Goal: Task Accomplishment & Management: Manage account settings

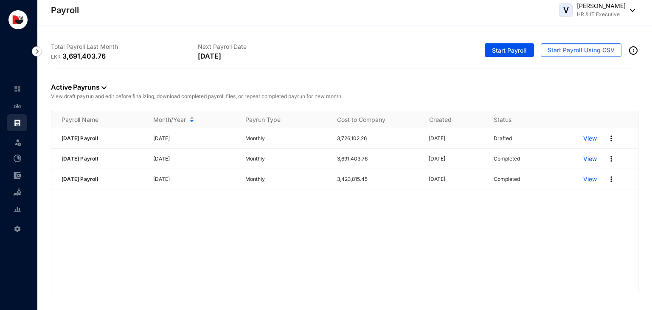
click at [354, 226] on div "[DATE] Payroll [DATE] Monthly 3,726,102.26 [DATE] Drafted View [DATE] Payroll […" at bounding box center [344, 210] width 586 height 165
click at [22, 110] on link at bounding box center [24, 105] width 21 height 8
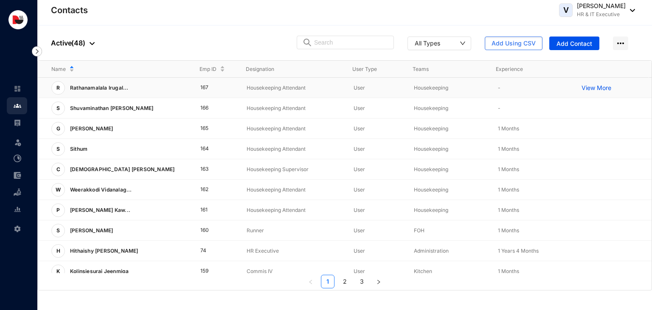
click at [430, 88] on p "Housekeeping" at bounding box center [449, 88] width 70 height 8
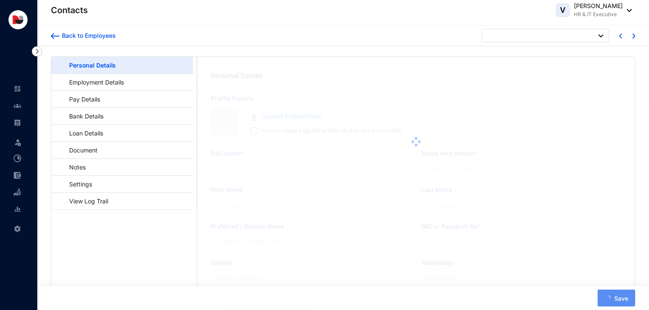
type input "Rathanamalala Irugal Bandaralage [GEOGRAPHIC_DATA] [GEOGRAPHIC_DATA]"
type input "R.I.B.N.Sehantha"
type input "Sehantha"
type input "Nadun"
type input "200514502050"
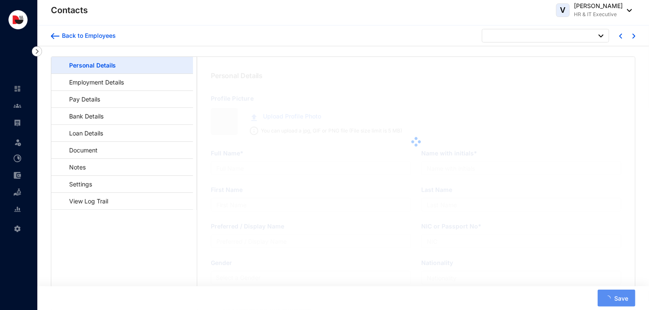
type input "0741421107"
type input "No.30, [GEOGRAPHIC_DATA], [GEOGRAPHIC_DATA]."
type input "[DATE]"
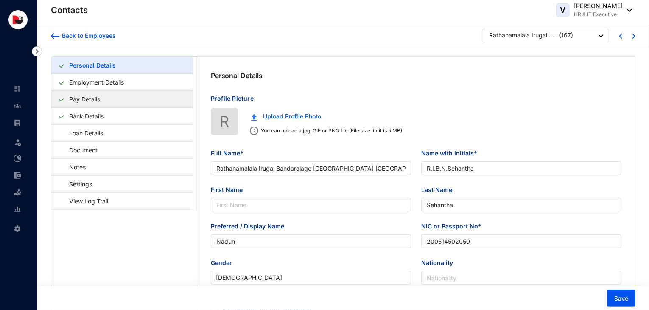
click at [104, 91] on link "Pay Details" at bounding box center [85, 98] width 38 height 17
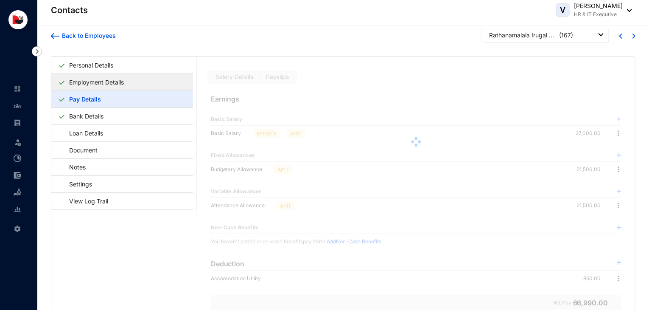
click at [127, 85] on link "Employment Details" at bounding box center [97, 81] width 62 height 17
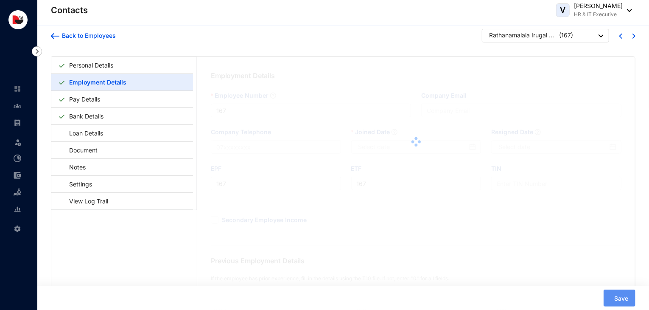
type input "[DATE]"
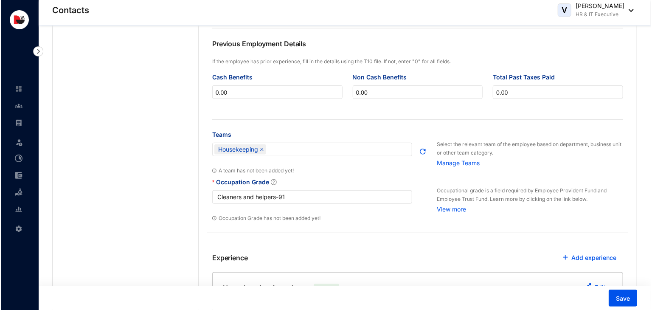
scroll to position [319, 0]
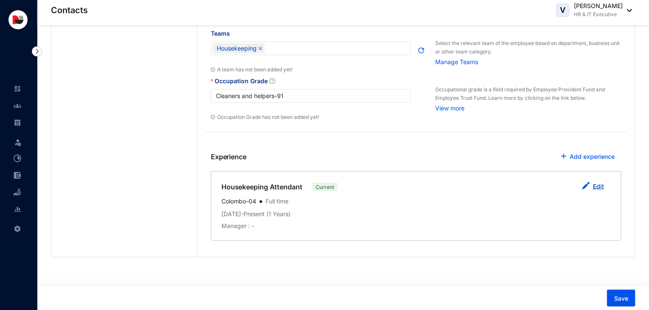
click at [592, 187] on button "Edit" at bounding box center [593, 186] width 36 height 17
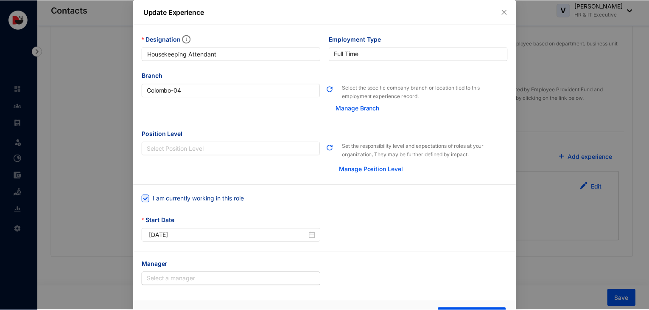
scroll to position [23, 0]
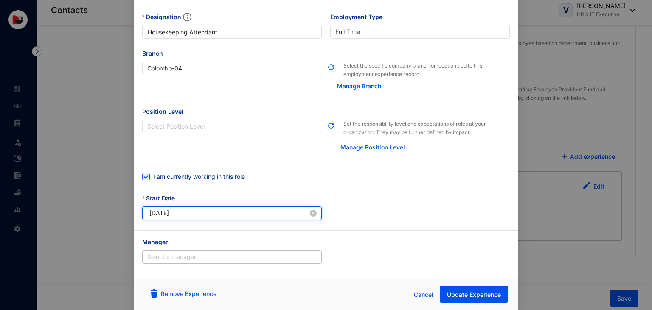
click at [163, 213] on input "2024-08-14" at bounding box center [228, 212] width 159 height 9
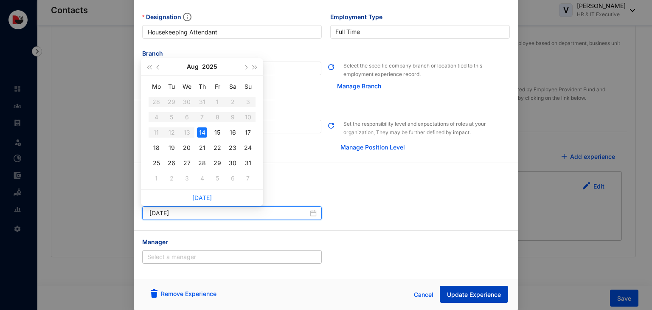
type input "[DATE]"
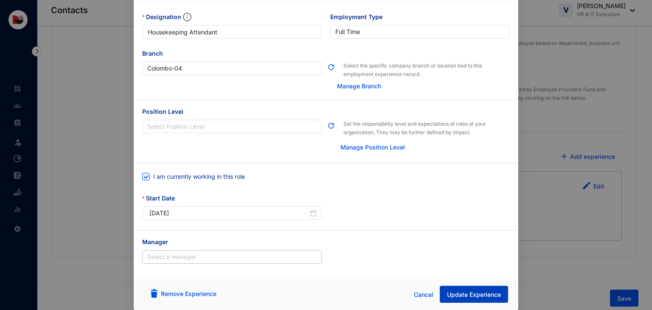
click at [468, 297] on span "Update Experience" at bounding box center [474, 294] width 54 height 8
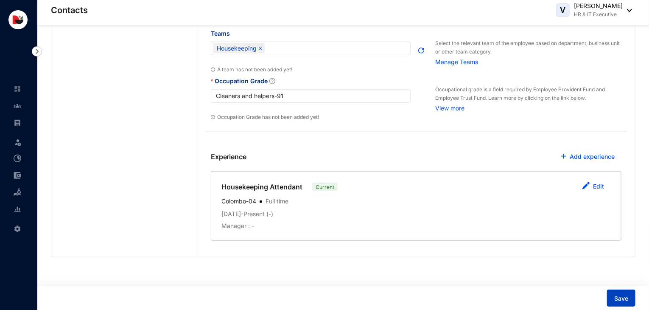
click at [621, 302] on span "Save" at bounding box center [621, 298] width 14 height 8
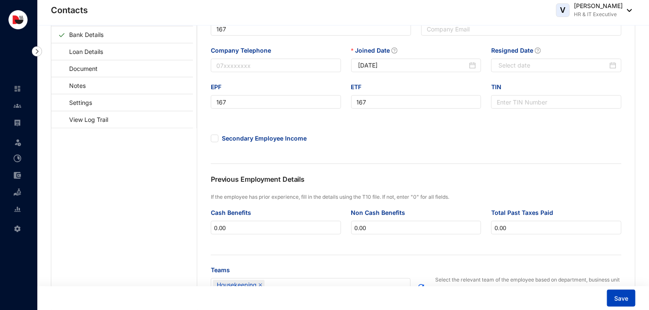
scroll to position [0, 0]
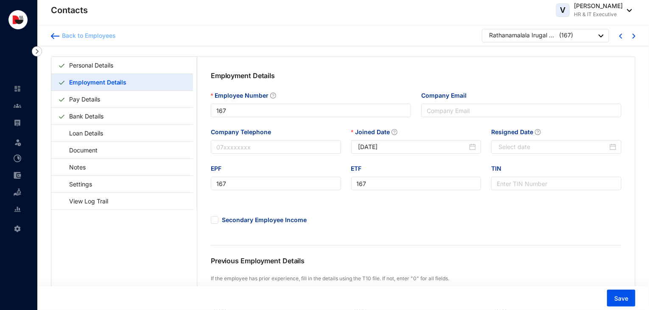
click at [88, 31] on div "Back to Employees" at bounding box center [87, 35] width 56 height 8
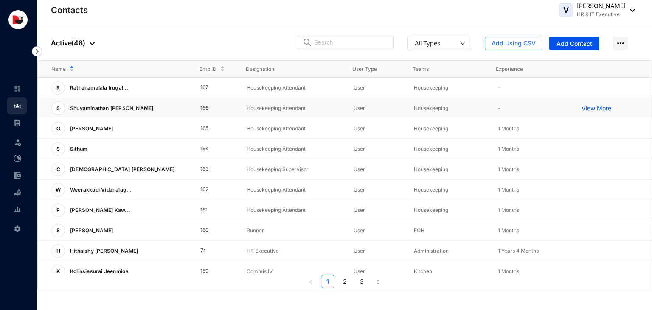
click at [234, 107] on td "Housekeeping Attendant" at bounding box center [286, 108] width 107 height 20
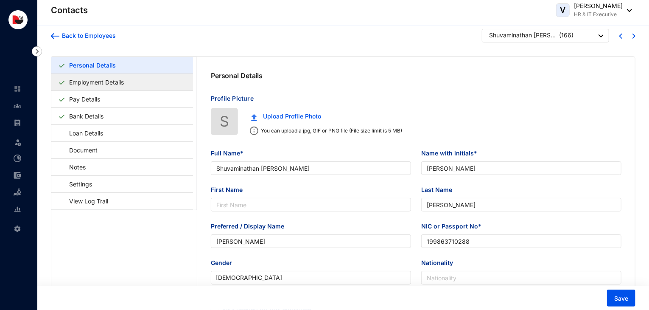
type input "Shuvaminathan [PERSON_NAME]"
type input "[PERSON_NAME]"
type input "199863710288"
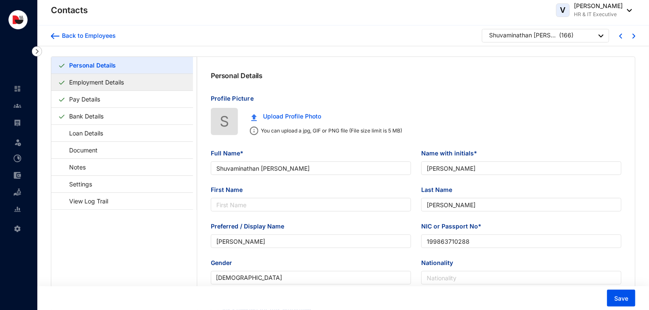
type input "0764144977"
type input "Matara Waththa, [GEOGRAPHIC_DATA], [GEOGRAPHIC_DATA]."
type input "[DATE]"
click at [113, 84] on link "Employment Details" at bounding box center [97, 81] width 62 height 17
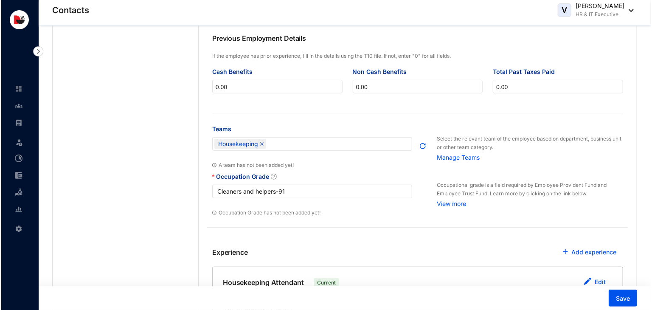
scroll to position [319, 0]
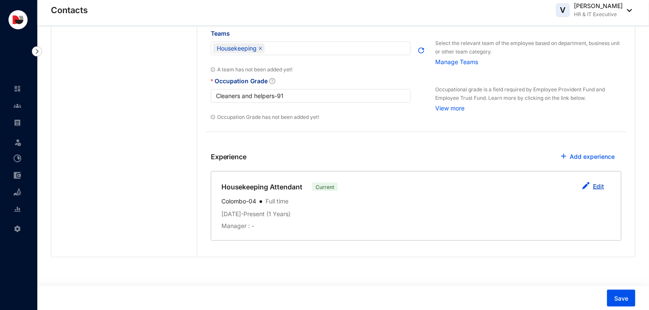
click at [597, 184] on link "Edit" at bounding box center [598, 185] width 11 height 7
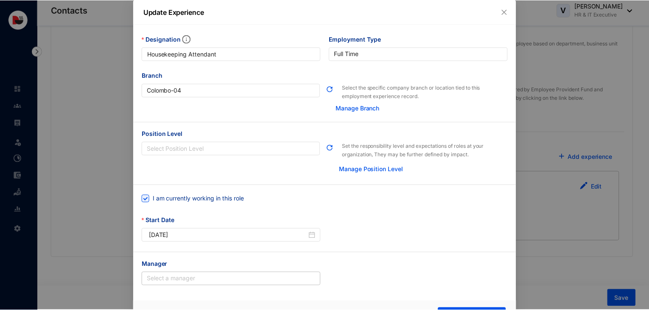
scroll to position [23, 0]
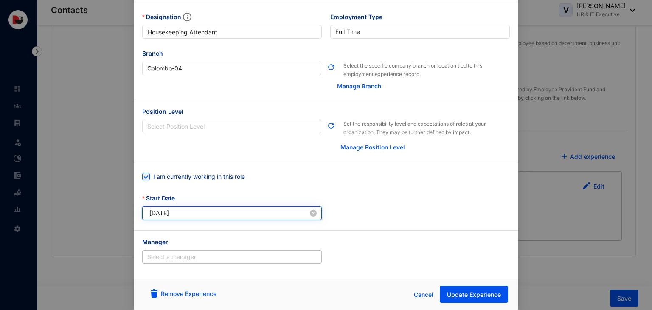
click at [163, 213] on input "2024-08-08" at bounding box center [228, 212] width 159 height 9
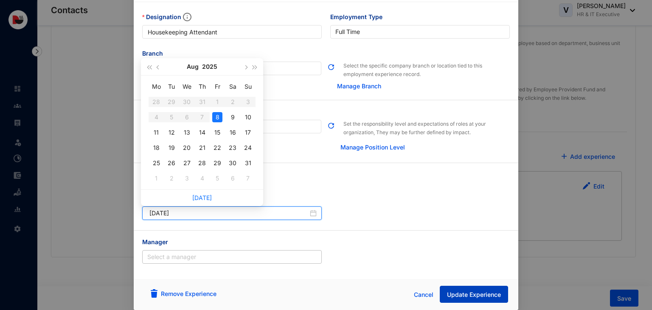
type input "[DATE]"
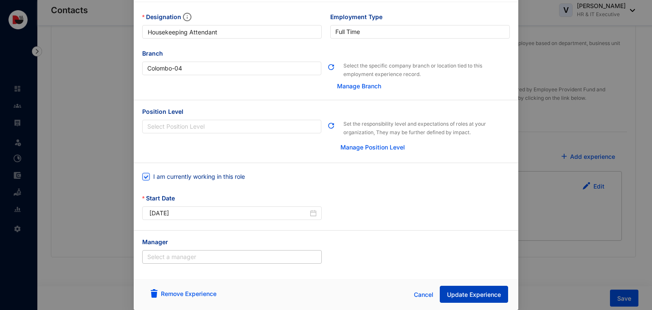
click at [463, 294] on span "Update Experience" at bounding box center [474, 294] width 54 height 8
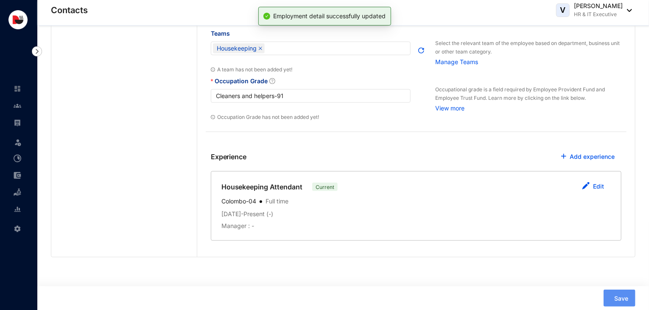
click at [463, 294] on div "Save" at bounding box center [489, 297] width 294 height 17
click at [613, 293] on button "Save" at bounding box center [621, 297] width 28 height 17
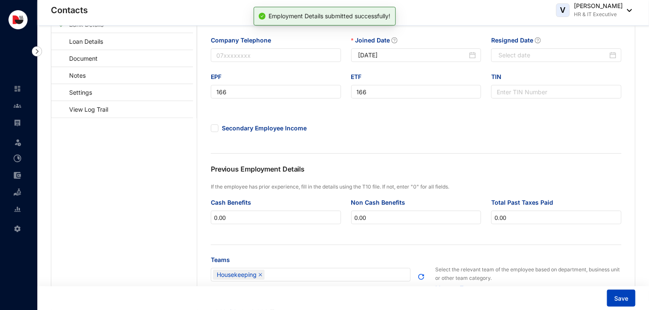
scroll to position [0, 0]
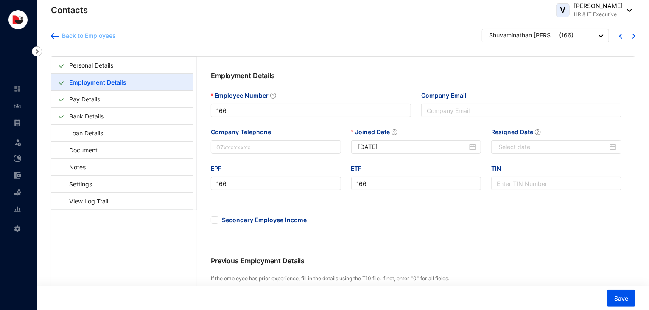
click at [105, 36] on div "Back to Employees" at bounding box center [87, 35] width 56 height 8
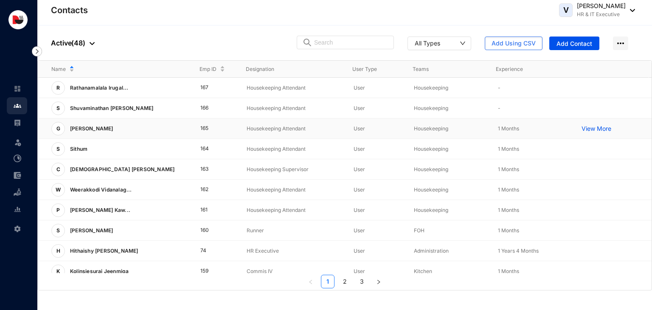
click at [273, 130] on p "Housekeeping Attendant" at bounding box center [293, 128] width 93 height 8
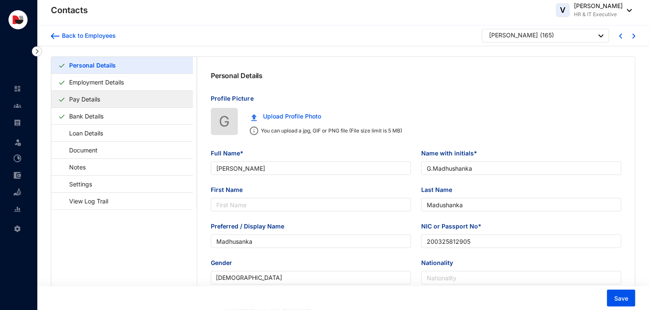
type input "[PERSON_NAME]"
type input "G.Madhushanka"
type input "Madushanka"
type input "Madhusanka"
type input "200325812905"
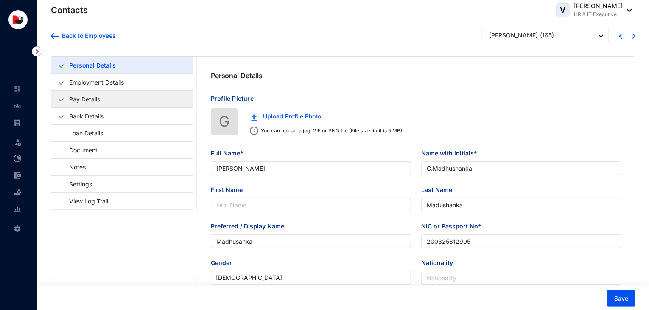
type input "0740380543"
type input "Habarawaththa, [GEOGRAPHIC_DATA]."
type input "[DATE]"
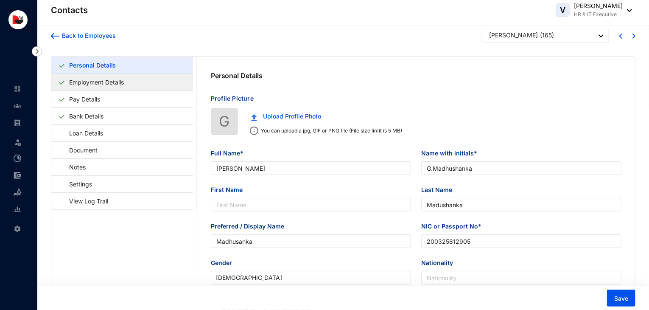
click at [113, 84] on link "Employment Details" at bounding box center [97, 81] width 62 height 17
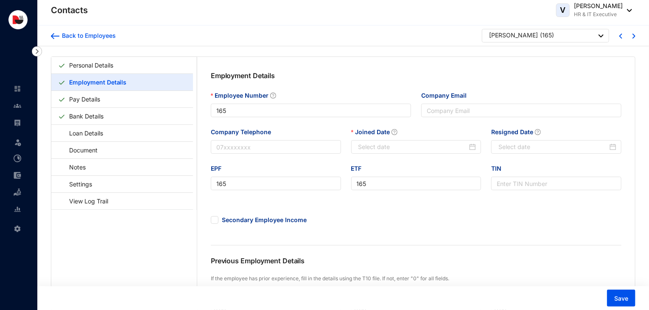
type input "[DATE]"
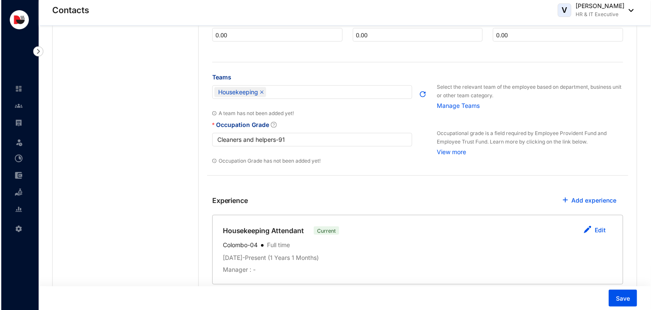
scroll to position [319, 0]
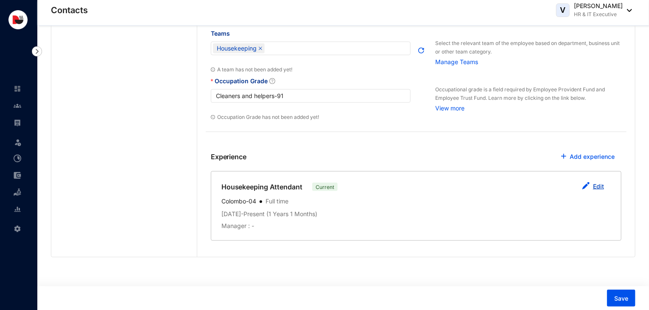
click at [594, 183] on link "Edit" at bounding box center [598, 185] width 11 height 7
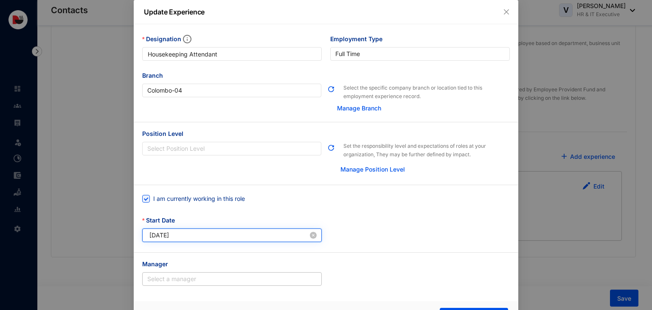
click at [161, 237] on input "2024-08-02" at bounding box center [228, 234] width 159 height 9
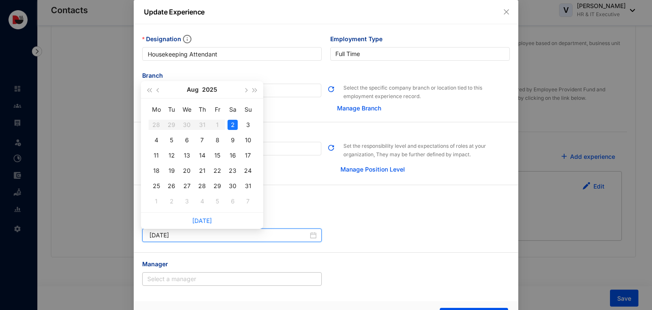
type input "[DATE]"
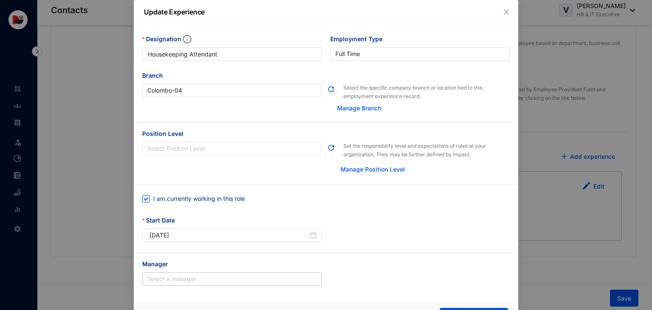
click at [368, 233] on div "Start Date 2025-08-02" at bounding box center [326, 234] width 376 height 36
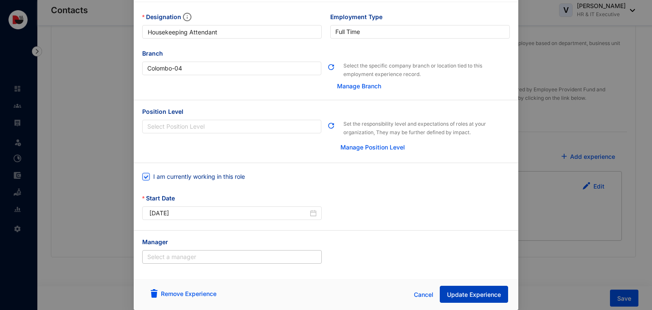
click at [480, 291] on span "Update Experience" at bounding box center [474, 294] width 54 height 8
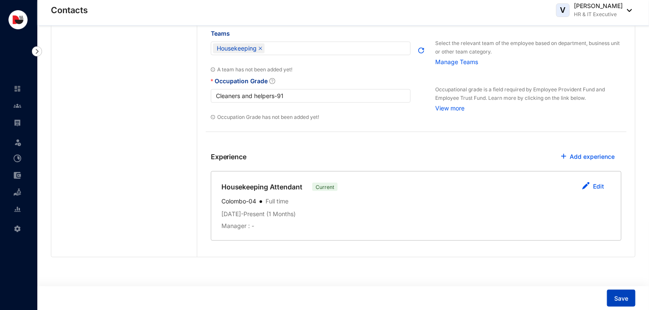
click at [621, 293] on button "Save" at bounding box center [621, 297] width 28 height 17
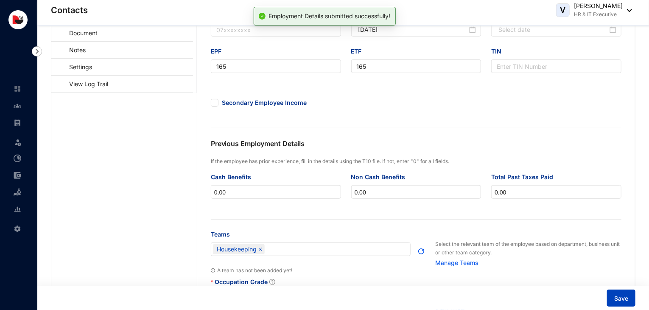
scroll to position [0, 0]
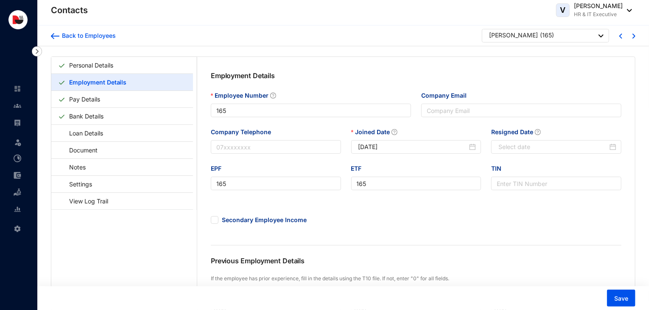
click at [632, 35] on div at bounding box center [626, 35] width 13 height 11
click at [634, 37] on img at bounding box center [634, 36] width 3 height 5
type input "164"
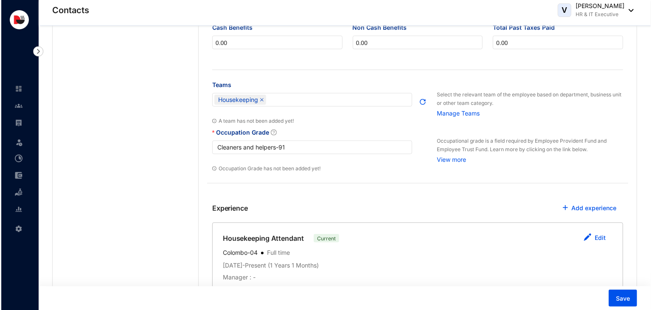
scroll to position [319, 0]
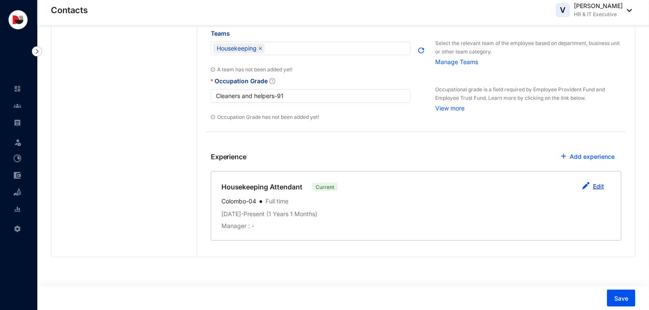
click at [585, 186] on img "button" at bounding box center [586, 186] width 8 height 8
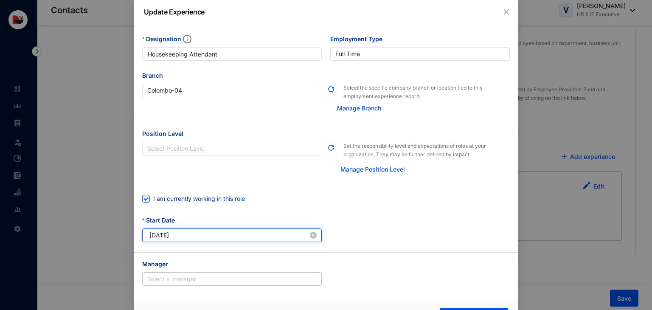
click at [161, 236] on input "2024-08-02" at bounding box center [228, 234] width 159 height 9
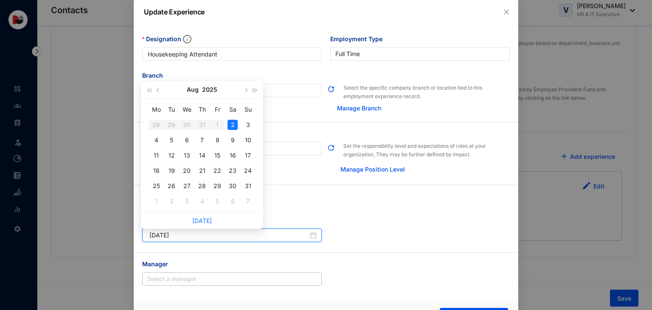
type input "[DATE]"
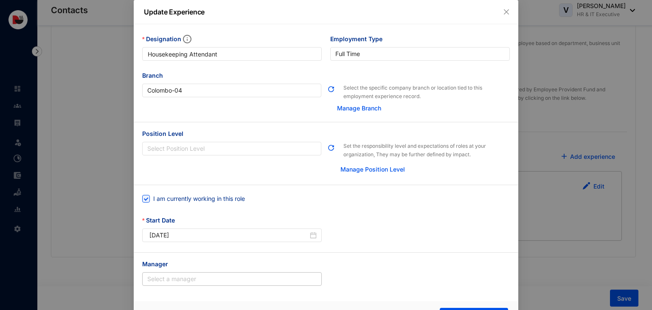
click at [372, 185] on div "I am currently working in this role Start Date 2025-08-02" at bounding box center [326, 218] width 384 height 67
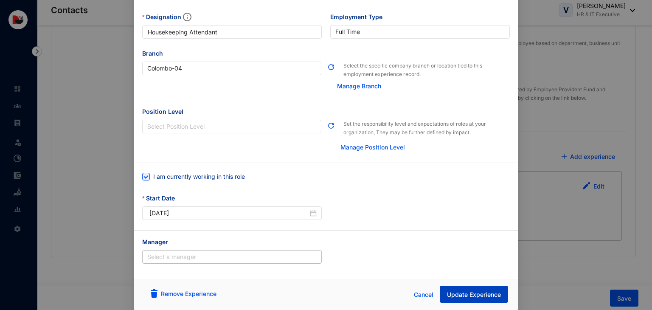
click at [476, 290] on span "Update Experience" at bounding box center [474, 294] width 54 height 8
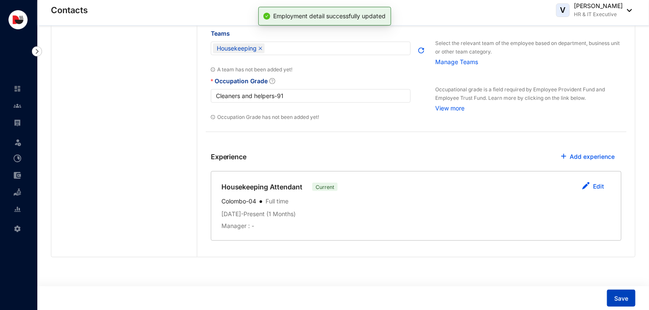
click at [625, 297] on span "Save" at bounding box center [621, 298] width 14 height 8
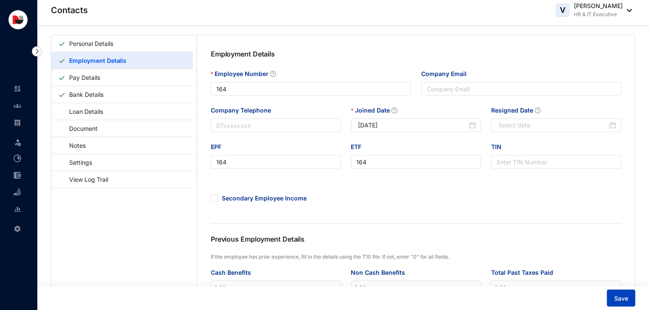
scroll to position [0, 0]
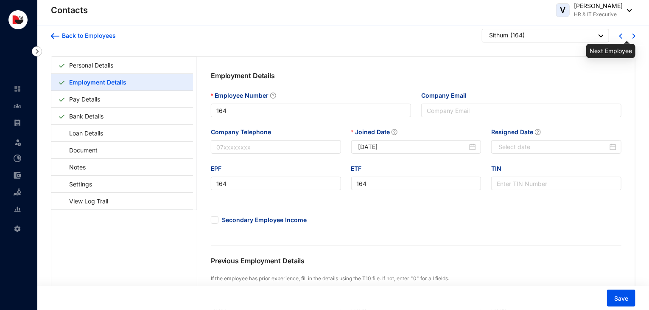
click at [635, 36] on img at bounding box center [634, 36] width 3 height 5
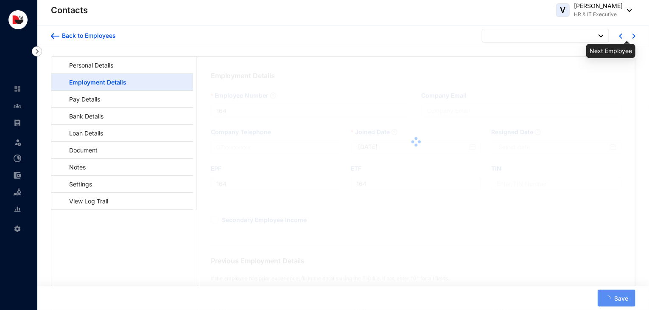
type input "163"
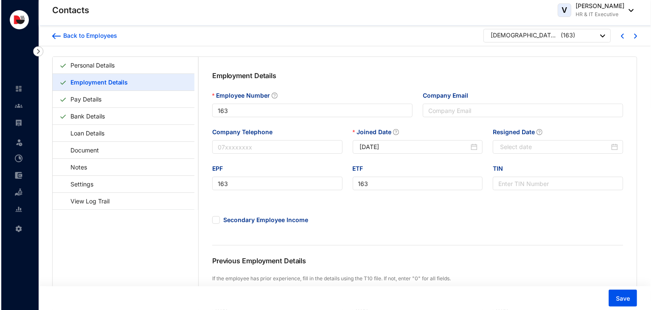
scroll to position [319, 0]
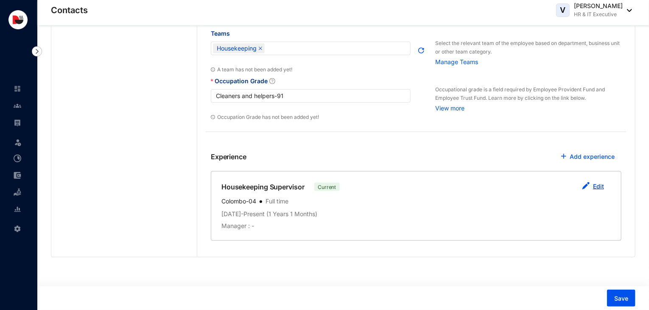
click at [590, 189] on button "Edit" at bounding box center [593, 186] width 36 height 17
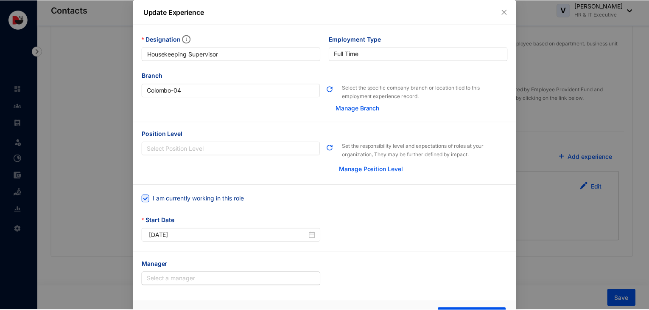
scroll to position [23, 0]
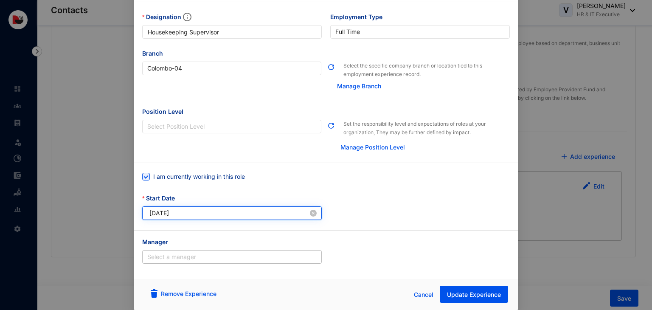
click at [163, 213] on input "2024-08-02" at bounding box center [228, 212] width 159 height 9
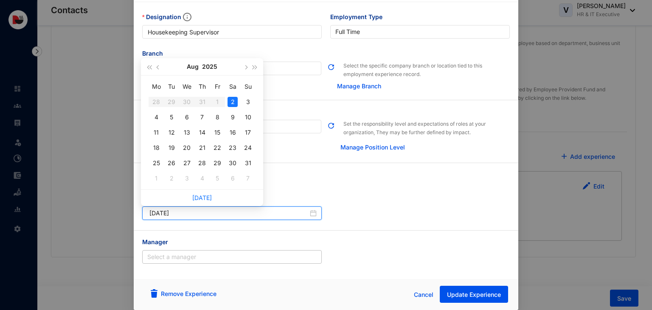
type input "[DATE]"
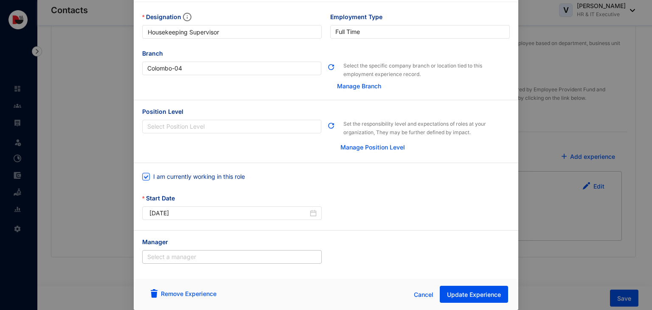
click at [404, 220] on div "Start Date 2025-08-02" at bounding box center [326, 212] width 376 height 36
click at [470, 295] on span "Update Experience" at bounding box center [474, 294] width 54 height 8
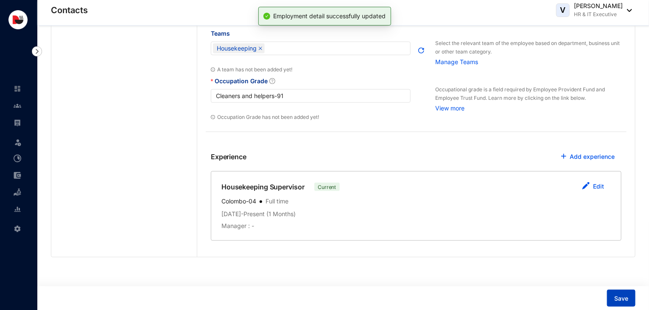
click at [630, 301] on button "Save" at bounding box center [621, 297] width 28 height 17
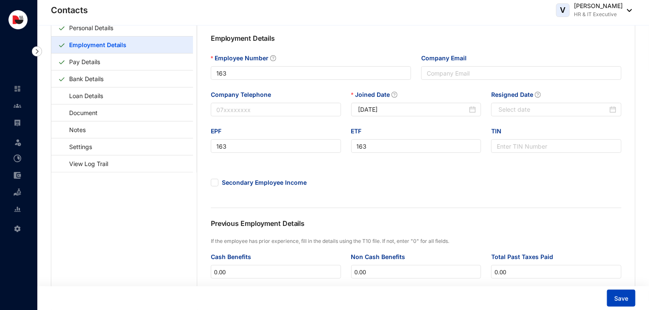
scroll to position [0, 0]
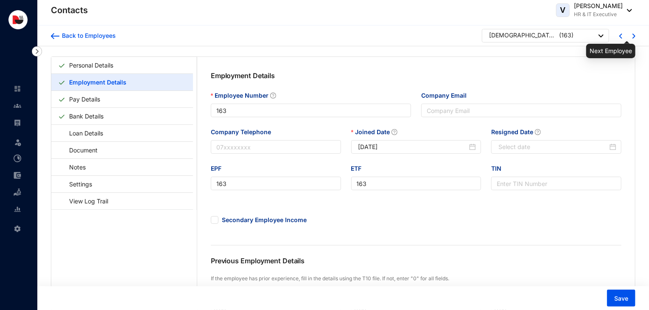
click at [633, 34] on img at bounding box center [634, 36] width 3 height 5
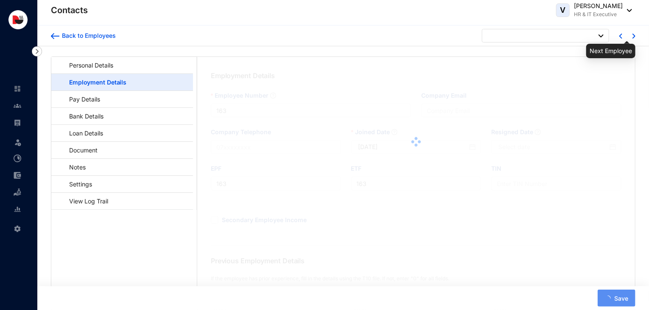
type input "162"
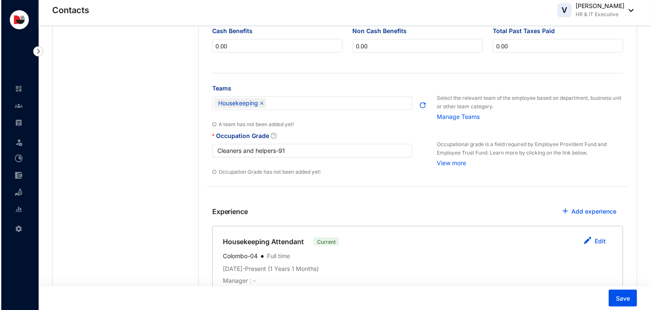
scroll to position [319, 0]
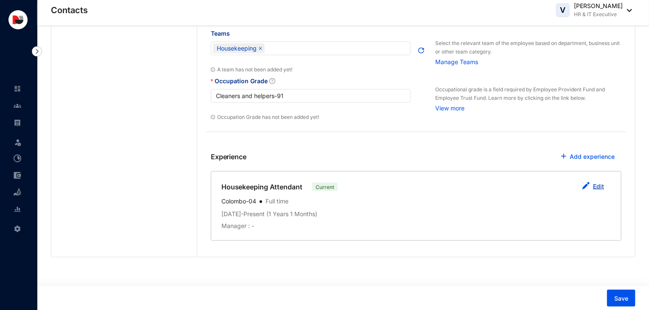
click at [590, 184] on img "button" at bounding box center [586, 186] width 8 height 8
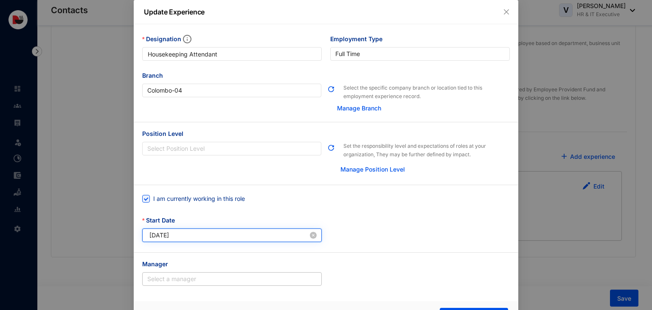
click at [197, 238] on input "2024-08-02" at bounding box center [228, 234] width 159 height 9
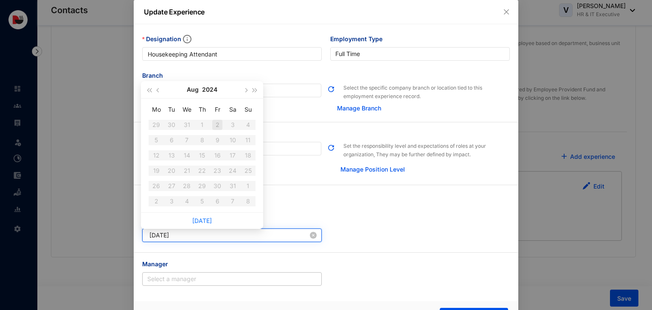
click at [162, 238] on input "2024-08-02" at bounding box center [228, 234] width 159 height 9
type input "[DATE]"
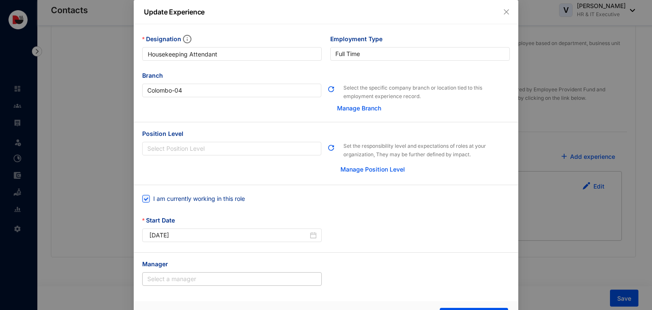
click at [399, 244] on div "Start Date 2025-08-02" at bounding box center [326, 234] width 376 height 36
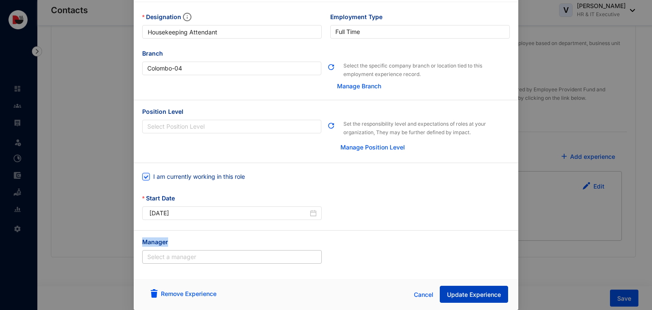
click at [485, 294] on span "Update Experience" at bounding box center [474, 294] width 54 height 8
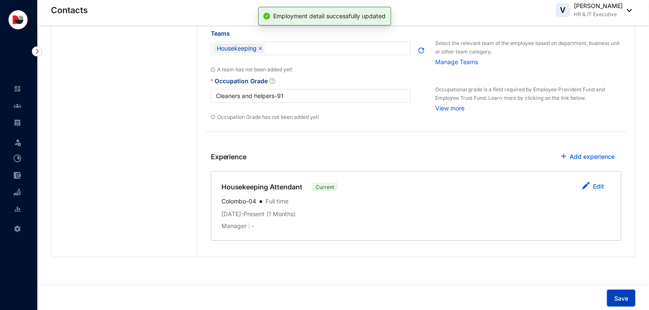
click at [625, 299] on span "Save" at bounding box center [621, 298] width 14 height 8
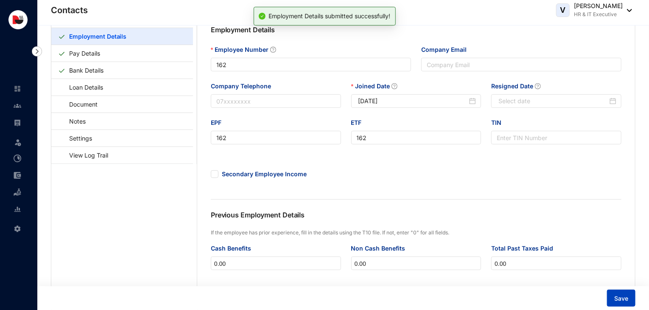
scroll to position [0, 0]
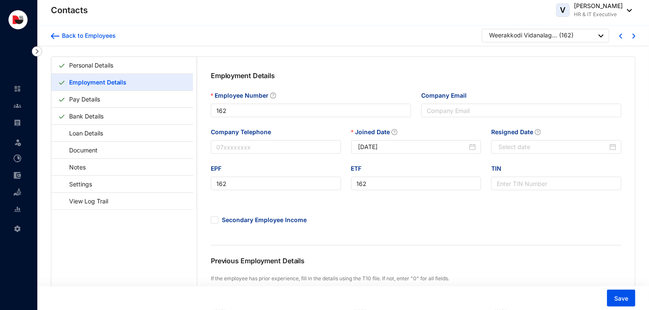
click at [632, 39] on div at bounding box center [626, 35] width 13 height 11
click at [634, 34] on img at bounding box center [634, 36] width 3 height 5
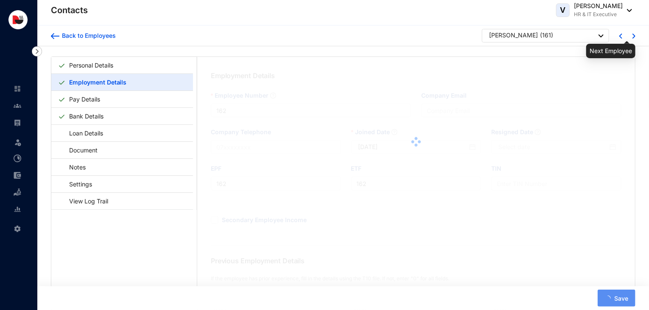
type input "161"
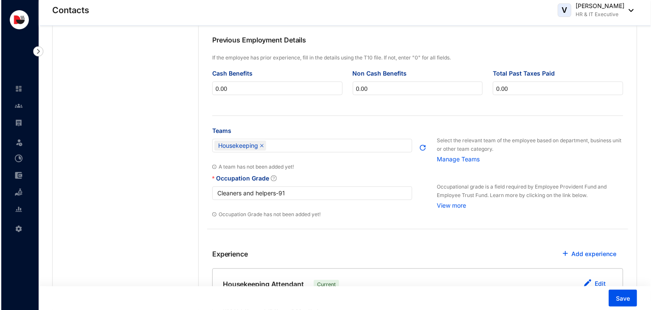
scroll to position [319, 0]
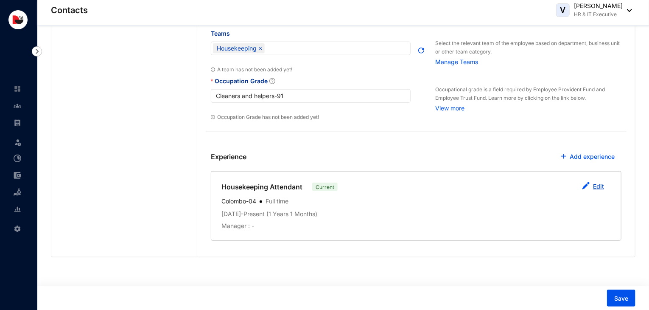
click at [589, 182] on img "button" at bounding box center [586, 186] width 8 height 8
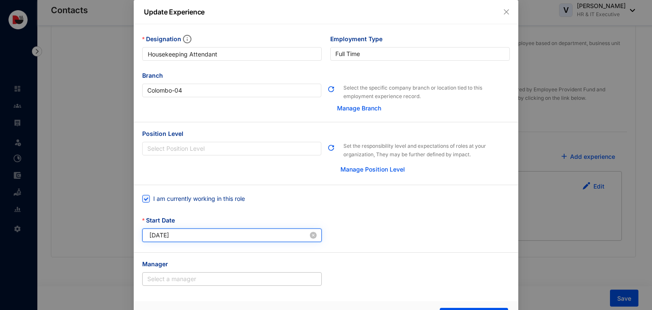
click at [162, 236] on input "2024-08-02" at bounding box center [228, 234] width 159 height 9
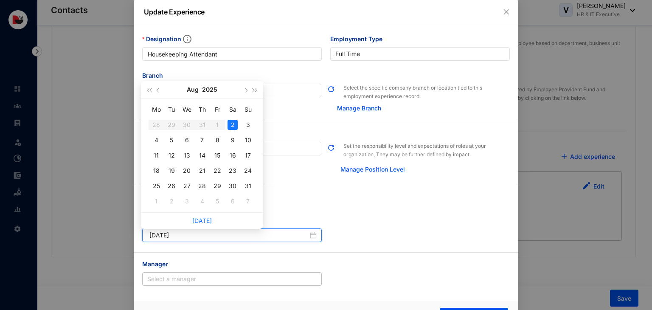
type input "[DATE]"
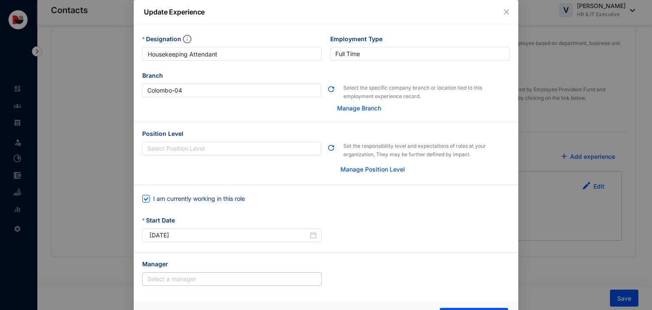
click at [395, 243] on div "Start Date 2025-08-02" at bounding box center [326, 234] width 376 height 36
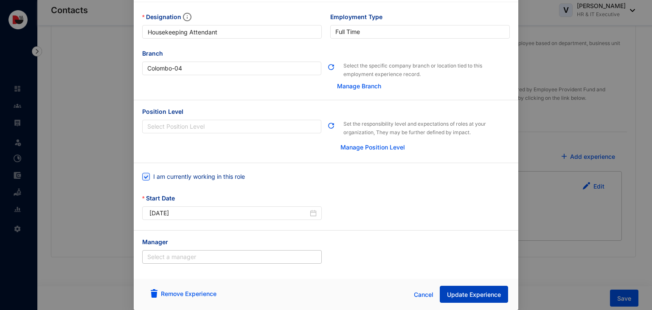
click at [466, 293] on span "Update Experience" at bounding box center [474, 294] width 54 height 8
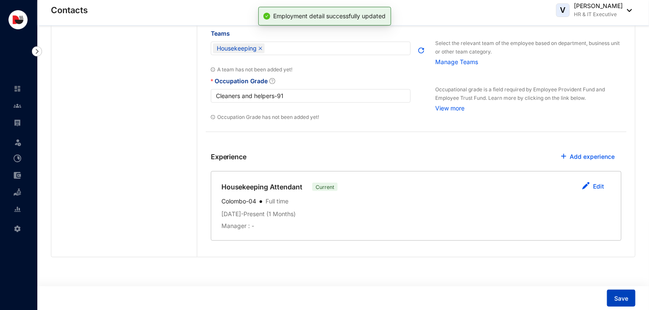
click at [617, 299] on span "Save" at bounding box center [621, 298] width 14 height 8
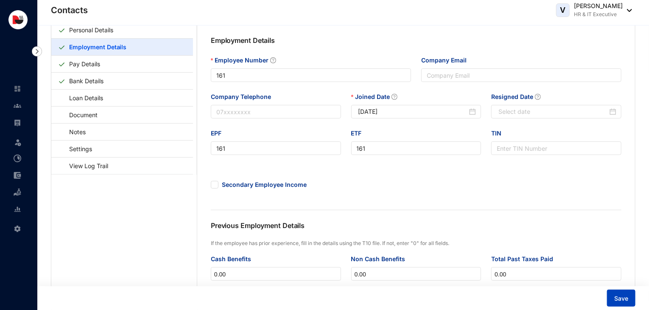
scroll to position [0, 0]
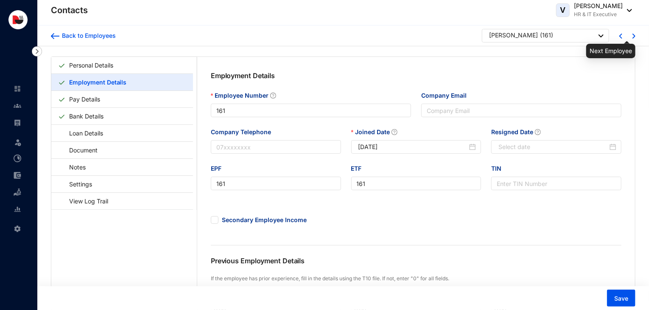
click at [634, 38] on img at bounding box center [634, 36] width 3 height 5
type input "160"
type input "[DATE]"
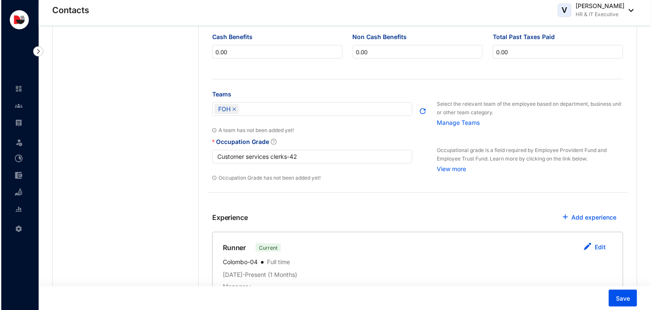
scroll to position [319, 0]
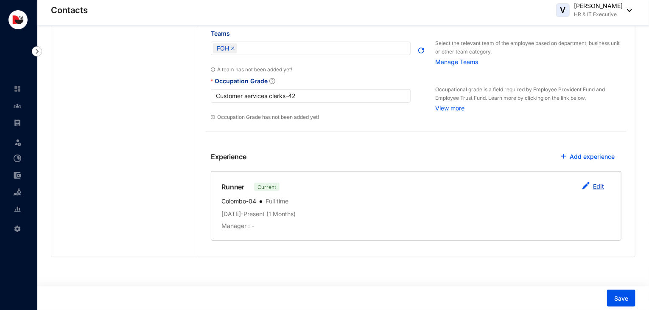
click at [600, 182] on button "Edit" at bounding box center [593, 186] width 36 height 17
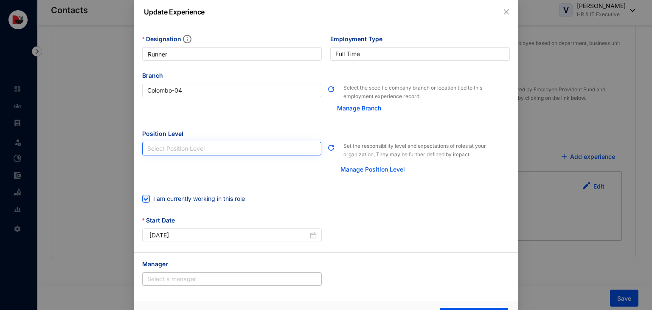
click at [248, 151] on input "Position Level" at bounding box center [231, 148] width 169 height 13
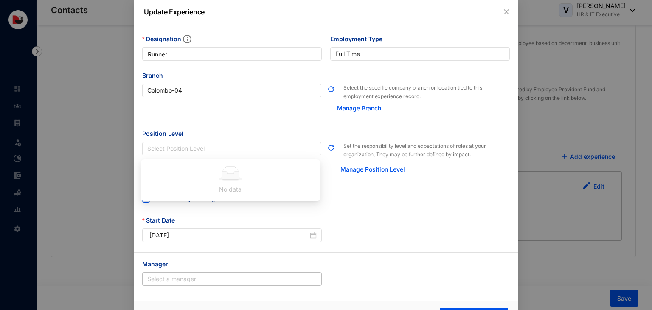
click at [353, 201] on div "I am currently working in this role" at bounding box center [325, 204] width 367 height 24
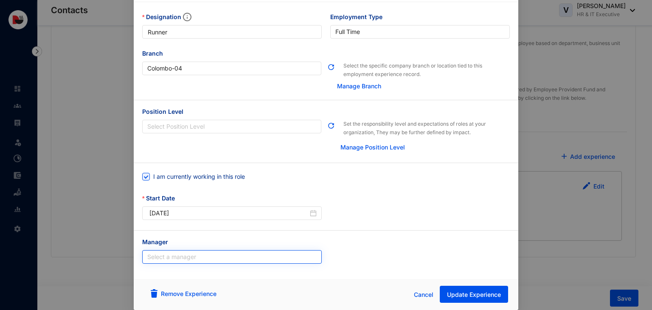
click at [281, 252] on input "search" at bounding box center [231, 256] width 169 height 13
click at [378, 258] on div "Manager Select a manager" at bounding box center [326, 255] width 376 height 36
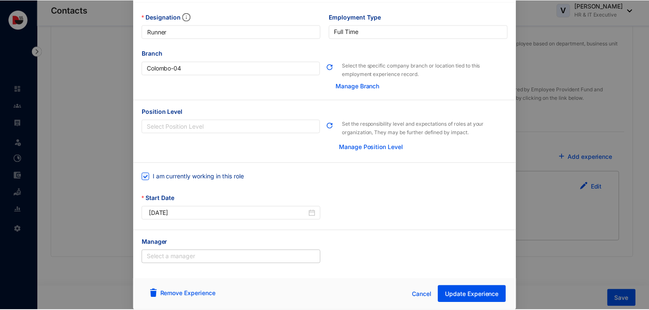
scroll to position [0, 0]
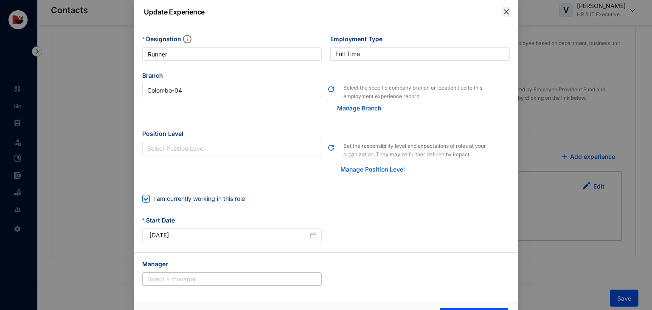
click at [507, 9] on icon "close" at bounding box center [506, 11] width 7 height 7
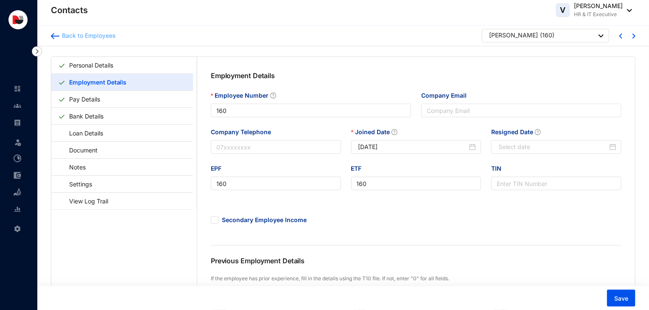
click at [83, 31] on div "Back to Employees" at bounding box center [87, 35] width 56 height 8
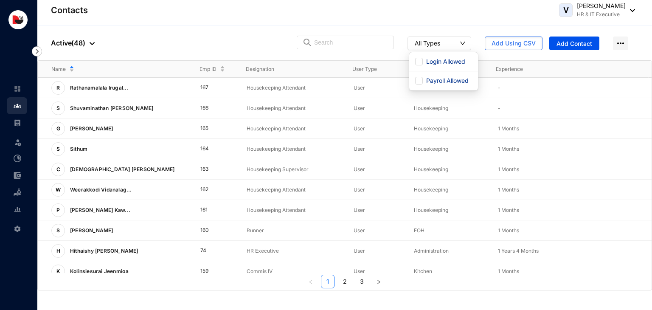
click at [442, 47] on button "All Types" at bounding box center [439, 43] width 64 height 14
click at [426, 63] on span "Login Allowed" at bounding box center [446, 61] width 46 height 9
click at [423, 63] on input "Login Allowed" at bounding box center [419, 62] width 8 height 8
checkbox input "true"
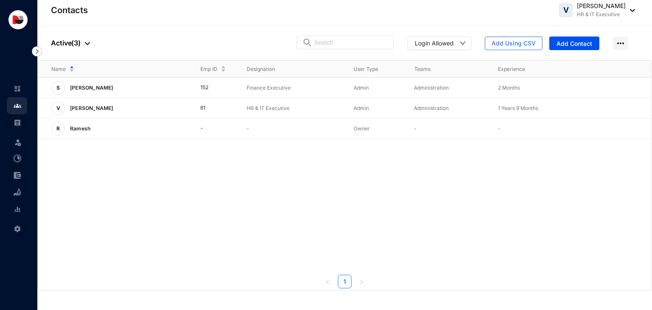
click at [438, 205] on div "S Sankar Sudharan 152 Finance Executive Admin Administration 2 Months View More…" at bounding box center [345, 175] width 614 height 195
click at [425, 82] on span "Payroll Allowed" at bounding box center [447, 80] width 49 height 9
click at [423, 82] on input "Payroll Allowed" at bounding box center [419, 81] width 8 height 8
checkbox input "true"
click at [162, 266] on div "S Sankar Sudharan 152 Finance Executive Admin Administration 2 Months View More…" at bounding box center [345, 175] width 614 height 195
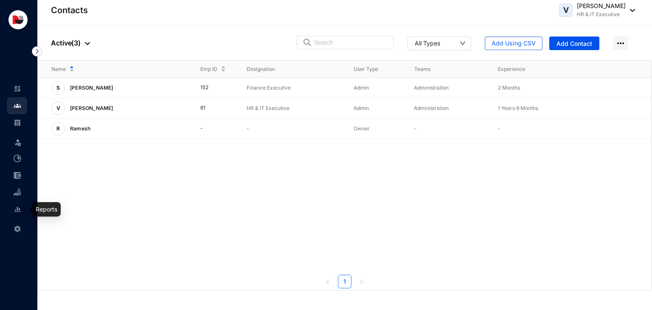
click at [19, 210] on img at bounding box center [18, 209] width 8 height 8
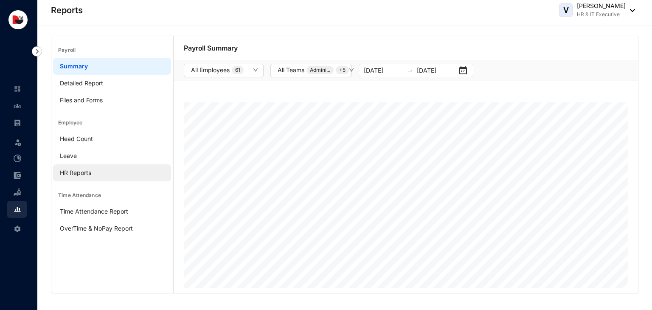
click at [91, 175] on link "HR Reports" at bounding box center [75, 172] width 31 height 7
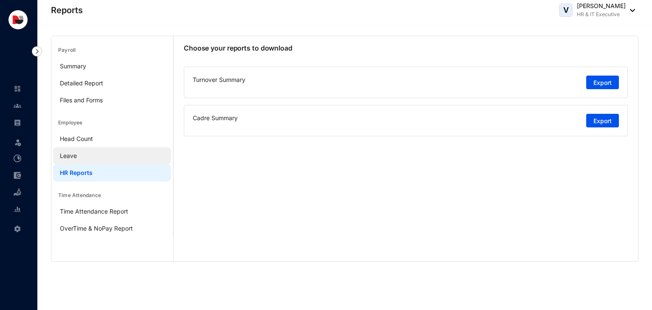
click at [77, 157] on link "Leave" at bounding box center [68, 155] width 17 height 7
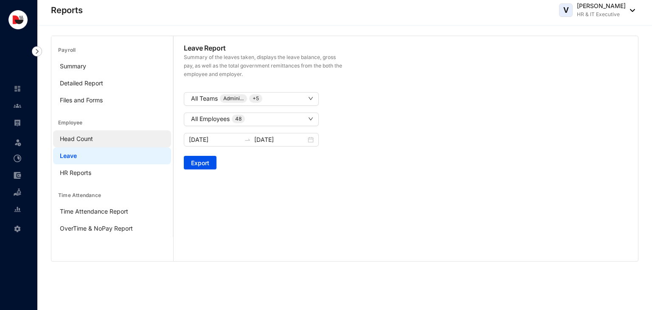
click at [93, 140] on link "Head Count" at bounding box center [76, 138] width 33 height 7
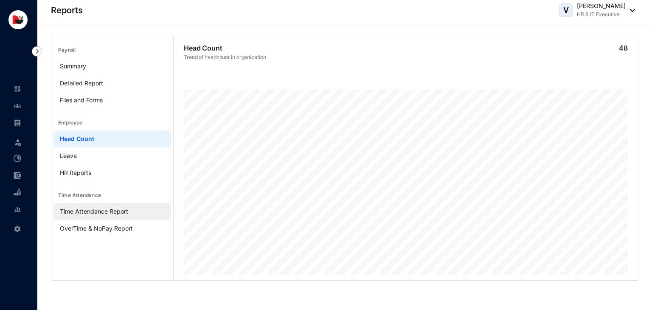
click at [112, 212] on link "Time Attendance Report" at bounding box center [94, 211] width 68 height 7
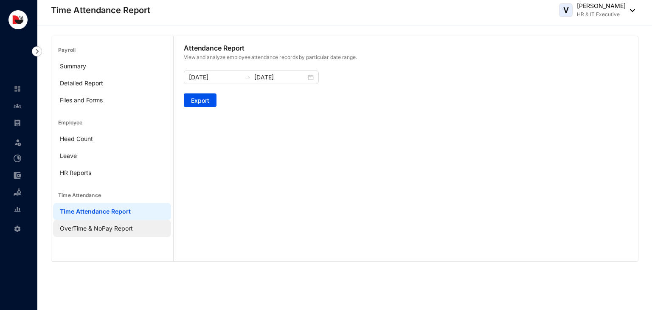
click at [125, 229] on link "OverTime & NoPay Report" at bounding box center [96, 227] width 73 height 7
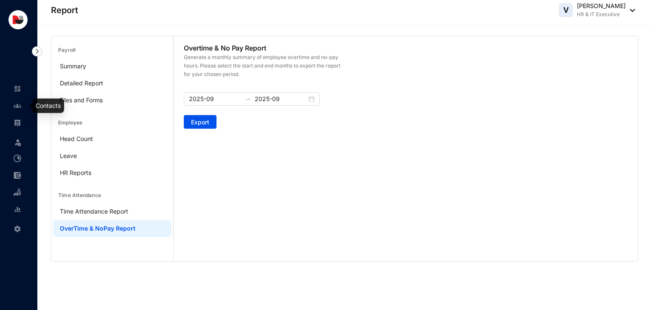
click at [19, 107] on img at bounding box center [18, 106] width 8 height 8
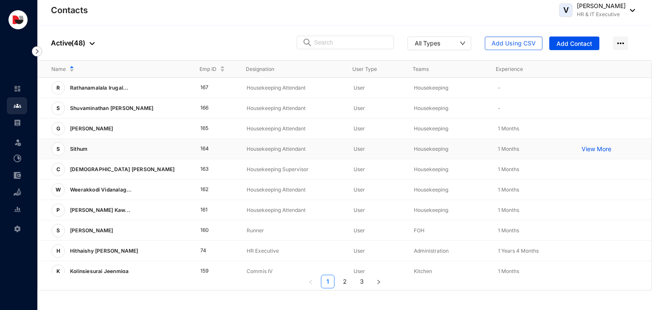
click at [581, 147] on p "View More" at bounding box center [598, 149] width 34 height 8
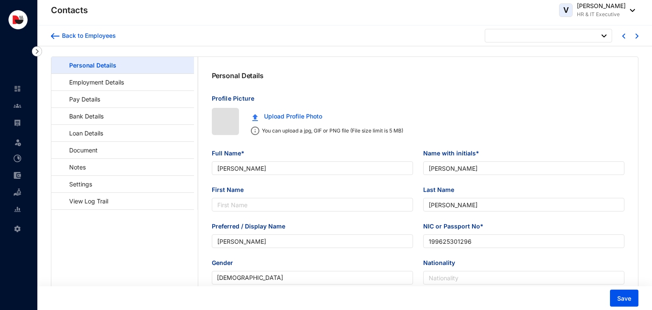
type input "[DATE]"
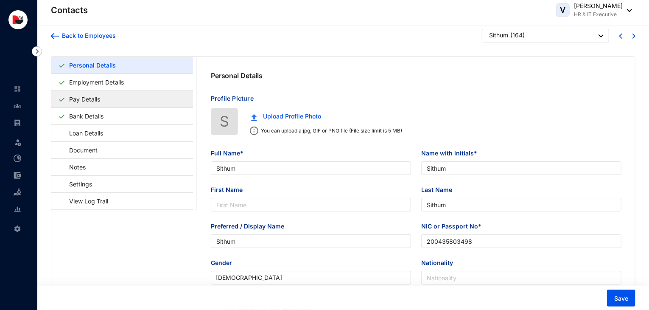
type input "Sithum"
type input "200435803498"
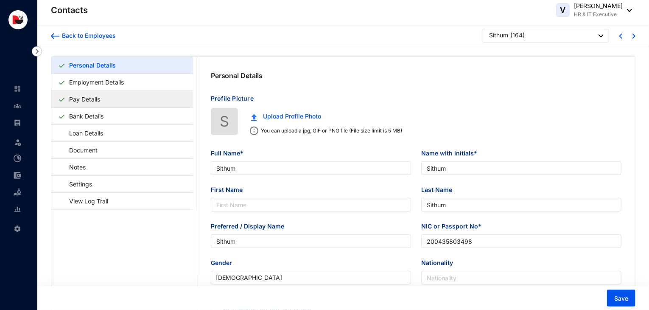
type input "0703080156"
type input "No.40,Abkolawewa, [GEOGRAPHIC_DATA]."
type input "[DATE]"
click at [104, 103] on link "Pay Details" at bounding box center [85, 98] width 38 height 17
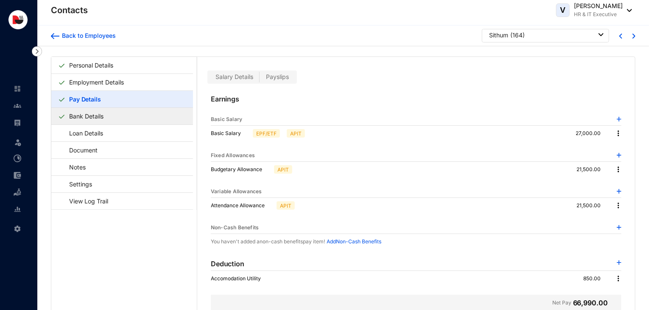
click at [102, 118] on link "Bank Details" at bounding box center [86, 115] width 41 height 17
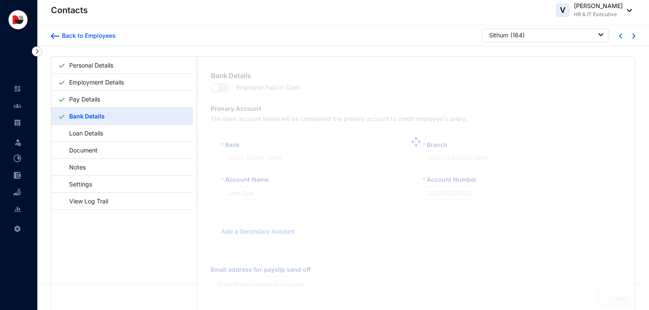
type input "Commercial Bank"
type input "8025064984"
type input "[EMAIL_ADDRESS][DOMAIN_NAME]"
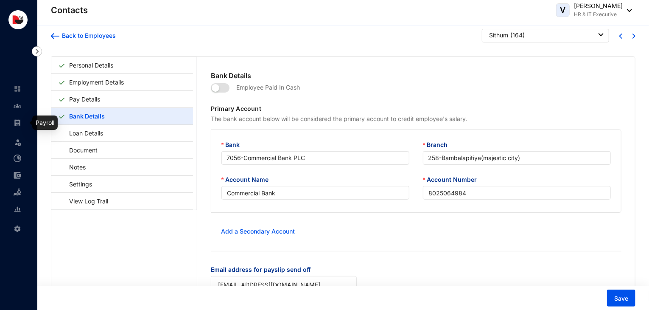
click at [19, 123] on img at bounding box center [18, 123] width 8 height 8
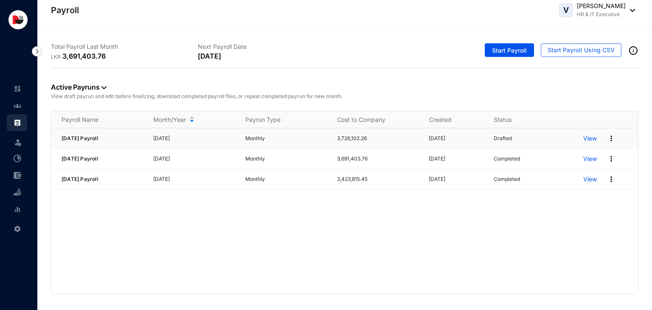
click at [611, 139] on img at bounding box center [611, 138] width 8 height 8
click at [588, 157] on p "Delete" at bounding box center [579, 155] width 60 height 14
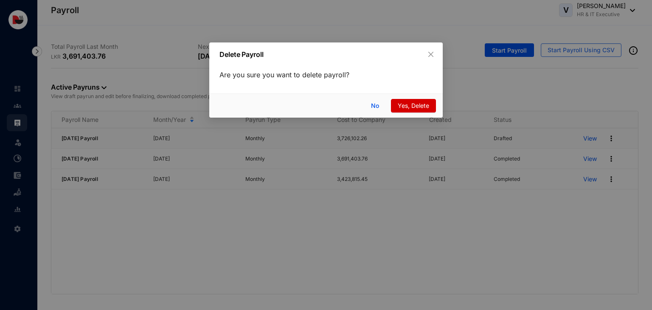
click at [427, 107] on span "Yes, Delete" at bounding box center [413, 105] width 31 height 9
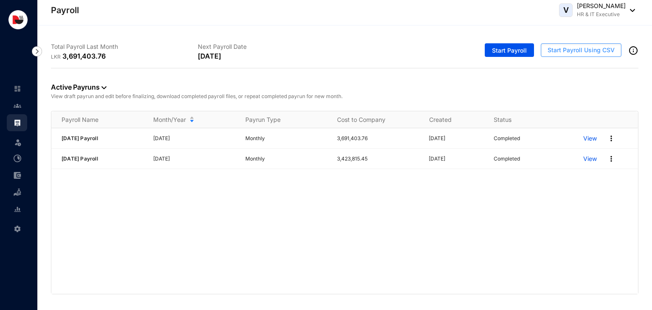
click at [562, 55] on button "Start Payroll Using CSV" at bounding box center [581, 50] width 81 height 14
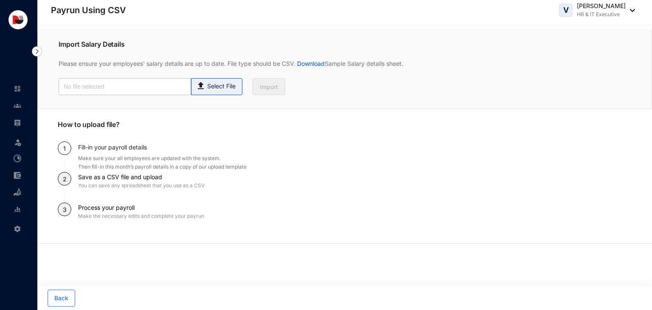
click at [227, 92] on span "Select File" at bounding box center [216, 86] width 51 height 17
click at [0, 0] on input "Select File" at bounding box center [0, 0] width 0 height 0
type input "2025 August Payroll Humanised CSV.csv"
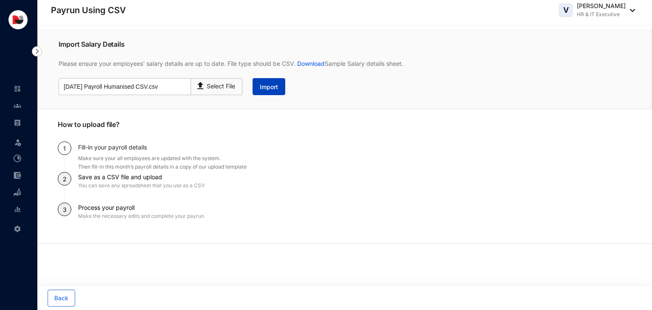
click at [276, 87] on span "Import" at bounding box center [269, 87] width 18 height 8
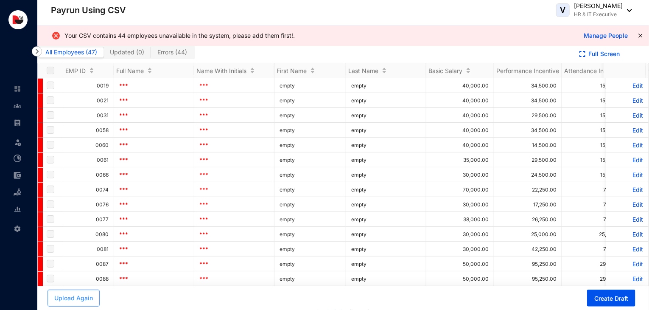
click at [83, 292] on button "Upload Again" at bounding box center [74, 297] width 52 height 17
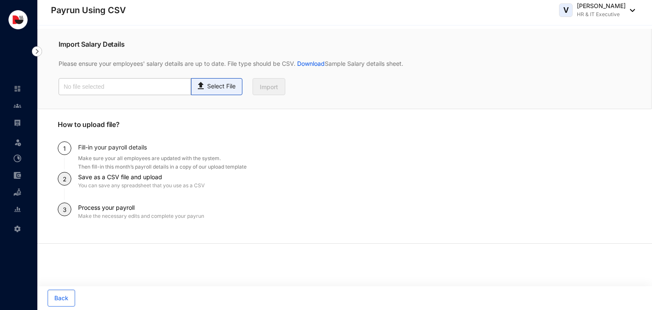
click at [224, 80] on div "Select File" at bounding box center [217, 85] width 42 height 12
click at [0, 0] on input "Select File" at bounding box center [0, 0] width 0 height 0
type input "2025 August Payroll Humanised CSV.csv"
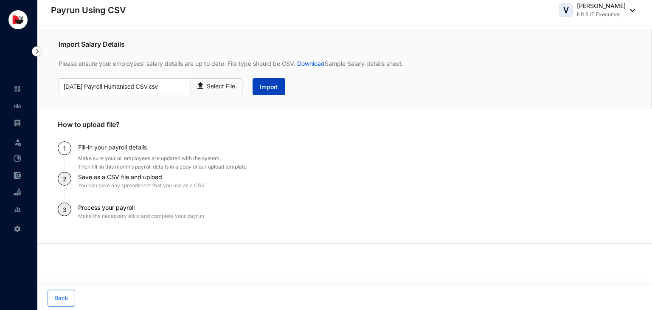
click at [270, 91] on span "Import" at bounding box center [269, 87] width 18 height 8
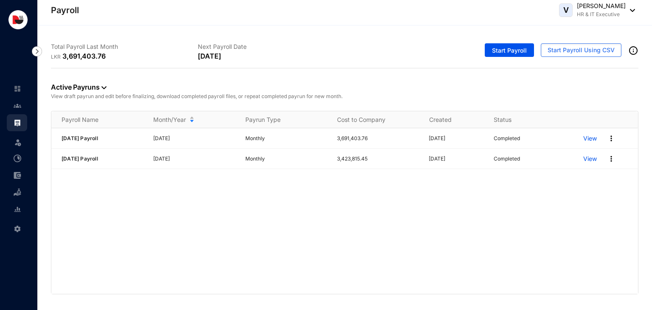
click at [549, 57] on div "Start Payroll Start Payroll Using CSV" at bounding box center [492, 52] width 294 height 32
click at [558, 51] on span "Start Payroll Using CSV" at bounding box center [580, 50] width 67 height 8
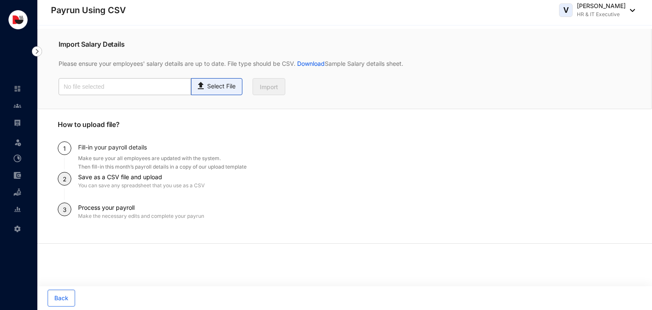
click at [216, 91] on span "Select File" at bounding box center [216, 86] width 51 height 17
click at [0, 0] on input "Select File" at bounding box center [0, 0] width 0 height 0
type input "[DATE] Payroll Humanised CSV.csv"
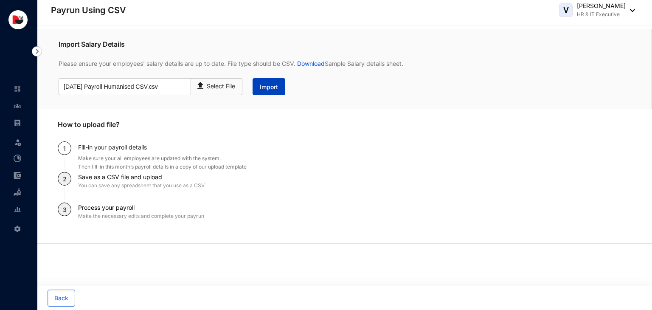
click at [269, 87] on span "Import" at bounding box center [269, 87] width 18 height 8
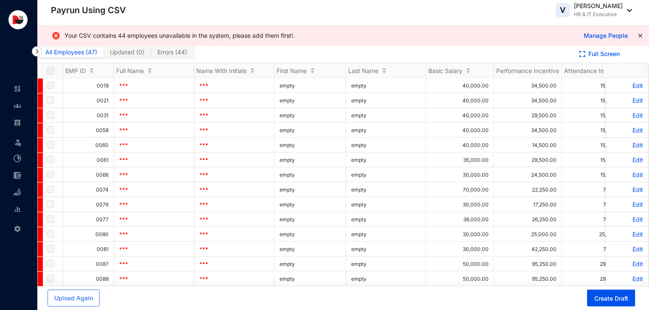
click at [85, 309] on div "Upload Again Create Draft" at bounding box center [341, 298] width 615 height 24
click at [83, 303] on button "Upload Again" at bounding box center [74, 297] width 52 height 17
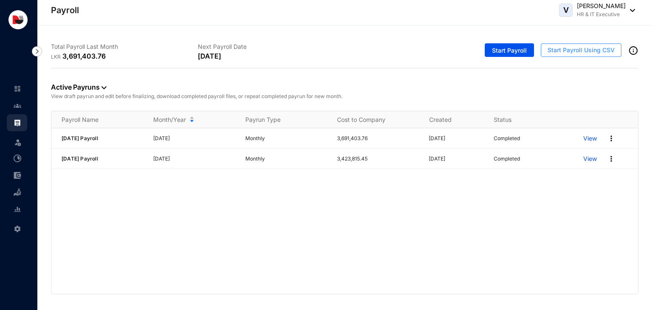
click at [597, 51] on span "Start Payroll Using CSV" at bounding box center [580, 50] width 67 height 8
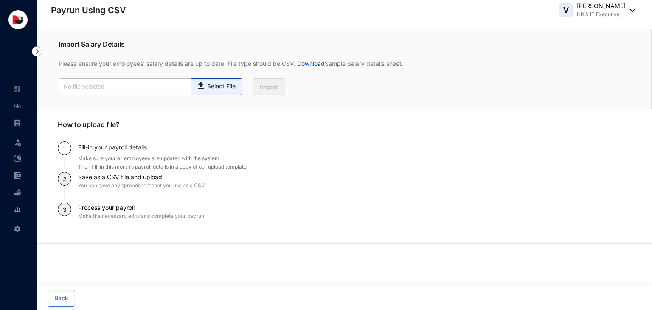
click at [210, 92] on span "Select File" at bounding box center [216, 86] width 51 height 17
click at [0, 0] on input "Select File" at bounding box center [0, 0] width 0 height 0
type input "[DATE] Payroll Humanised CSV.csv"
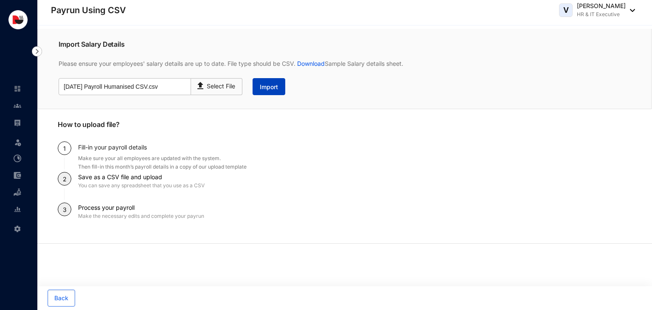
click at [265, 90] on span "Import" at bounding box center [269, 87] width 18 height 8
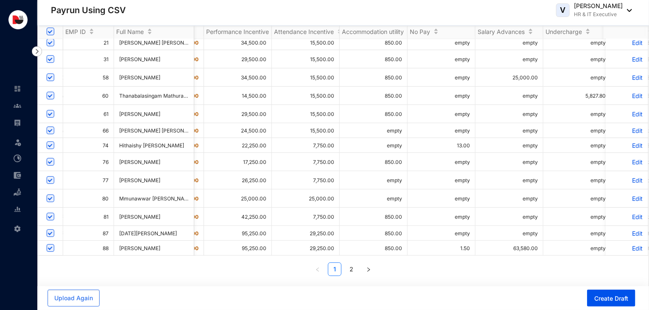
scroll to position [0, 290]
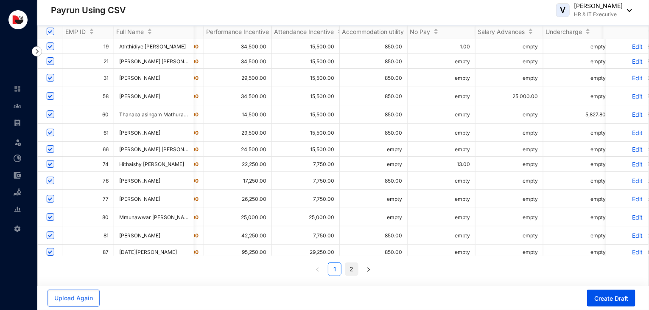
click at [352, 268] on link "2" at bounding box center [351, 269] width 13 height 13
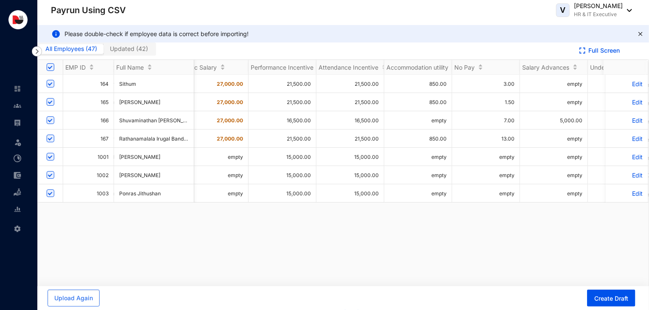
scroll to position [0, 0]
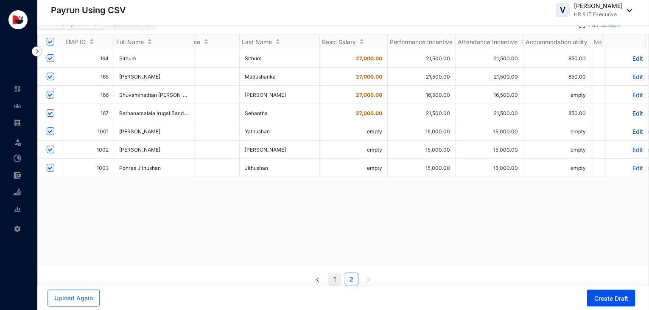
click at [334, 279] on link "1" at bounding box center [334, 279] width 13 height 13
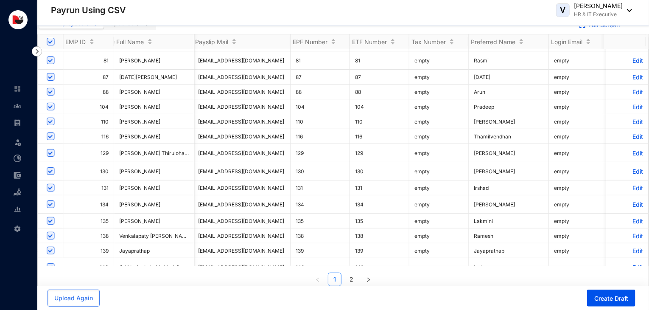
click at [634, 170] on p "Edit" at bounding box center [627, 171] width 32 height 7
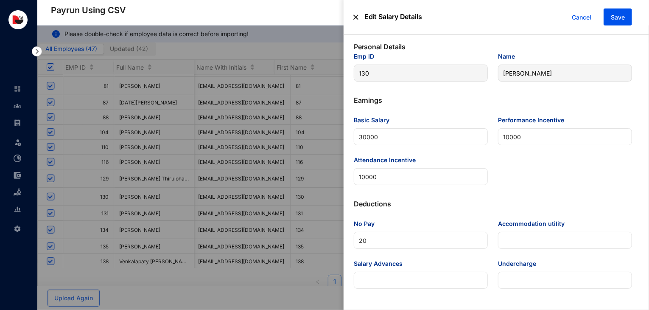
click at [356, 16] on img at bounding box center [355, 16] width 5 height 17
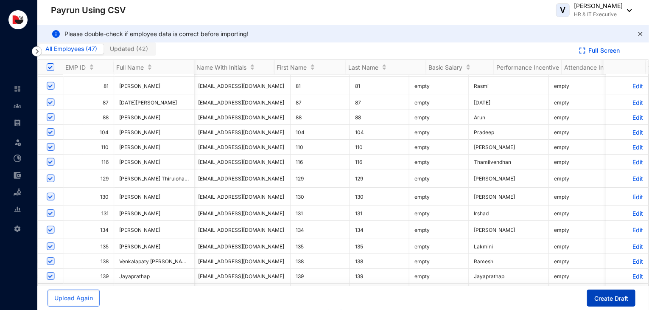
click at [604, 299] on span "Create Draft" at bounding box center [612, 298] width 34 height 8
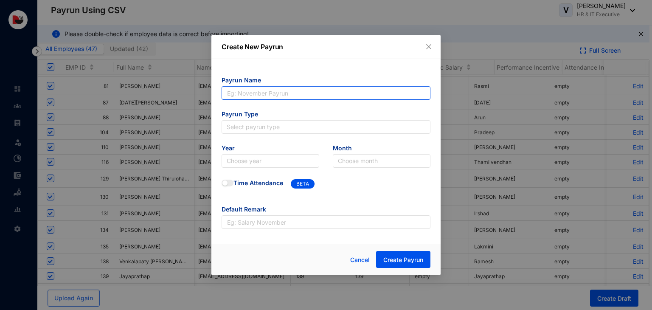
click at [289, 90] on input "text" at bounding box center [326, 93] width 209 height 14
type input "[DATE] Payroll"
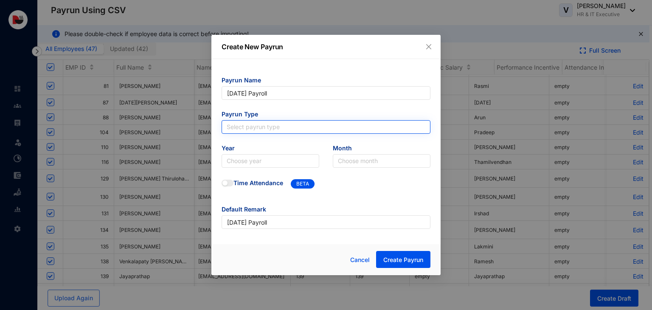
type input "[DATE] Payroll"
click at [287, 126] on input "search" at bounding box center [326, 127] width 199 height 13
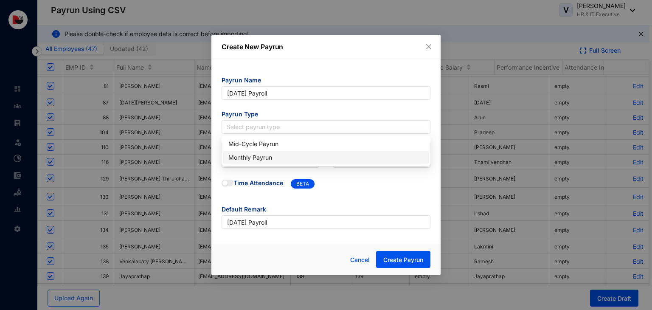
click at [290, 161] on div "Monthly Payrun" at bounding box center [325, 157] width 195 height 9
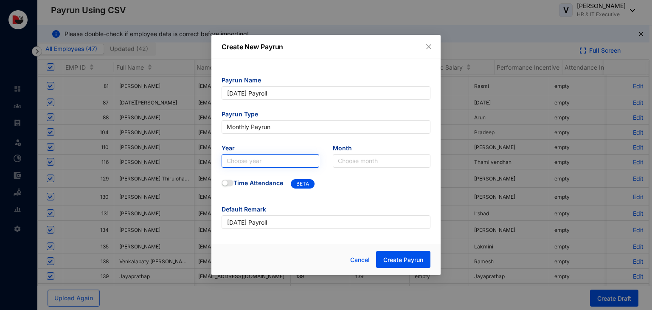
click at [256, 163] on input "search" at bounding box center [270, 160] width 87 height 13
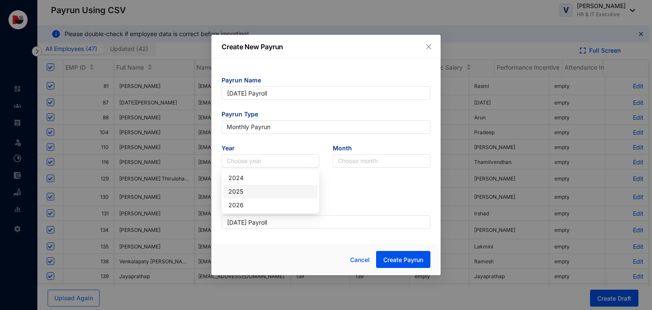
click at [269, 192] on div "2025" at bounding box center [270, 191] width 84 height 9
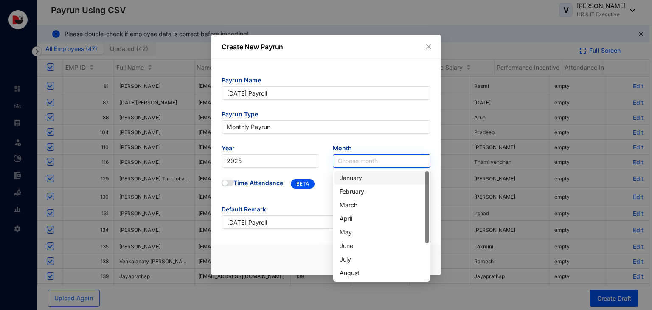
click at [348, 165] on input "search" at bounding box center [381, 160] width 87 height 13
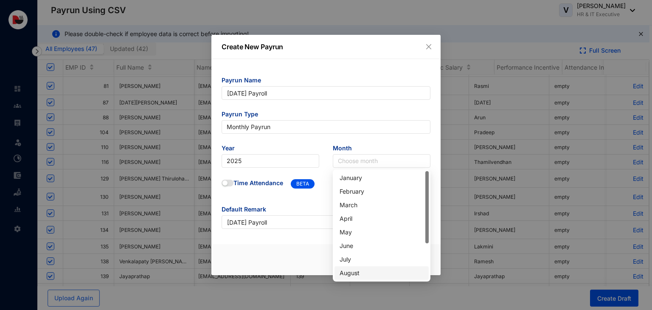
click at [358, 274] on div "August" at bounding box center [381, 272] width 84 height 9
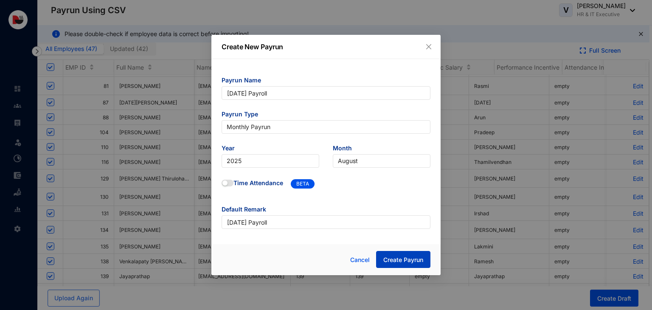
click at [392, 263] on span "Create Payrun" at bounding box center [403, 259] width 40 height 8
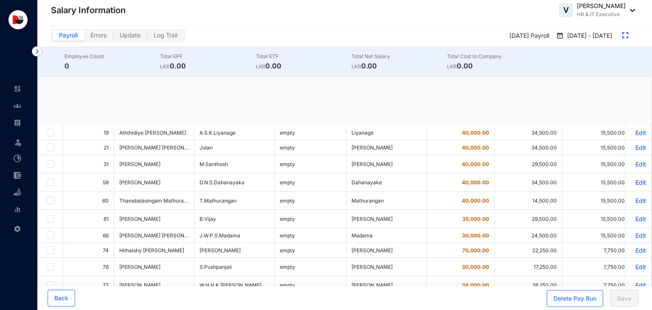
checkbox input "true"
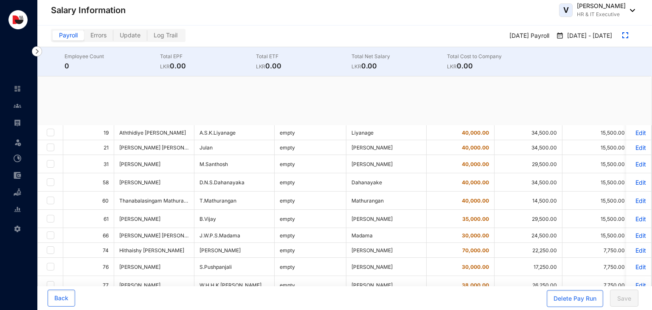
checkbox input "true"
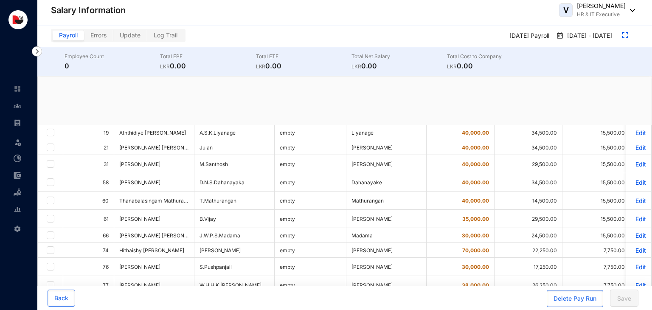
checkbox input "true"
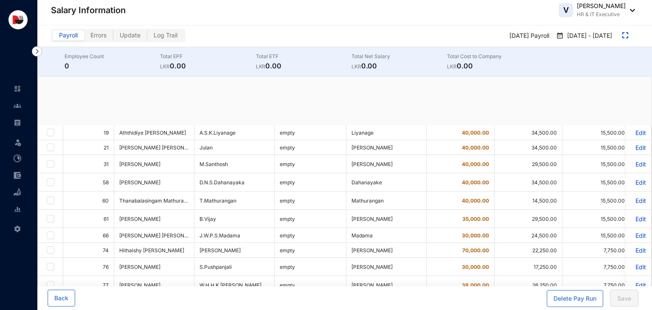
checkbox input "true"
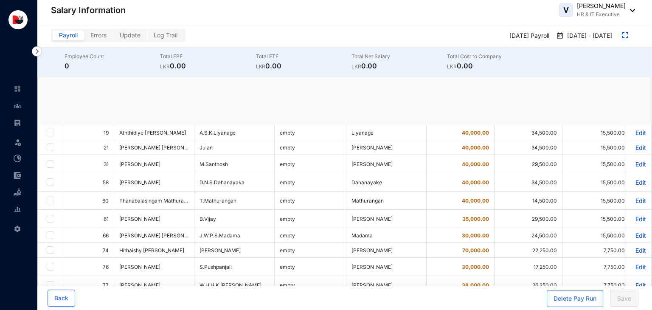
checkbox input "true"
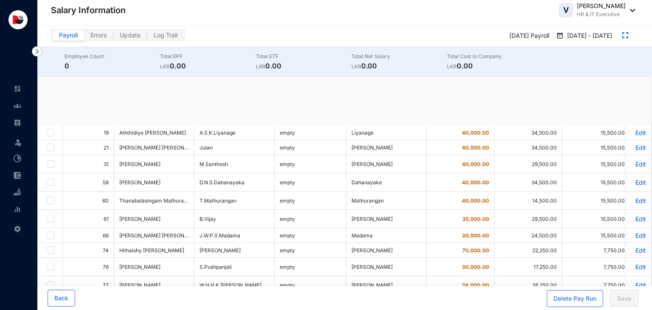
checkbox input "true"
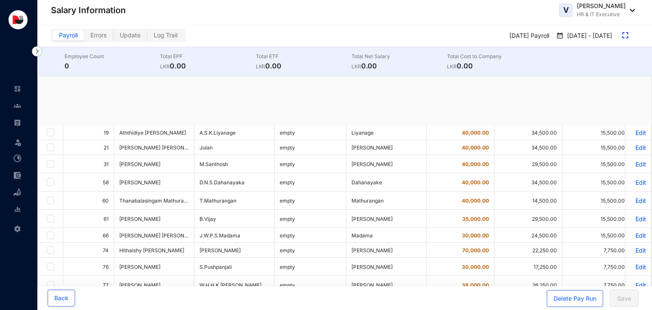
checkbox input "true"
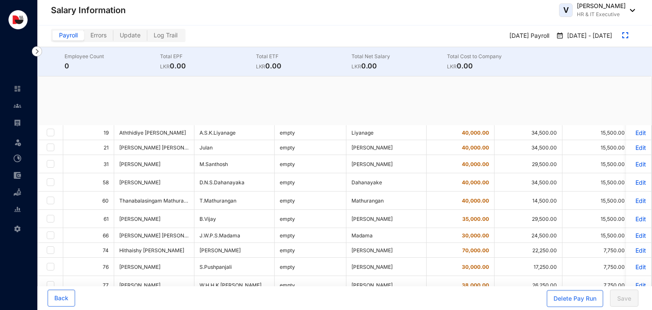
checkbox input "true"
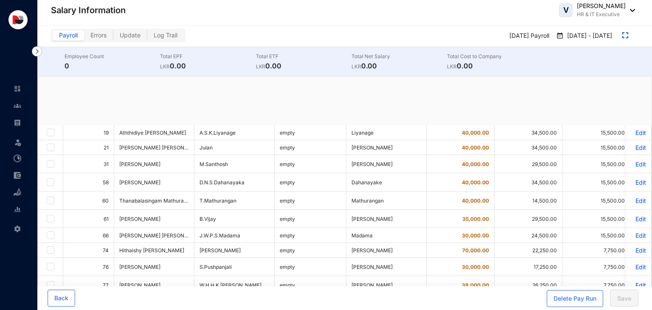
checkbox input "true"
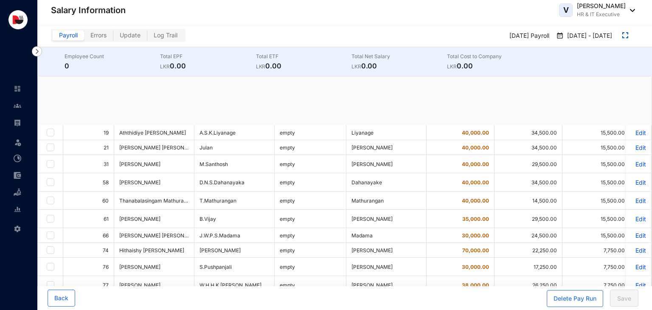
checkbox input "true"
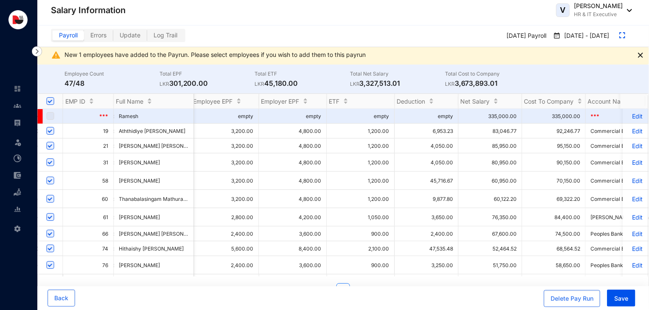
scroll to position [0, 777]
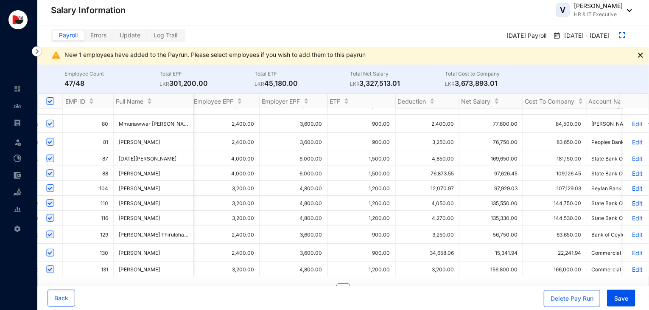
click at [632, 255] on p "Edit" at bounding box center [635, 252] width 15 height 7
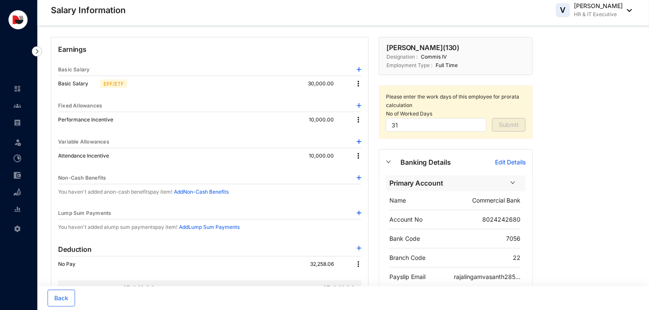
click at [360, 82] on img at bounding box center [358, 83] width 8 height 8
click at [370, 97] on span "Edit" at bounding box center [367, 97] width 11 height 9
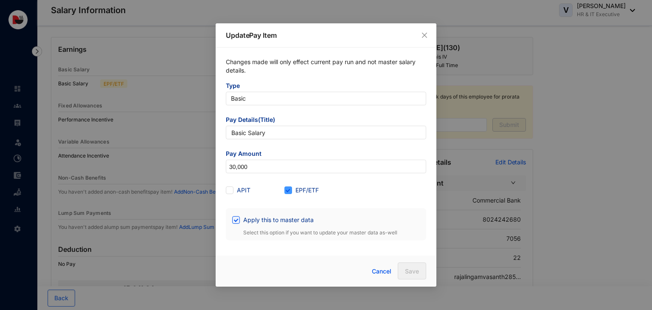
click at [289, 190] on input "EPF/ETF" at bounding box center [287, 189] width 6 height 6
checkbox input "false"
click at [410, 275] on span "Save" at bounding box center [412, 271] width 14 height 8
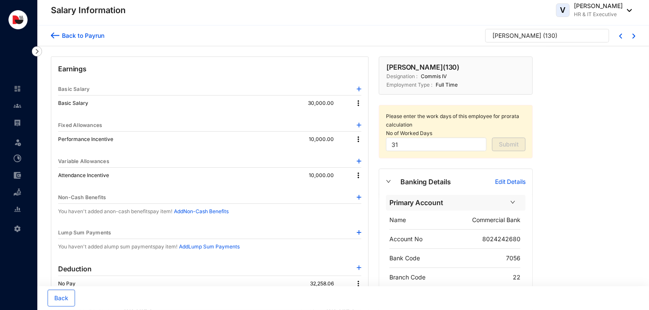
click at [95, 39] on div "Back to Payrun" at bounding box center [81, 35] width 45 height 9
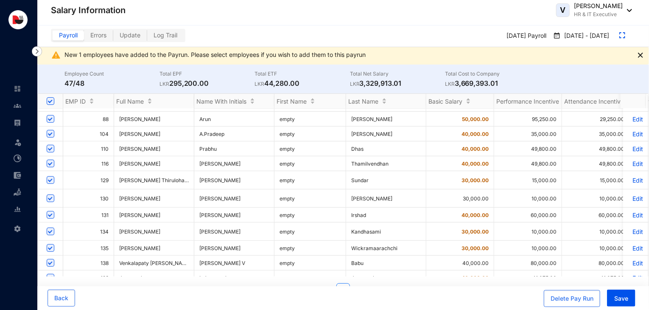
scroll to position [233, 0]
click at [630, 233] on p "Edit" at bounding box center [635, 230] width 15 height 7
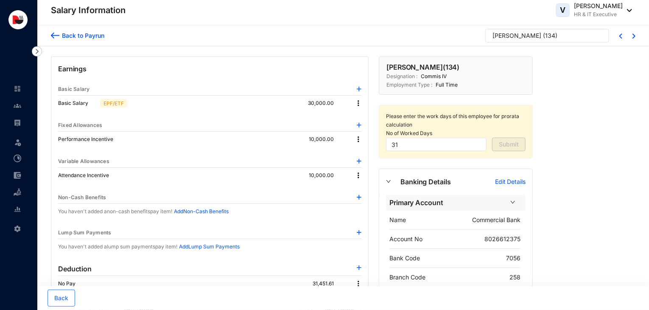
click at [358, 100] on img at bounding box center [358, 103] width 8 height 8
click at [368, 118] on span "Edit" at bounding box center [367, 116] width 11 height 9
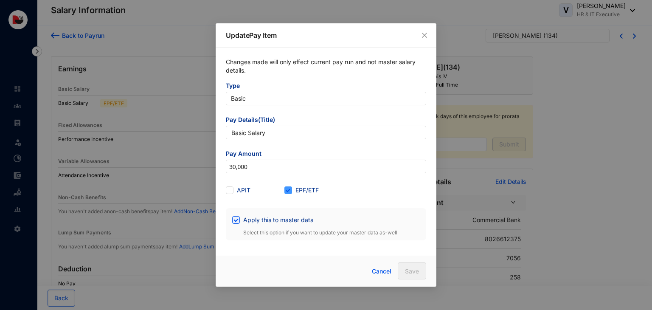
click at [290, 193] on span at bounding box center [288, 190] width 8 height 8
click at [290, 192] on input "EPF/ETF" at bounding box center [287, 189] width 6 height 6
checkbox input "false"
click at [407, 276] on button "Save" at bounding box center [412, 270] width 28 height 17
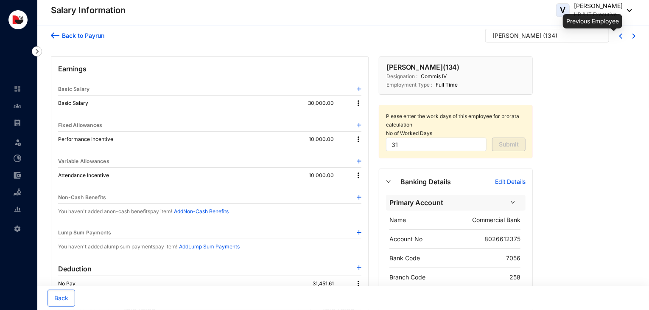
click at [621, 36] on img at bounding box center [621, 36] width 3 height 5
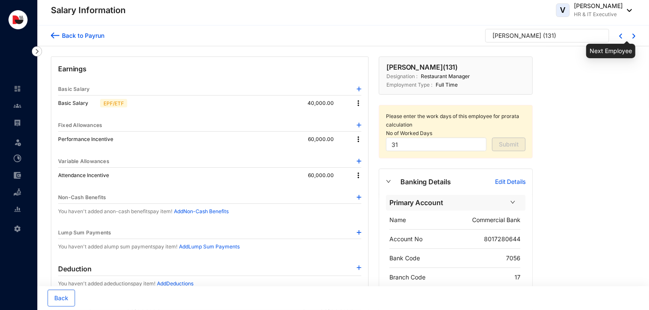
click at [633, 36] on img at bounding box center [634, 36] width 3 height 5
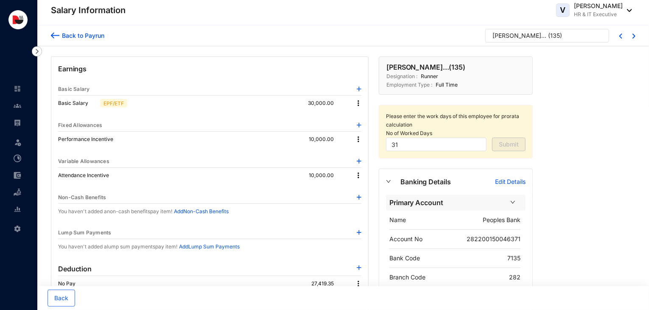
click at [354, 103] on img at bounding box center [358, 103] width 8 height 8
click at [365, 118] on span "Edit" at bounding box center [367, 116] width 11 height 9
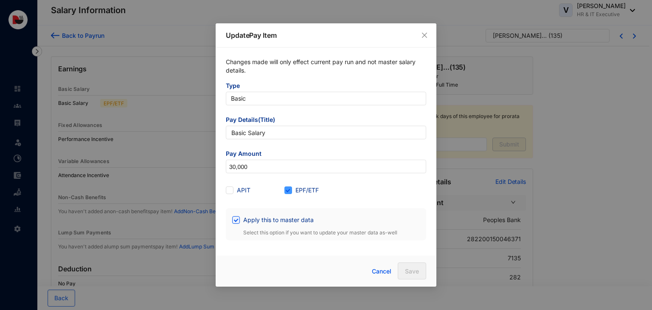
click at [286, 194] on label "EPF/ETF" at bounding box center [303, 189] width 38 height 9
click at [286, 192] on input "EPF/ETF" at bounding box center [287, 189] width 6 height 6
checkbox input "false"
click at [405, 270] on span "Save" at bounding box center [412, 271] width 14 height 8
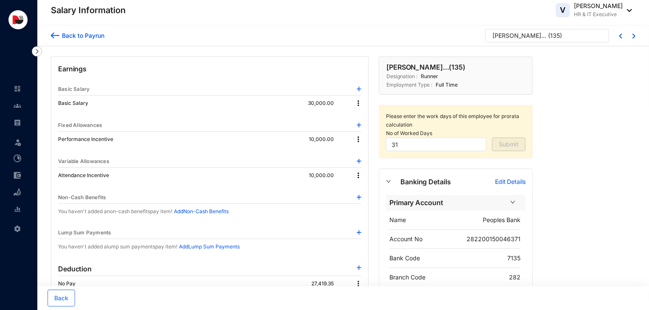
click at [631, 34] on div at bounding box center [629, 35] width 13 height 7
click at [634, 36] on img at bounding box center [634, 36] width 3 height 5
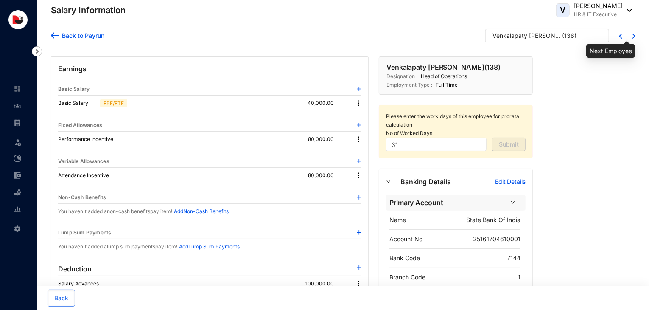
click at [634, 36] on img at bounding box center [634, 36] width 3 height 5
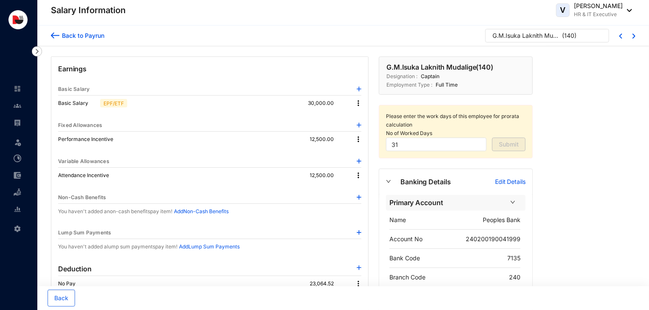
click at [359, 104] on img at bounding box center [358, 103] width 8 height 8
click at [367, 121] on span "Edit" at bounding box center [367, 116] width 11 height 9
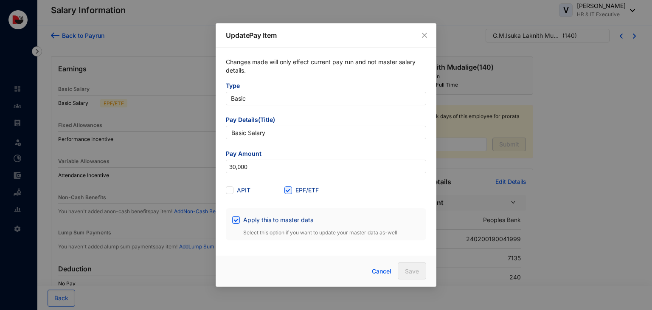
click at [296, 196] on div "EPF/ETF" at bounding box center [313, 190] width 59 height 14
click at [290, 191] on span at bounding box center [288, 190] width 8 height 8
click at [290, 191] on input "EPF/ETF" at bounding box center [287, 189] width 6 height 6
checkbox input "false"
click at [407, 272] on span "Save" at bounding box center [412, 271] width 14 height 8
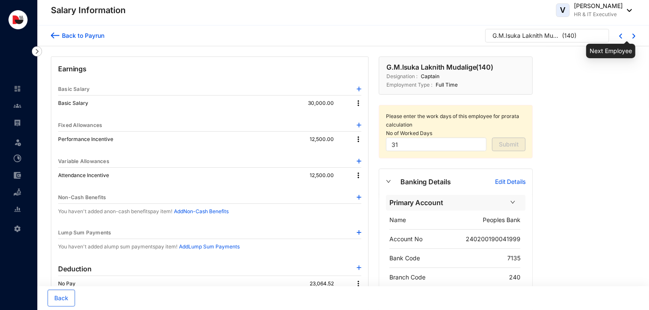
click at [633, 36] on img at bounding box center [634, 36] width 3 height 5
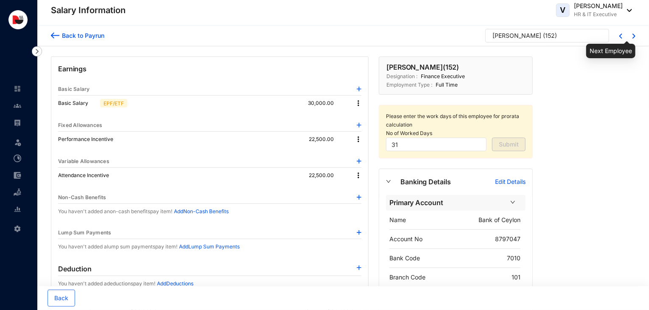
click at [633, 36] on img at bounding box center [634, 36] width 3 height 5
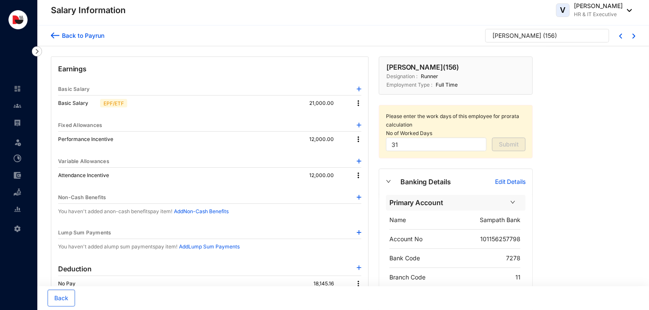
click at [356, 102] on img at bounding box center [358, 103] width 8 height 8
click at [368, 119] on span "Edit" at bounding box center [367, 116] width 11 height 9
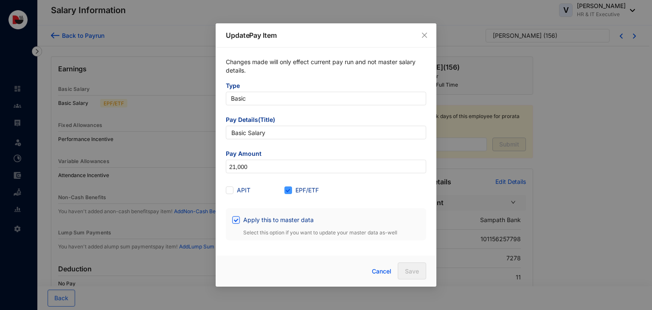
click at [307, 190] on span "EPF/ETF" at bounding box center [307, 189] width 30 height 9
click at [290, 190] on input "EPF/ETF" at bounding box center [287, 189] width 6 height 6
checkbox input "false"
click at [404, 270] on button "Save" at bounding box center [412, 270] width 28 height 17
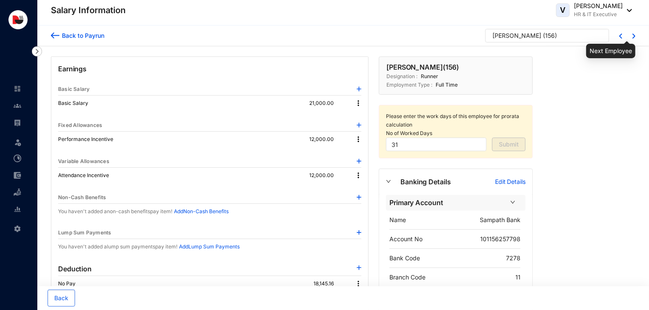
click at [634, 35] on img at bounding box center [634, 36] width 3 height 5
click at [358, 102] on img at bounding box center [358, 103] width 8 height 8
click at [368, 116] on span "Edit" at bounding box center [367, 116] width 11 height 9
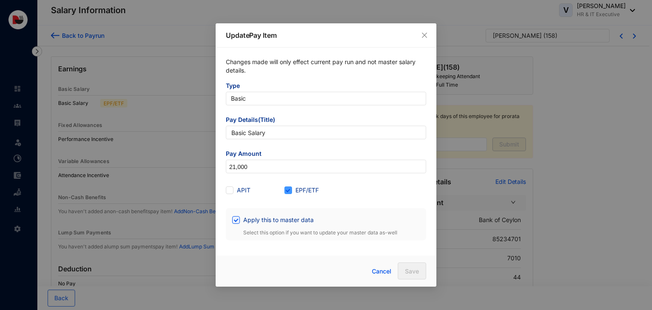
click at [292, 188] on span "EPF/ETF" at bounding box center [307, 189] width 30 height 9
click at [290, 188] on input "EPF/ETF" at bounding box center [287, 189] width 6 height 6
checkbox input "false"
click at [407, 269] on span "Save" at bounding box center [412, 271] width 14 height 8
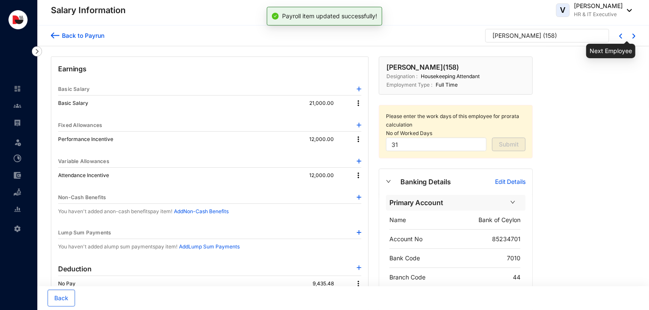
click at [635, 36] on img at bounding box center [634, 36] width 3 height 5
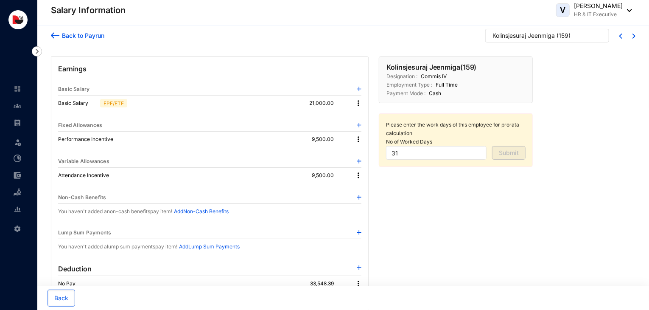
click at [360, 103] on img at bounding box center [358, 103] width 8 height 8
click at [369, 119] on span "Edit" at bounding box center [367, 116] width 11 height 9
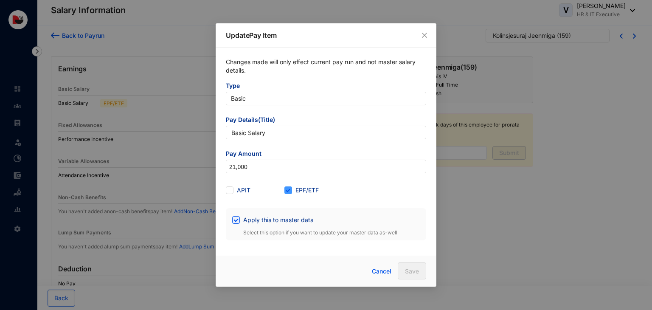
click at [298, 190] on span "EPF/ETF" at bounding box center [307, 189] width 30 height 9
click at [290, 190] on input "EPF/ETF" at bounding box center [287, 189] width 6 height 6
checkbox input "false"
click at [406, 269] on span "Save" at bounding box center [412, 271] width 14 height 8
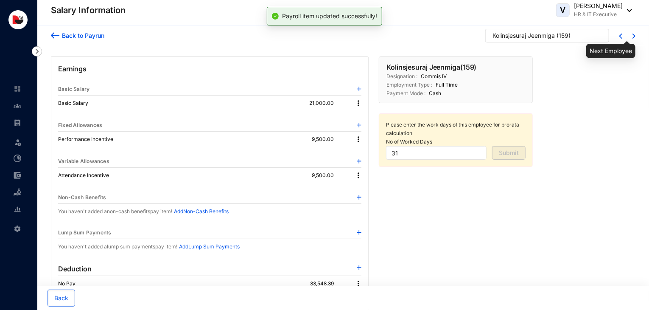
click at [634, 36] on img at bounding box center [634, 36] width 3 height 5
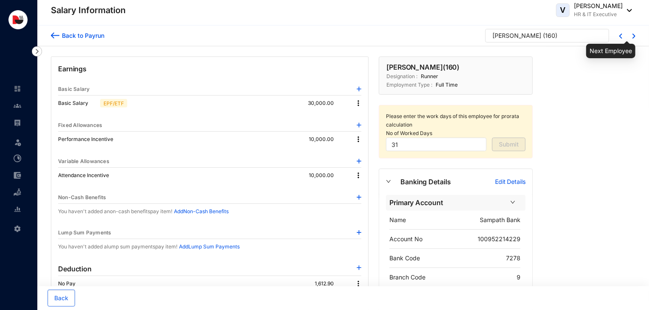
click at [634, 36] on img at bounding box center [634, 36] width 3 height 5
type input "0"
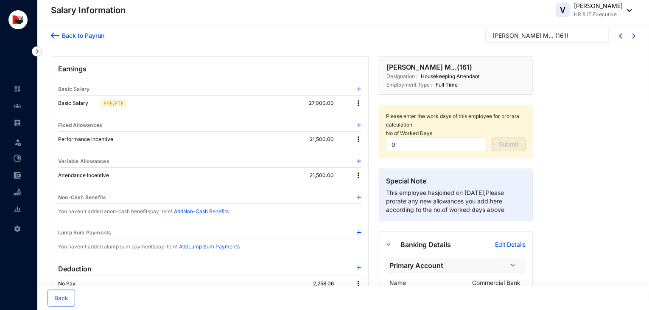
click at [362, 102] on img at bounding box center [358, 103] width 8 height 8
click at [370, 116] on span "Edit" at bounding box center [367, 116] width 11 height 9
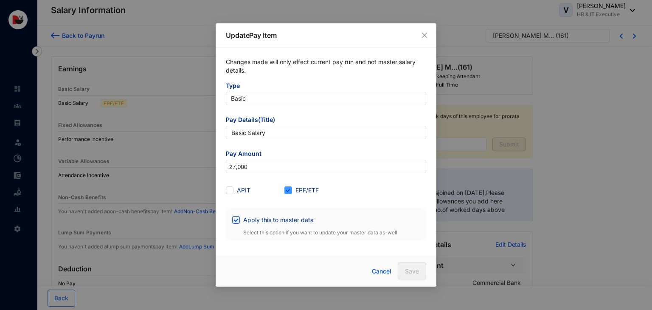
click at [307, 187] on span "EPF/ETF" at bounding box center [307, 189] width 30 height 9
click at [290, 187] on input "EPF/ETF" at bounding box center [287, 189] width 6 height 6
checkbox input "false"
click at [406, 267] on span "Save" at bounding box center [412, 271] width 14 height 8
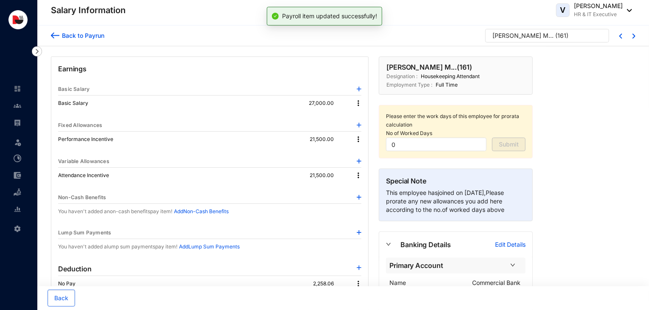
click at [632, 38] on div at bounding box center [629, 35] width 13 height 7
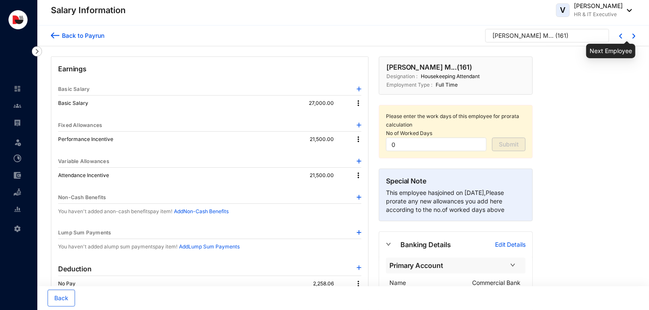
click at [634, 36] on img at bounding box center [634, 36] width 3 height 5
click at [360, 102] on img at bounding box center [358, 103] width 8 height 8
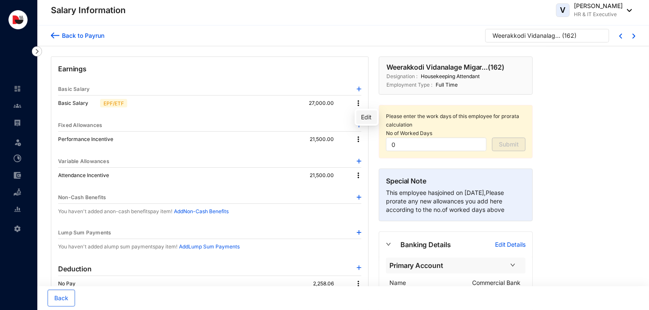
click at [367, 121] on span "Edit" at bounding box center [367, 116] width 11 height 9
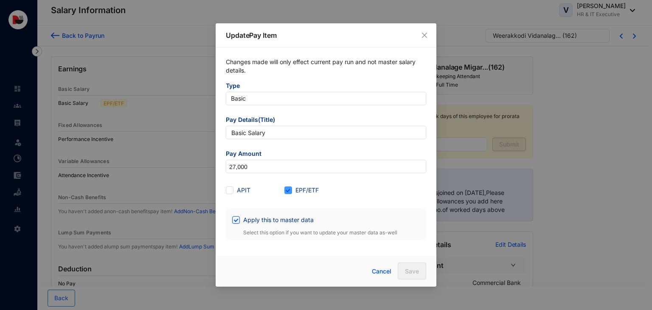
click at [299, 188] on span "EPF/ETF" at bounding box center [307, 189] width 30 height 9
click at [290, 188] on input "EPF/ETF" at bounding box center [287, 189] width 6 height 6
checkbox input "false"
click at [411, 269] on span "Save" at bounding box center [412, 271] width 14 height 8
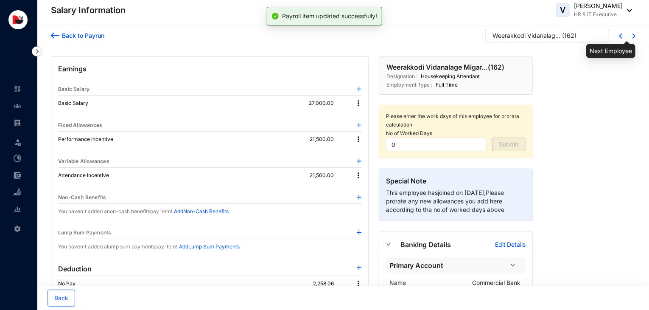
click at [634, 36] on img at bounding box center [634, 36] width 3 height 5
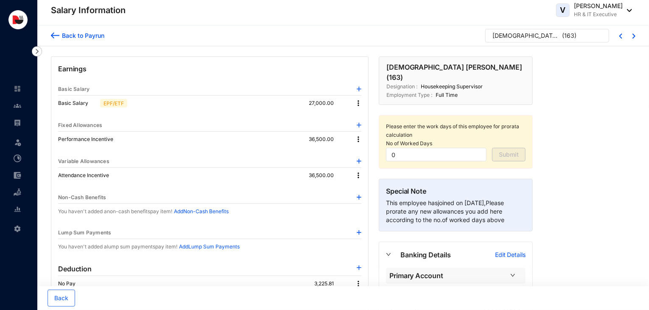
click at [358, 100] on img at bounding box center [358, 103] width 8 height 8
click at [371, 121] on span "Edit" at bounding box center [367, 116] width 11 height 9
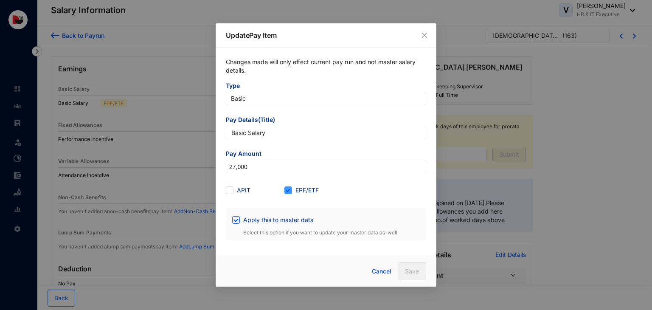
click at [303, 193] on span "EPF/ETF" at bounding box center [307, 189] width 30 height 9
click at [290, 192] on input "EPF/ETF" at bounding box center [287, 189] width 6 height 6
checkbox input "false"
click at [409, 266] on button "Save" at bounding box center [412, 270] width 28 height 17
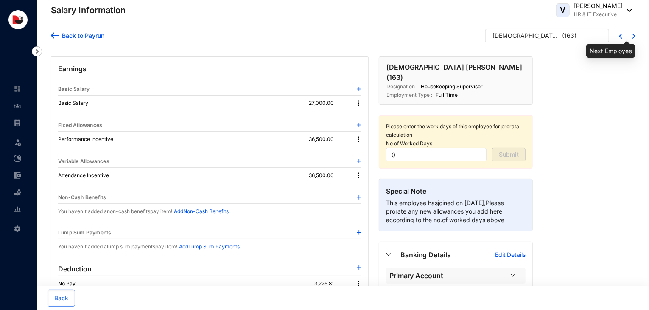
click at [633, 36] on img at bounding box center [634, 36] width 3 height 5
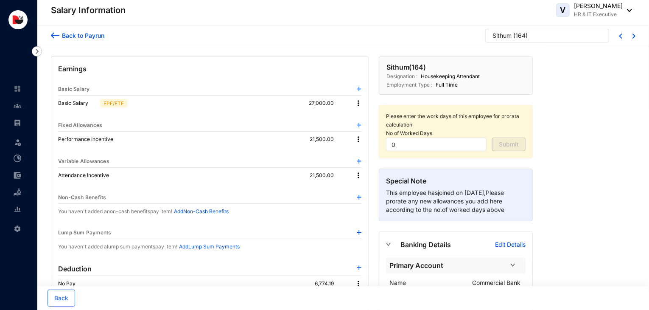
click at [358, 104] on img at bounding box center [358, 103] width 8 height 8
click at [368, 121] on span "Edit" at bounding box center [367, 116] width 11 height 9
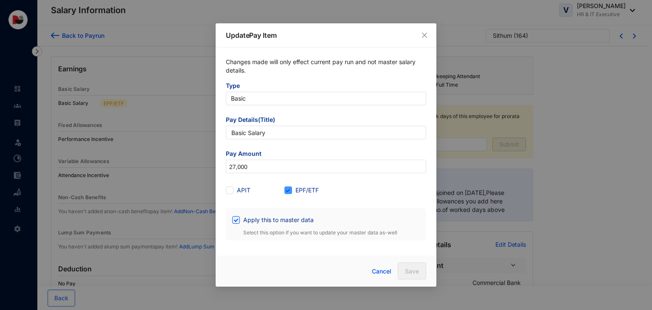
click at [293, 191] on span "EPF/ETF" at bounding box center [307, 189] width 30 height 9
click at [290, 191] on input "EPF/ETF" at bounding box center [287, 189] width 6 height 6
checkbox input "false"
click at [409, 271] on span "Save" at bounding box center [412, 271] width 14 height 8
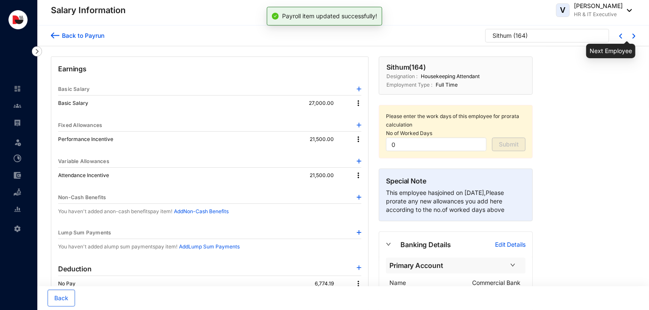
click at [633, 35] on img at bounding box center [634, 36] width 3 height 5
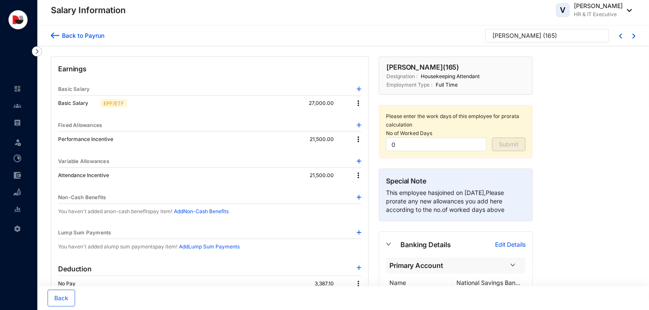
click at [359, 104] on img at bounding box center [358, 103] width 8 height 8
click at [365, 115] on span "Edit" at bounding box center [367, 116] width 11 height 9
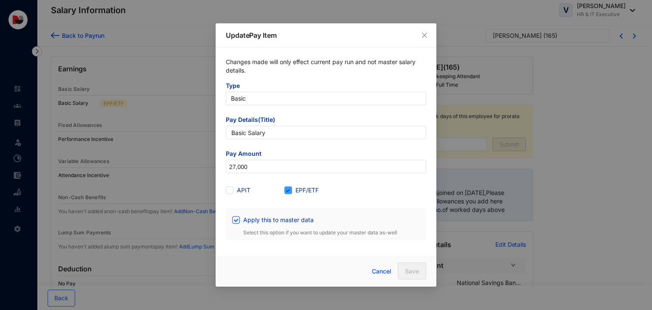
click at [296, 189] on span "EPF/ETF" at bounding box center [307, 189] width 30 height 9
click at [290, 189] on input "EPF/ETF" at bounding box center [287, 189] width 6 height 6
checkbox input "false"
click at [404, 267] on button "Save" at bounding box center [412, 270] width 28 height 17
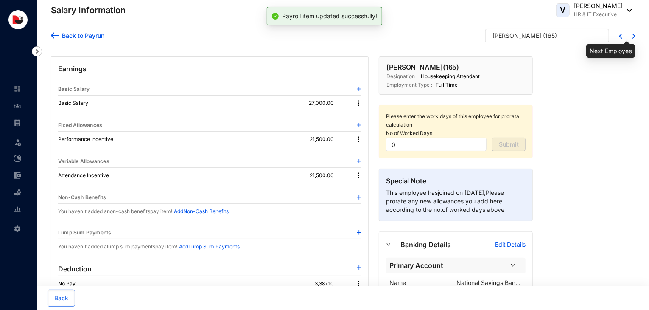
click at [633, 34] on img at bounding box center [634, 36] width 3 height 5
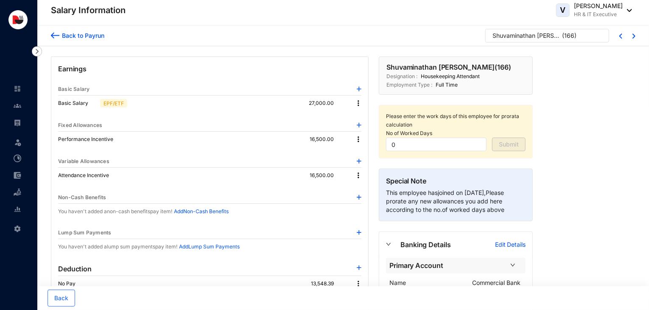
click at [357, 103] on img at bounding box center [358, 103] width 8 height 8
click at [367, 122] on li "Edit" at bounding box center [366, 117] width 21 height 14
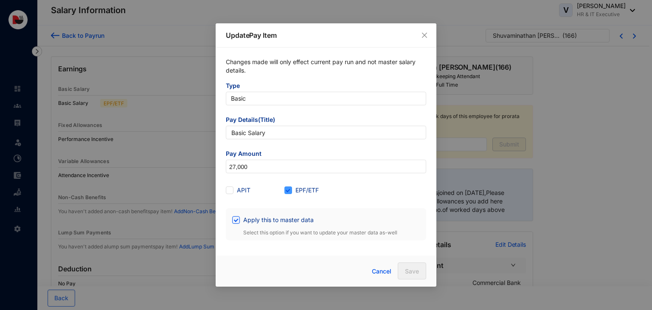
click at [299, 191] on span "EPF/ETF" at bounding box center [307, 189] width 30 height 9
click at [290, 191] on input "EPF/ETF" at bounding box center [287, 189] width 6 height 6
checkbox input "false"
click at [402, 267] on button "Save" at bounding box center [412, 270] width 28 height 17
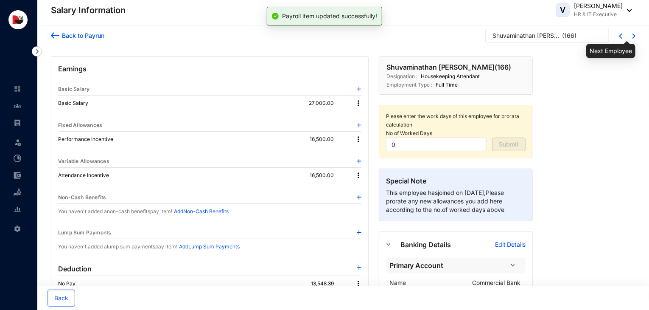
click at [634, 35] on img at bounding box center [634, 36] width 3 height 5
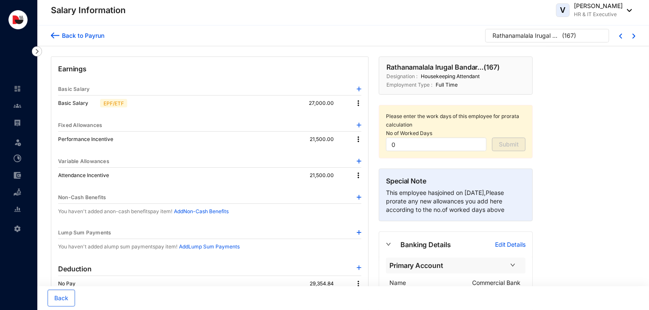
click at [359, 106] on img at bounding box center [358, 103] width 8 height 8
click at [366, 118] on span "Edit" at bounding box center [367, 116] width 11 height 9
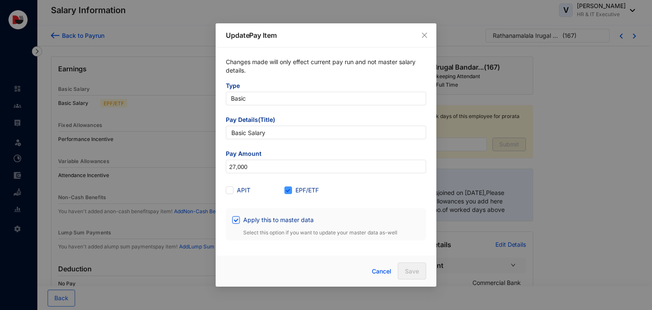
click at [292, 190] on span "EPF/ETF" at bounding box center [307, 189] width 30 height 9
click at [290, 190] on input "EPF/ETF" at bounding box center [287, 189] width 6 height 6
checkbox input "false"
click at [410, 266] on button "Save" at bounding box center [412, 270] width 28 height 17
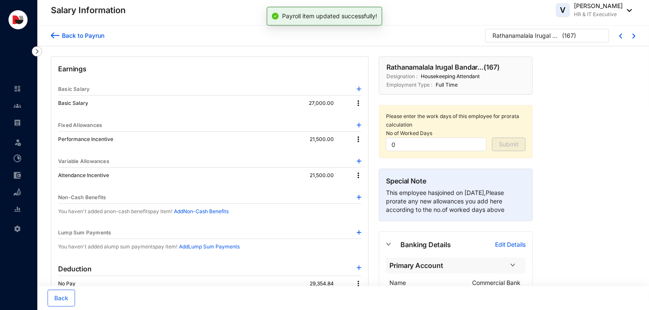
click at [637, 34] on div "Back to Payrun Rathanamalala Irugal Bandar... ( 167 )" at bounding box center [343, 35] width 612 height 21
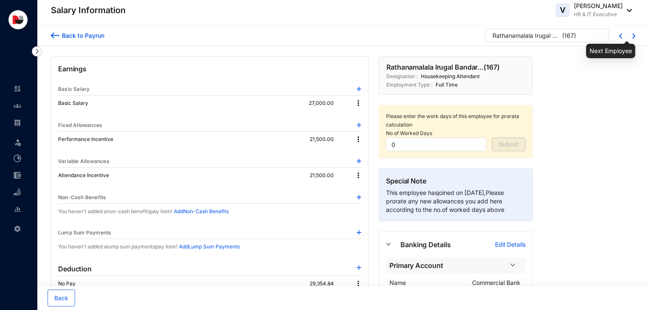
click at [635, 37] on img at bounding box center [634, 36] width 3 height 5
type input "31"
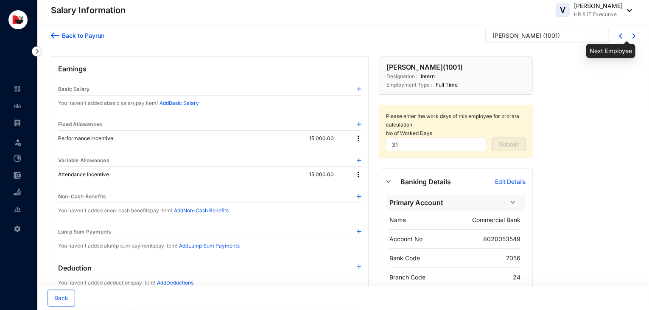
click at [635, 37] on img at bounding box center [634, 36] width 3 height 5
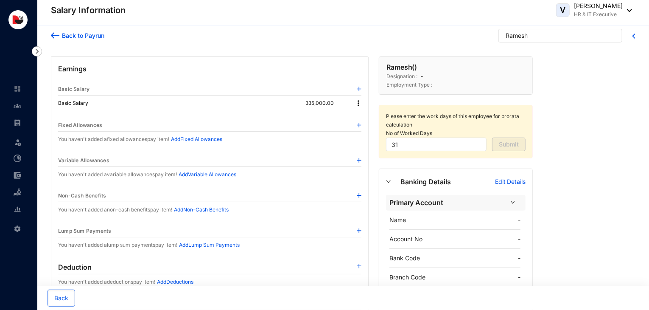
click at [98, 37] on div "Back to Payrun" at bounding box center [81, 35] width 45 height 9
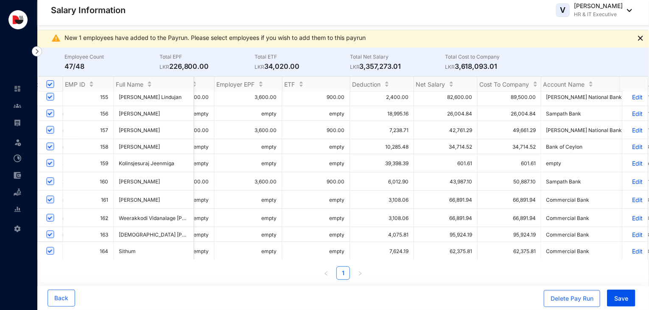
scroll to position [511, 823]
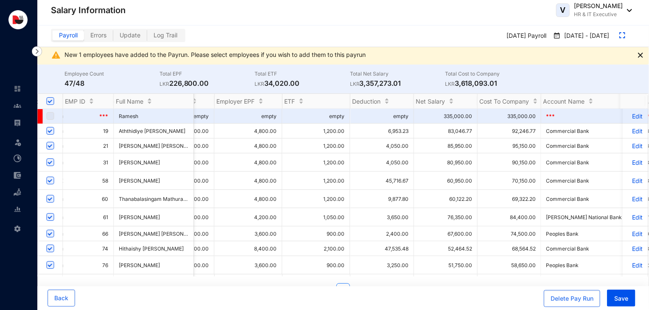
click at [130, 36] on span "Update" at bounding box center [130, 34] width 21 height 7
click at [113, 37] on input "Update" at bounding box center [113, 37] width 0 height 0
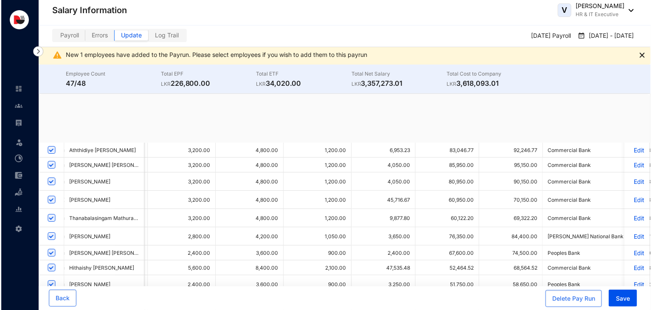
scroll to position [0, 7]
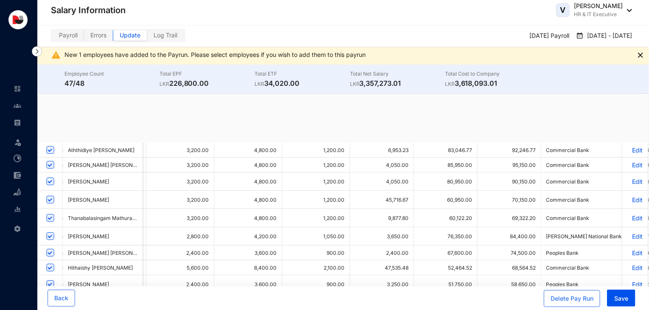
click at [102, 33] on span "Errors" at bounding box center [98, 34] width 16 height 7
click at [84, 37] on input "Errors" at bounding box center [84, 37] width 0 height 0
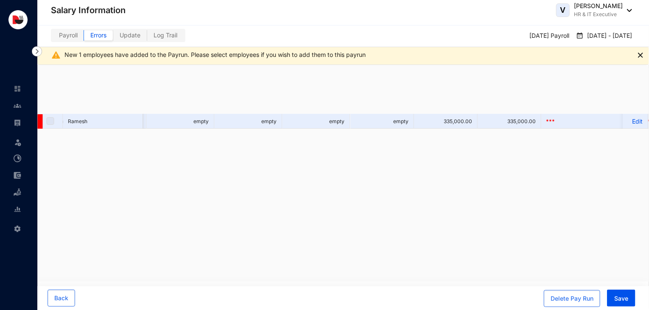
scroll to position [0, 823]
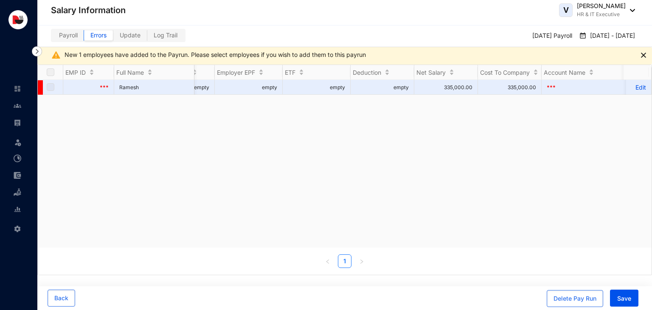
click at [71, 38] on span "Payroll" at bounding box center [68, 34] width 19 height 7
click at [53, 37] on input "Payroll" at bounding box center [53, 37] width 0 height 0
checkbox input "true"
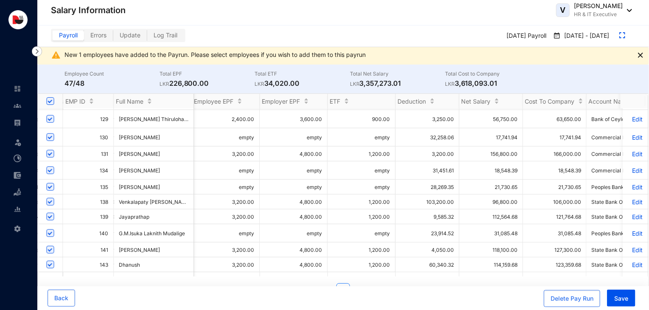
scroll to position [0, 7]
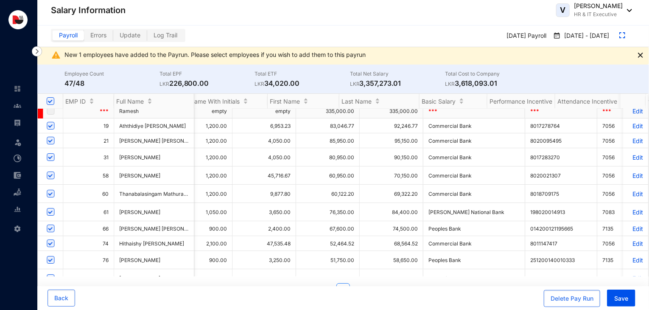
click at [633, 112] on p "Edit" at bounding box center [635, 110] width 15 height 7
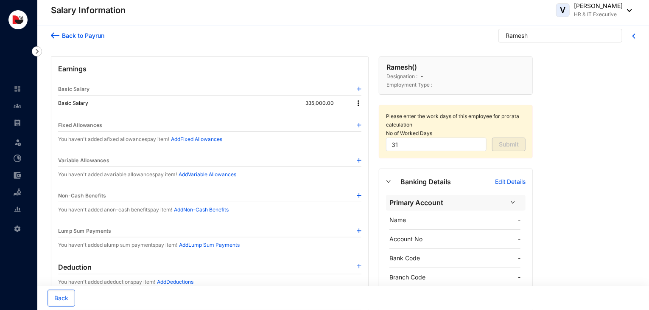
click at [359, 104] on img at bounding box center [358, 103] width 8 height 8
click at [369, 119] on span "Edit" at bounding box center [367, 116] width 11 height 9
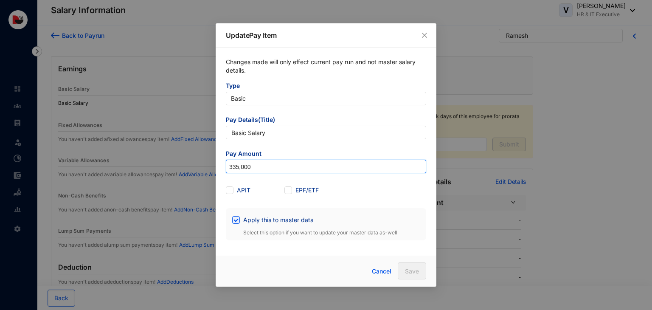
drag, startPoint x: 286, startPoint y: 165, endPoint x: 198, endPoint y: 177, distance: 88.2
click at [198, 177] on div "Update Pay Item Changes made will only effect current pay run and not master sa…" at bounding box center [326, 155] width 652 height 310
type input "675,000"
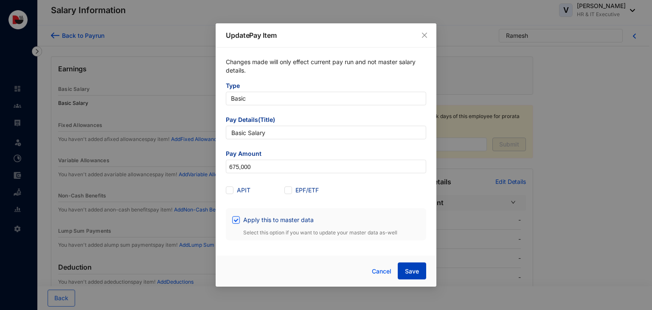
click at [411, 272] on span "Save" at bounding box center [412, 271] width 14 height 8
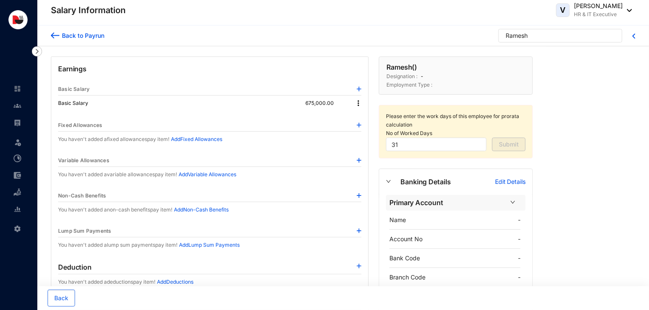
click at [95, 34] on div "Back to Payrun" at bounding box center [81, 35] width 45 height 9
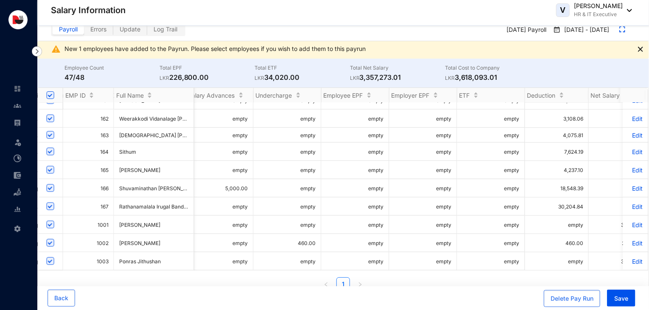
scroll to position [6, 0]
click at [632, 239] on p "Edit" at bounding box center [635, 242] width 15 height 7
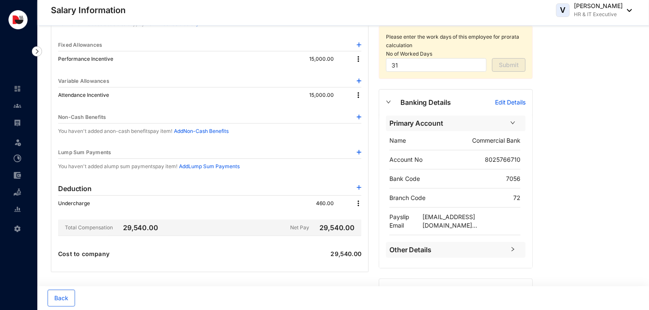
scroll to position [83, 0]
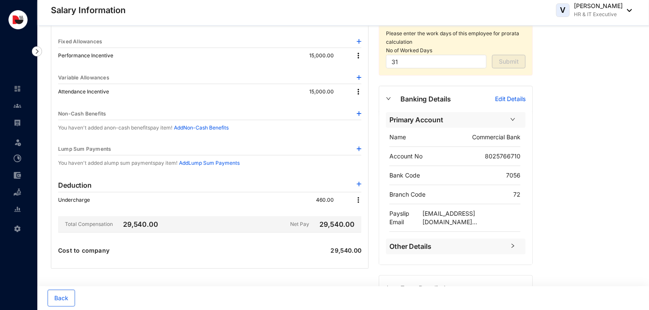
click at [360, 199] on img at bounding box center [358, 200] width 8 height 8
click at [370, 222] on p "Delete" at bounding box center [371, 226] width 18 height 8
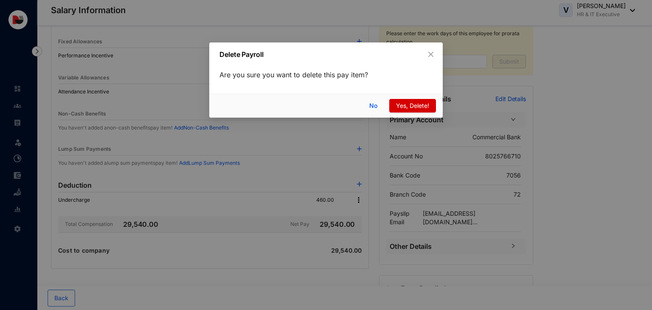
click at [409, 106] on span "Yes, Delete!" at bounding box center [412, 105] width 33 height 9
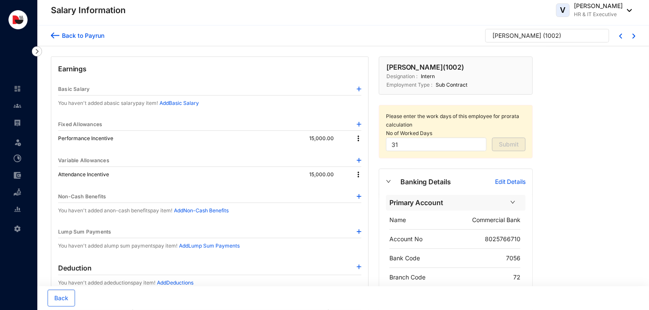
click at [89, 36] on div "Back to Payrun" at bounding box center [81, 35] width 45 height 9
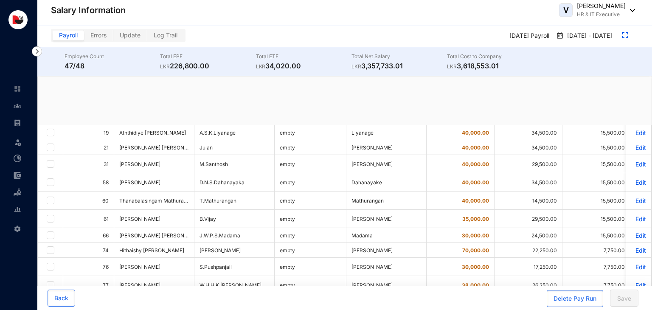
checkbox input "true"
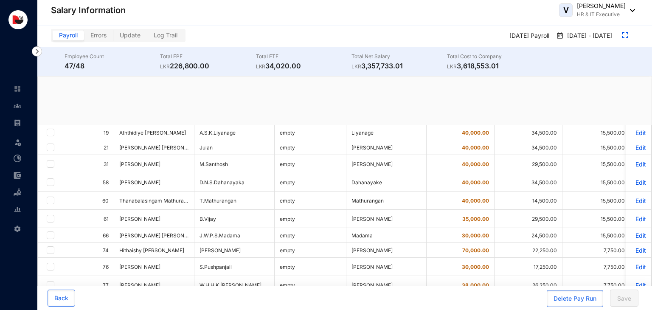
checkbox input "true"
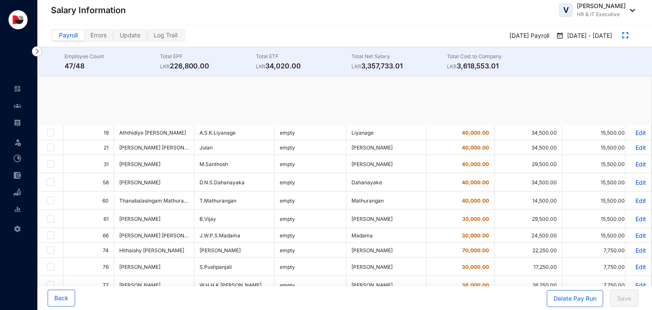
checkbox input "true"
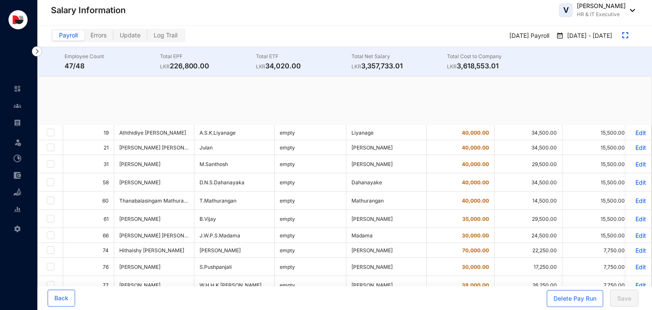
checkbox input "true"
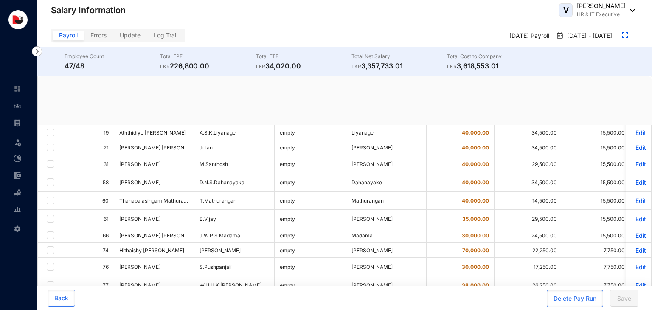
checkbox input "true"
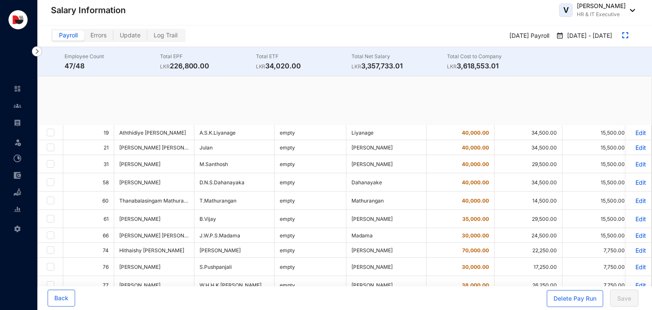
checkbox input "true"
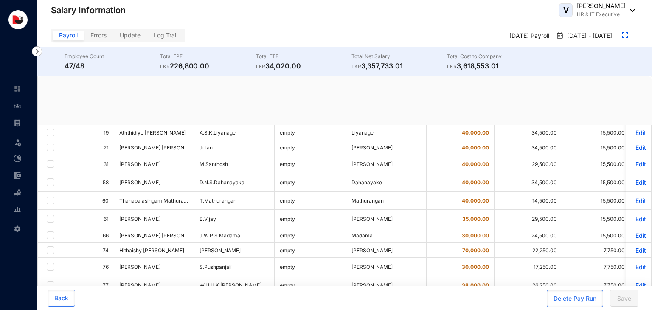
checkbox input "true"
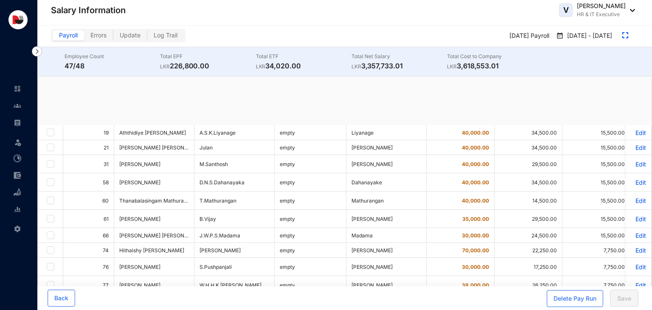
checkbox input "true"
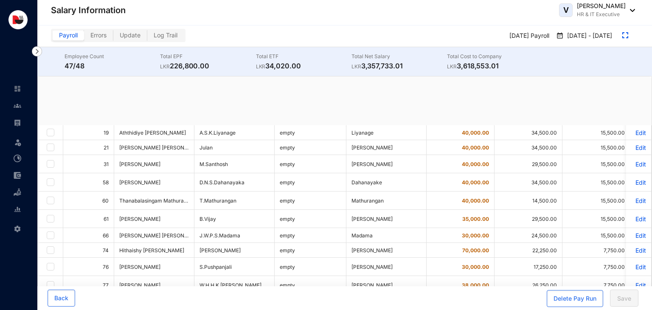
checkbox input "true"
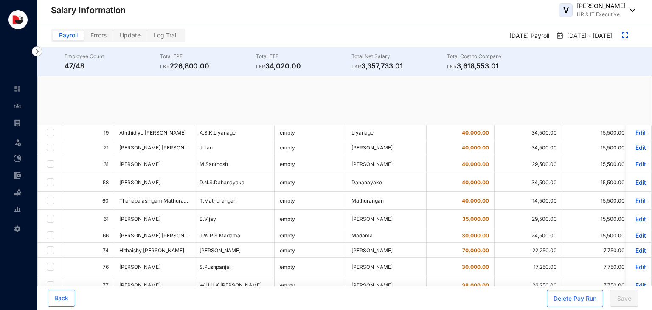
checkbox input "true"
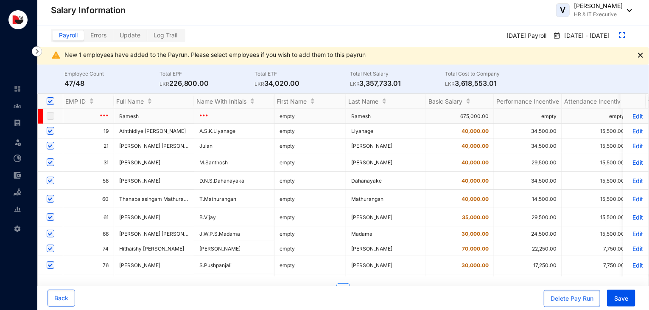
click at [631, 116] on p "Edit" at bounding box center [635, 115] width 15 height 7
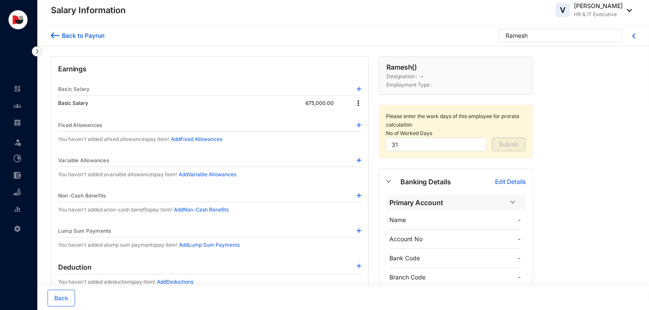
click at [359, 107] on img at bounding box center [358, 103] width 8 height 8
click at [369, 118] on span "Edit" at bounding box center [367, 116] width 11 height 9
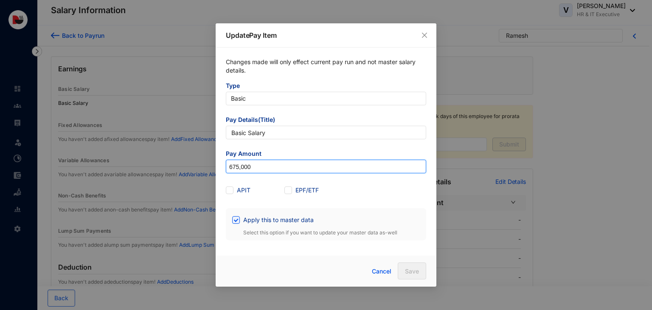
drag, startPoint x: 272, startPoint y: 168, endPoint x: 184, endPoint y: 179, distance: 88.1
click at [184, 179] on div "Update Pay Item Changes made will only effect current pay run and not master sa…" at bounding box center [326, 155] width 652 height 310
type input "0"
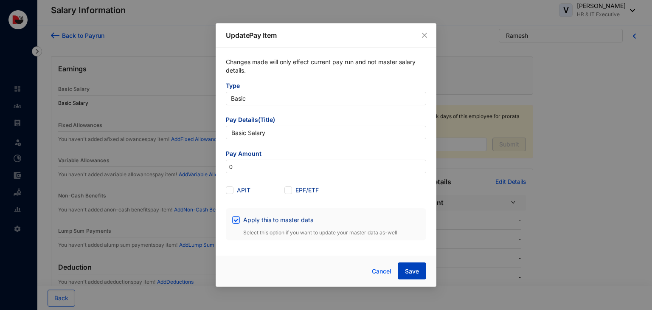
click at [409, 267] on span "Save" at bounding box center [412, 271] width 14 height 8
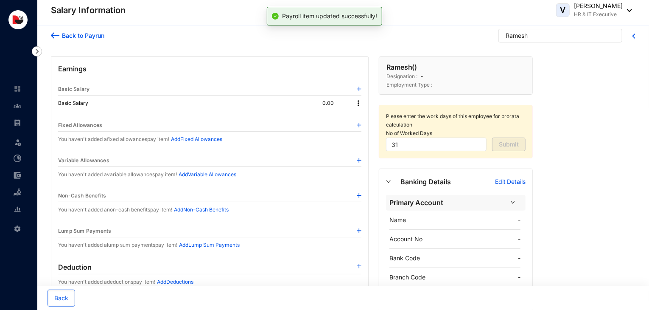
click at [95, 35] on div "Back to Payrun" at bounding box center [81, 35] width 45 height 9
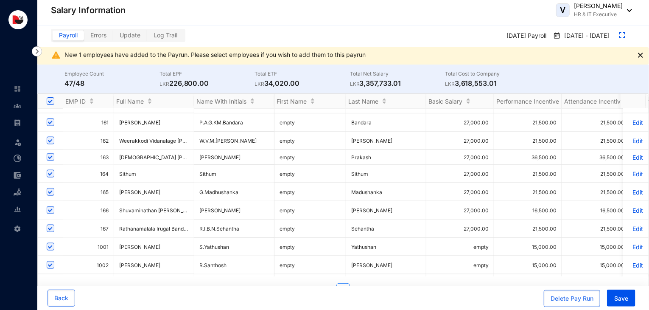
scroll to position [647, 0]
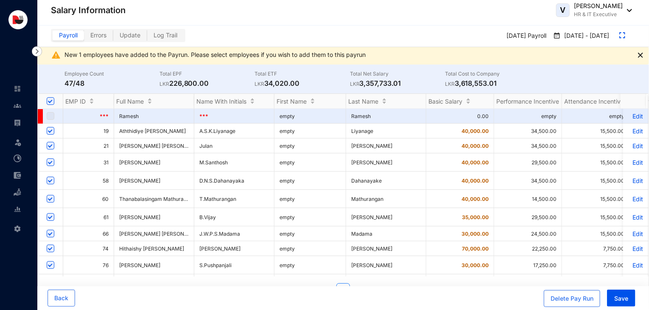
click at [637, 252] on p "Edit" at bounding box center [635, 248] width 15 height 7
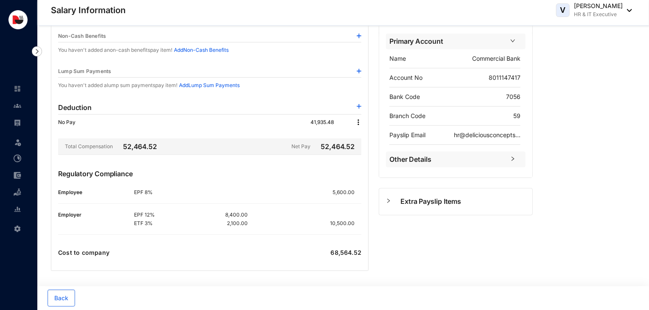
scroll to position [161, 0]
click at [459, 200] on span "Extra Payslip Items" at bounding box center [463, 201] width 125 height 11
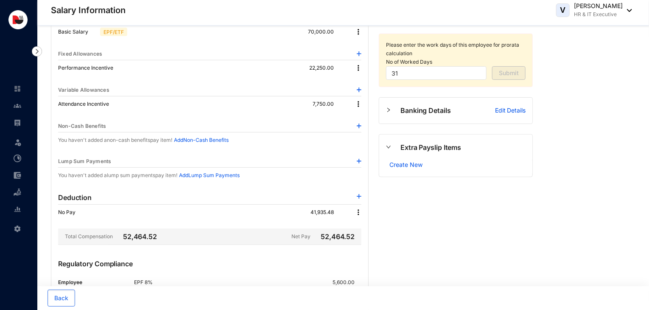
scroll to position [71, 0]
click at [501, 107] on p "Edit Details" at bounding box center [510, 110] width 31 height 8
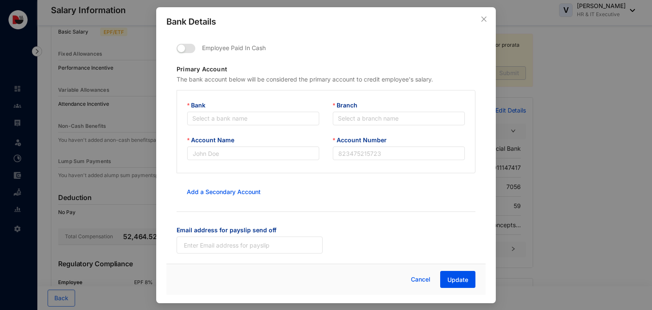
type input "Commercial Bank"
type input "8011147417"
click at [194, 48] on span "button" at bounding box center [186, 47] width 19 height 9
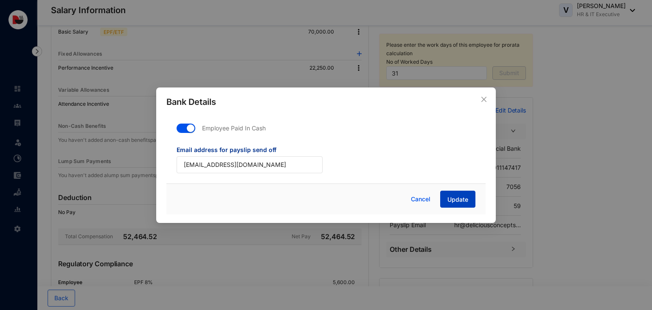
click at [460, 200] on span "Update" at bounding box center [457, 199] width 21 height 8
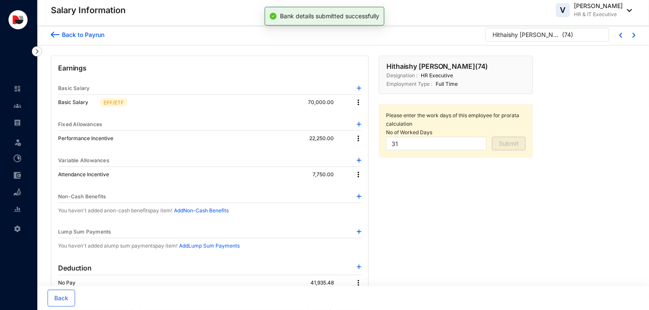
scroll to position [0, 0]
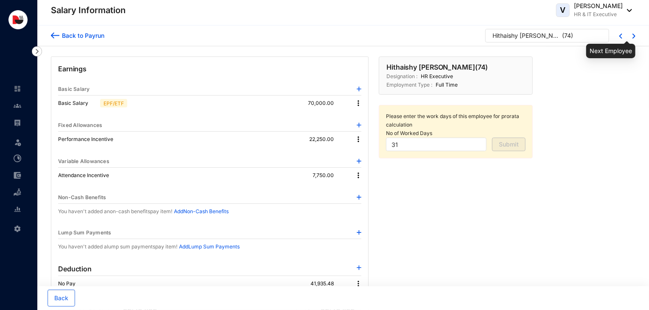
click at [634, 37] on img at bounding box center [634, 36] width 3 height 5
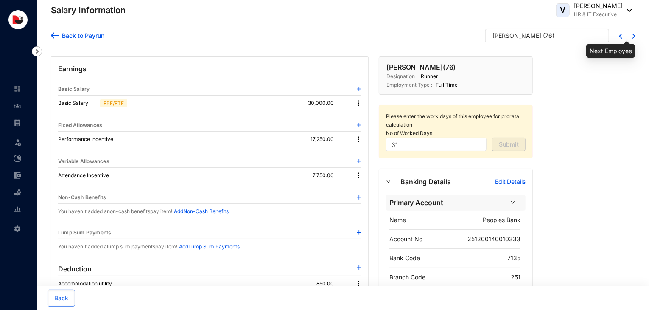
click at [634, 37] on img at bounding box center [634, 36] width 3 height 5
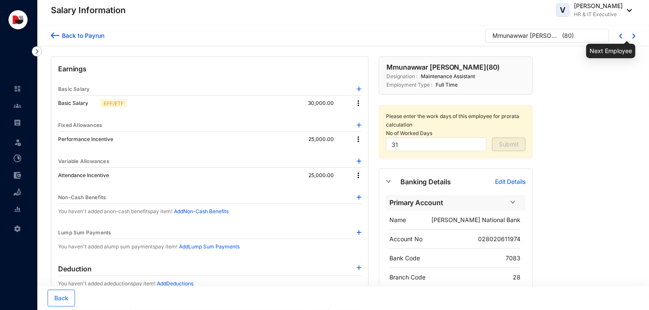
click at [634, 37] on img at bounding box center [634, 36] width 3 height 5
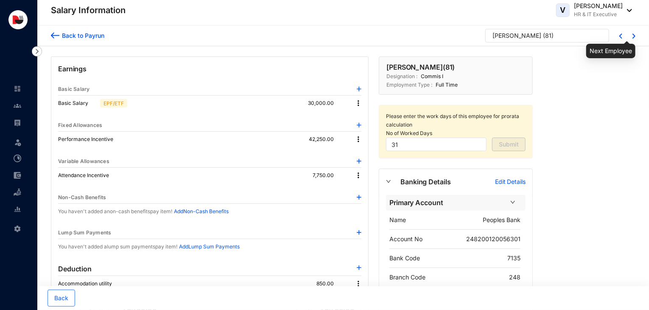
click at [634, 37] on img at bounding box center [634, 36] width 3 height 5
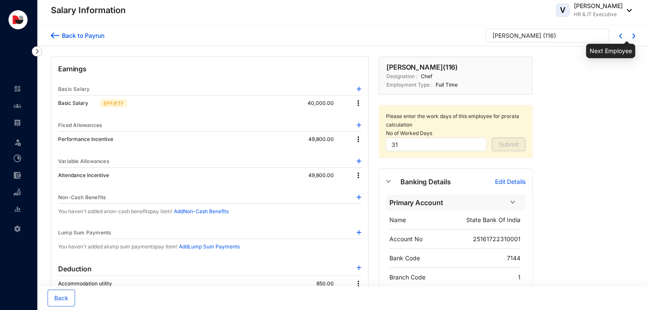
click at [634, 37] on img at bounding box center [634, 36] width 3 height 5
click at [502, 177] on p "Edit Details" at bounding box center [510, 181] width 31 height 8
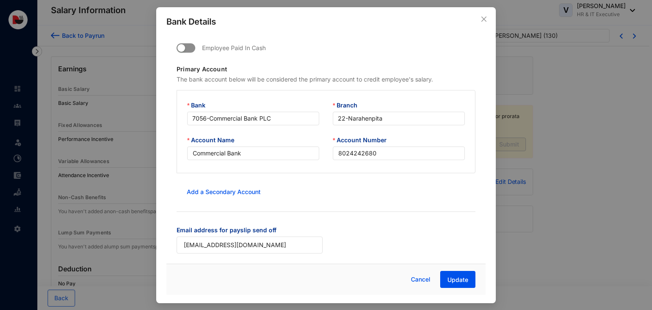
click at [191, 51] on span "button" at bounding box center [186, 47] width 19 height 9
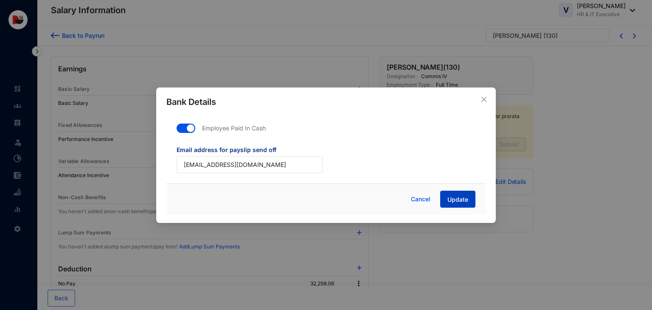
click at [464, 199] on span "Update" at bounding box center [457, 199] width 21 height 8
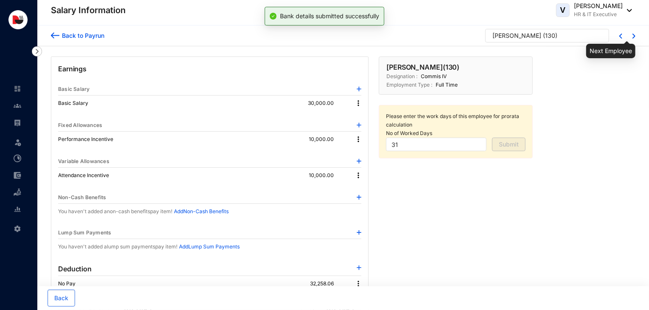
click at [633, 38] on img at bounding box center [634, 36] width 3 height 5
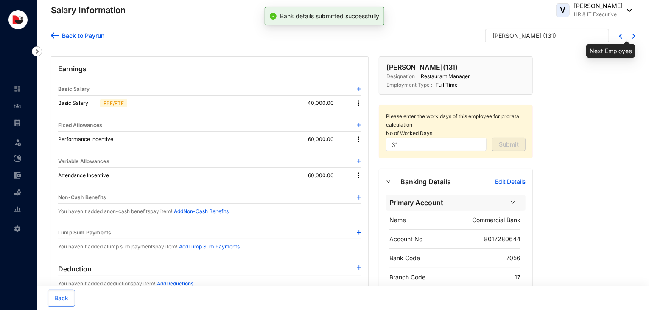
click at [633, 38] on img at bounding box center [634, 36] width 3 height 5
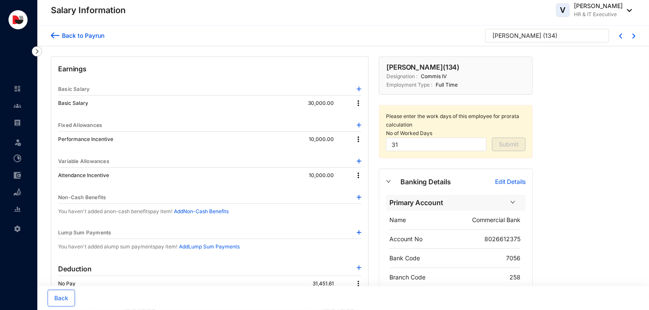
click at [510, 179] on p "Edit Details" at bounding box center [510, 181] width 31 height 8
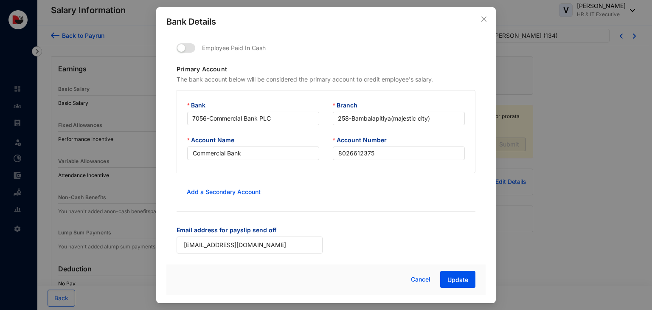
click at [190, 55] on div "Employee Paid In Cash" at bounding box center [326, 53] width 299 height 24
click at [190, 47] on span "button" at bounding box center [186, 47] width 19 height 9
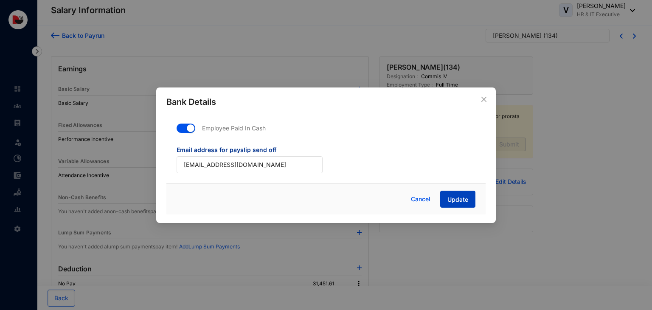
click at [454, 194] on button "Update" at bounding box center [457, 199] width 35 height 17
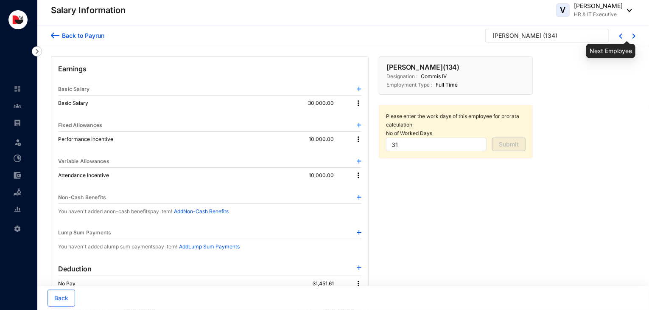
click at [634, 36] on img at bounding box center [634, 36] width 3 height 5
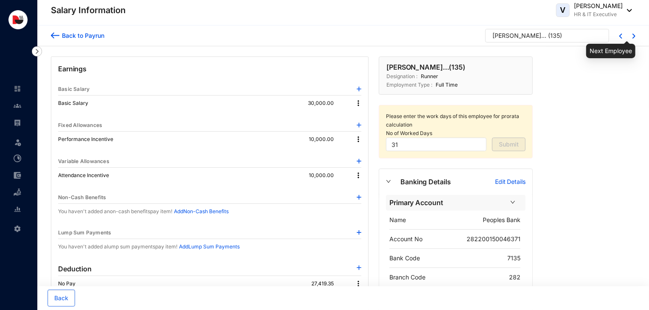
click at [634, 36] on img at bounding box center [634, 36] width 3 height 5
click at [516, 177] on p "Edit Details" at bounding box center [510, 181] width 31 height 8
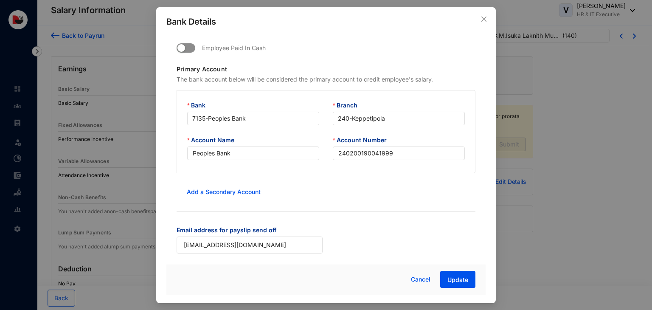
click at [190, 51] on span "button" at bounding box center [186, 47] width 19 height 9
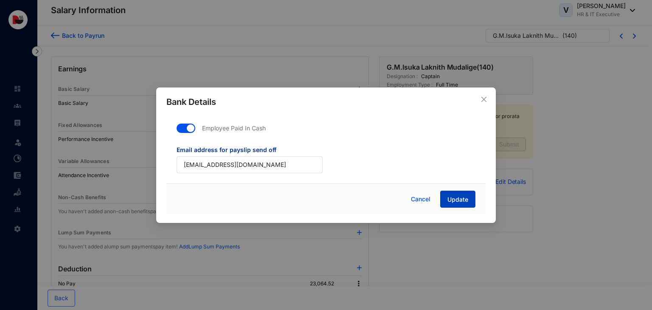
click at [464, 202] on span "Update" at bounding box center [457, 199] width 21 height 8
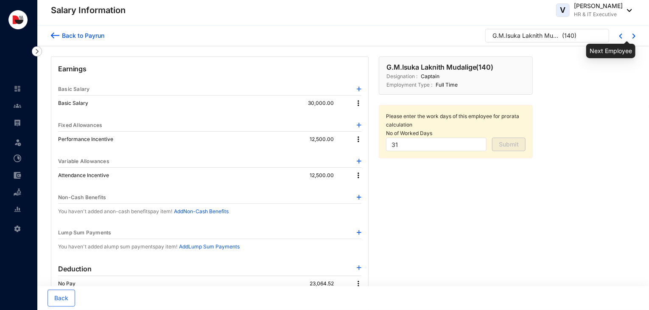
click at [634, 36] on img at bounding box center [634, 36] width 3 height 5
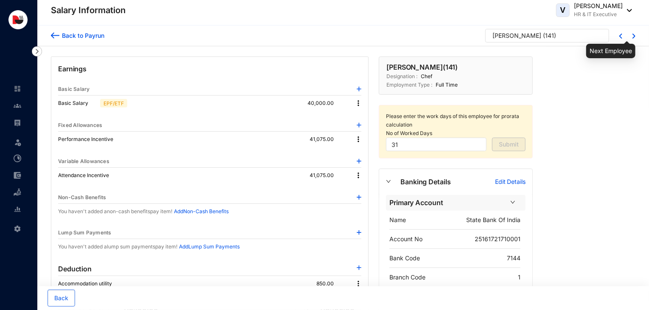
click at [634, 36] on img at bounding box center [634, 36] width 3 height 5
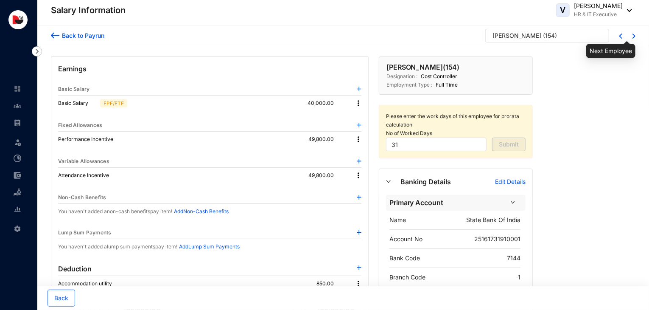
click at [634, 36] on img at bounding box center [634, 36] width 3 height 5
click at [517, 181] on p "Edit Details" at bounding box center [510, 181] width 31 height 8
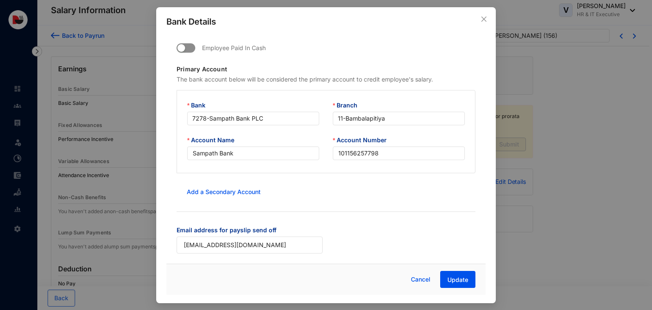
click at [190, 49] on span "button" at bounding box center [186, 47] width 19 height 9
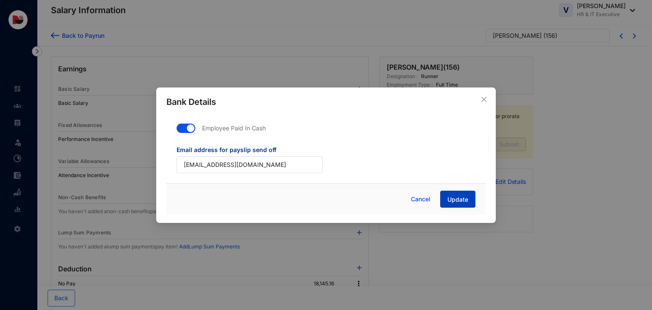
click at [458, 201] on span "Update" at bounding box center [457, 199] width 21 height 8
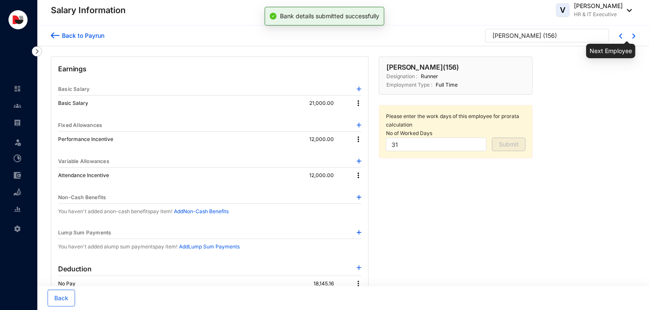
click at [633, 37] on img at bounding box center [634, 36] width 3 height 5
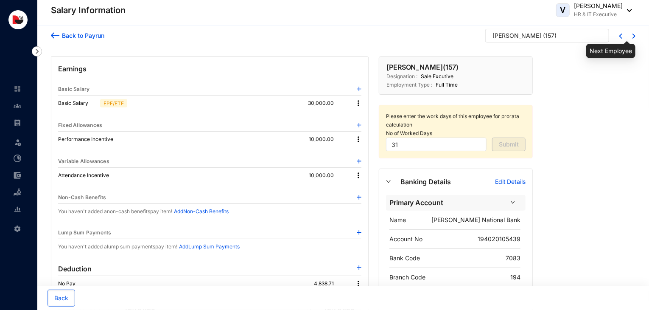
click at [633, 37] on img at bounding box center [634, 36] width 3 height 5
click at [521, 181] on p "Edit Details" at bounding box center [510, 181] width 31 height 8
type input "[EMAIL_ADDRESS][DOMAIN_NAME]"
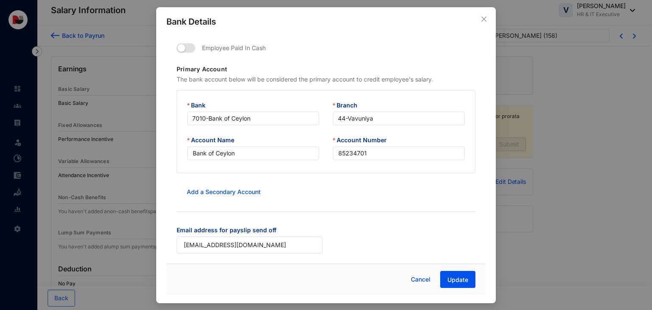
click at [195, 50] on p "Employee Paid In Cash" at bounding box center [230, 53] width 70 height 24
click at [190, 49] on span "button" at bounding box center [186, 47] width 19 height 9
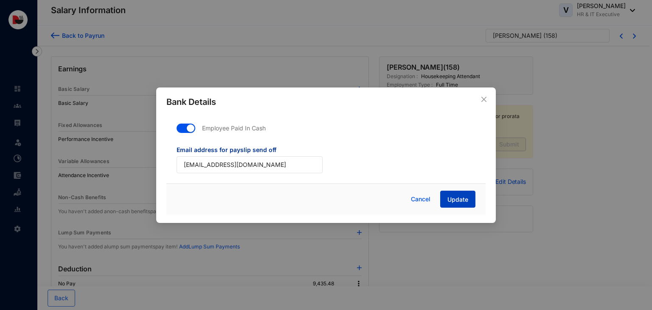
click at [466, 202] on span "Update" at bounding box center [457, 199] width 21 height 8
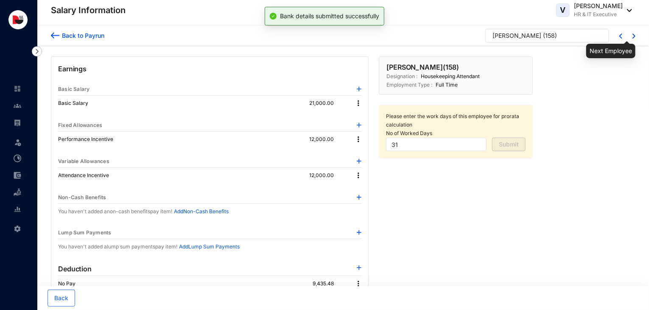
click at [635, 34] on img at bounding box center [634, 36] width 3 height 5
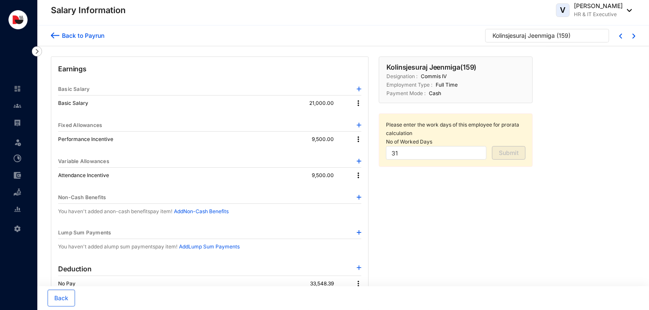
click at [631, 34] on div at bounding box center [629, 35] width 13 height 7
click at [636, 35] on div "Back to [PERSON_NAME] Jeenmiga ( 159 )" at bounding box center [343, 35] width 612 height 21
click at [633, 36] on img at bounding box center [634, 36] width 3 height 5
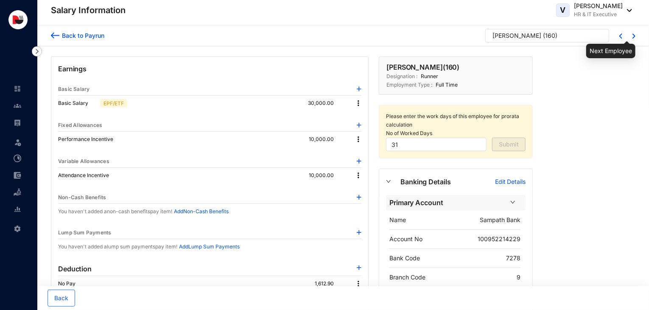
click at [633, 36] on img at bounding box center [634, 36] width 3 height 5
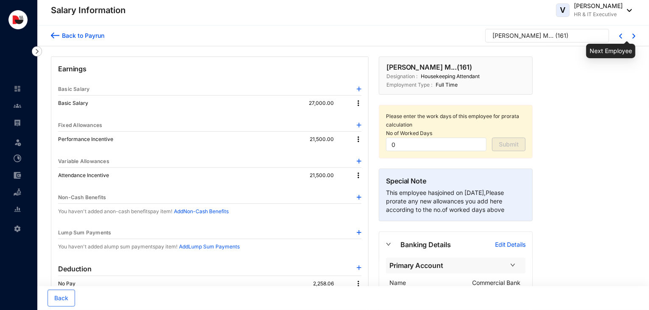
click at [633, 36] on img at bounding box center [634, 36] width 3 height 5
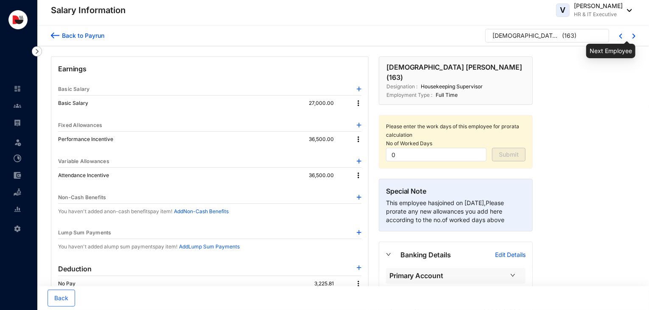
click at [633, 36] on img at bounding box center [634, 36] width 3 height 5
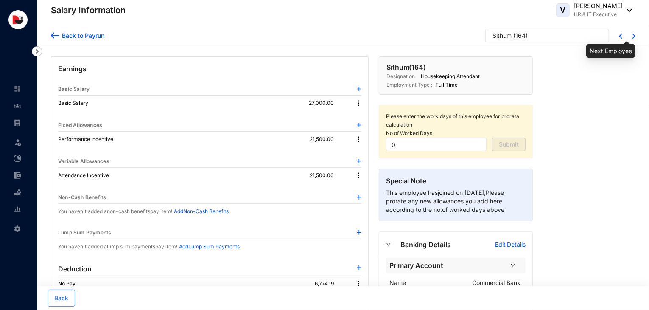
click at [633, 36] on img at bounding box center [634, 36] width 3 height 5
type input "31"
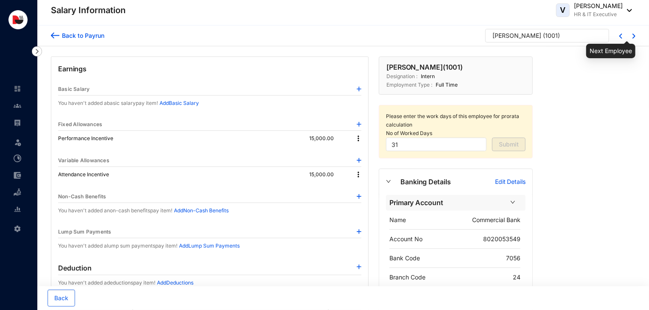
click at [633, 36] on img at bounding box center [634, 36] width 3 height 5
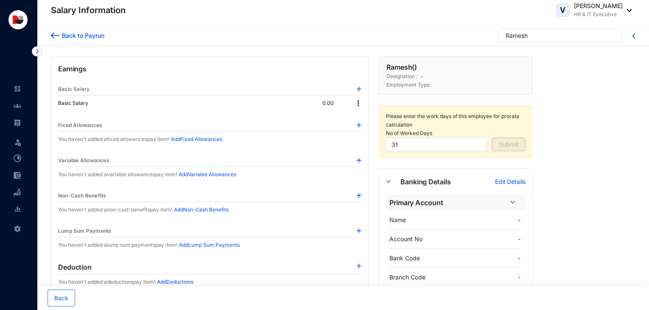
click at [89, 38] on div "Back to Payrun" at bounding box center [81, 35] width 45 height 9
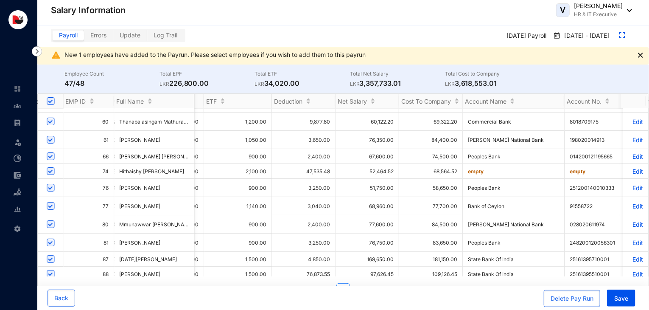
scroll to position [93, 901]
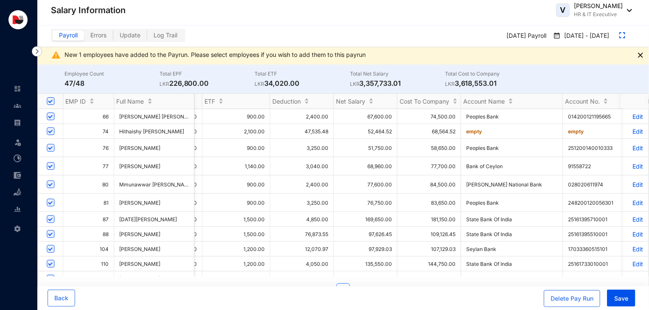
click at [629, 237] on p "Edit" at bounding box center [635, 233] width 15 height 7
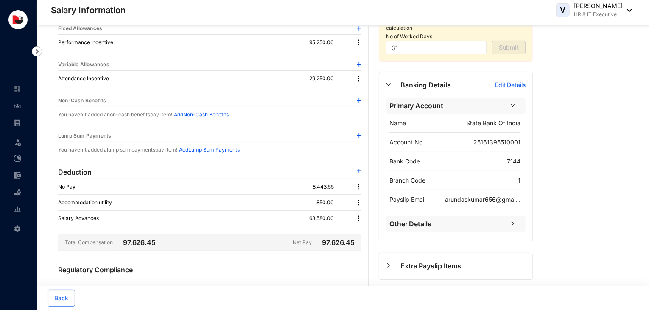
click at [357, 168] on img at bounding box center [359, 170] width 5 height 5
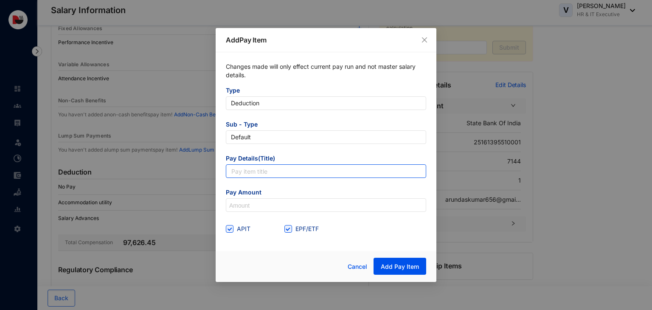
click at [303, 175] on input "text" at bounding box center [326, 171] width 200 height 14
type input "Mobile SIM Bill Deduction"
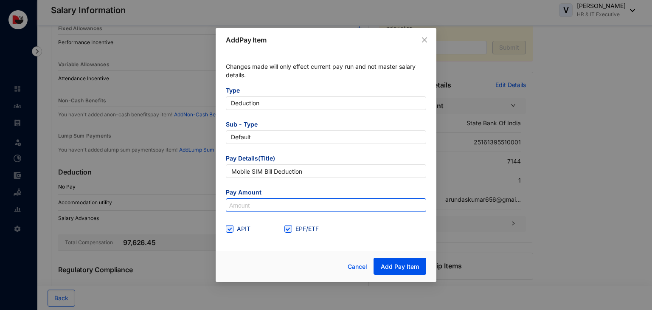
click at [272, 205] on input at bounding box center [325, 206] width 199 height 14
type input "1,660"
click at [291, 228] on span at bounding box center [288, 229] width 8 height 8
click at [290, 228] on input "EPF/ETF" at bounding box center [287, 228] width 6 height 6
checkbox input "false"
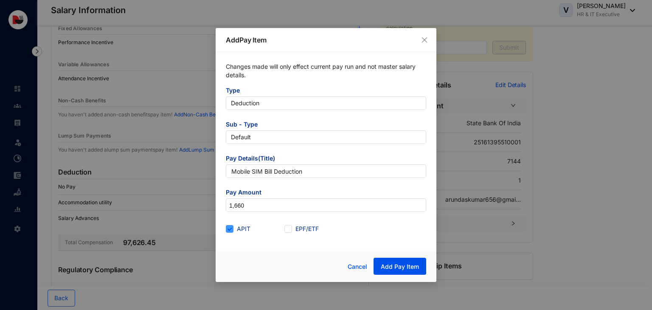
click at [232, 233] on label "APIT" at bounding box center [240, 228] width 28 height 9
click at [232, 231] on input "APIT" at bounding box center [229, 228] width 6 height 6
checkbox input "false"
click at [412, 260] on button "Add Pay Item" at bounding box center [399, 266] width 53 height 17
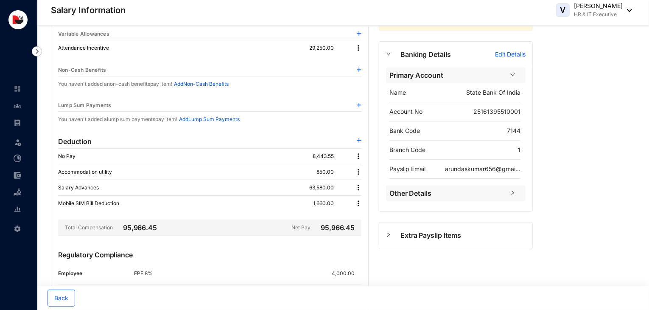
scroll to position [124, 0]
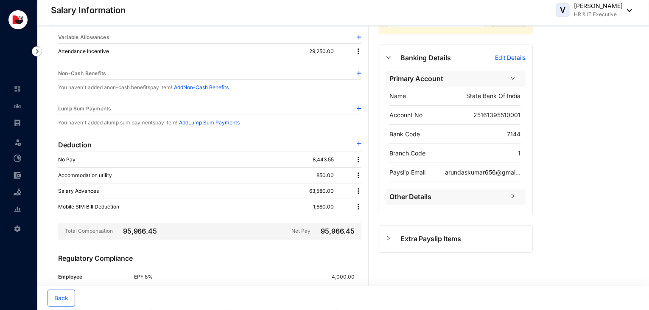
click at [360, 72] on img at bounding box center [359, 73] width 5 height 5
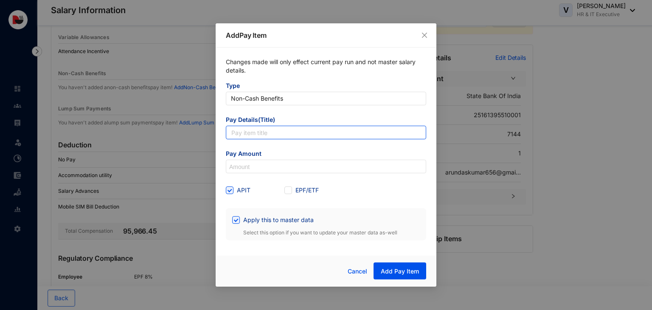
click at [318, 126] on input "text" at bounding box center [326, 133] width 200 height 14
type input "over time"
click at [428, 34] on span "Close" at bounding box center [424, 35] width 9 height 7
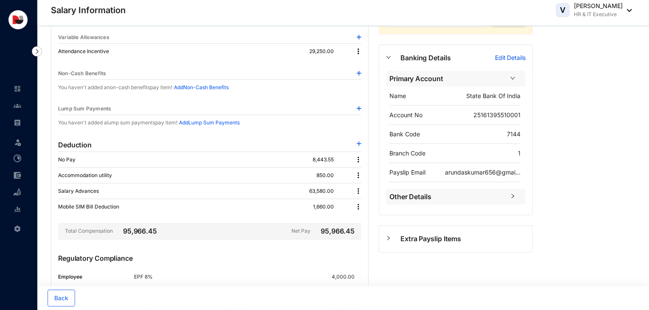
scroll to position [0, 0]
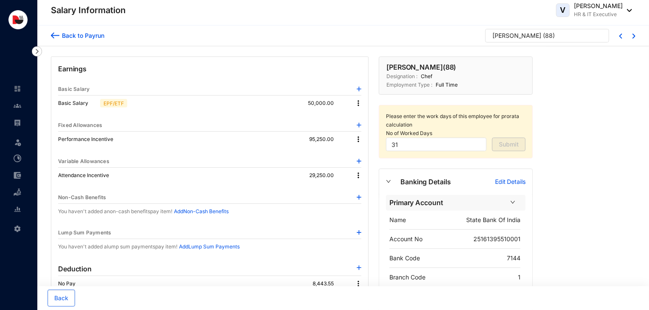
click at [84, 39] on div "Back to Payrun" at bounding box center [81, 35] width 45 height 9
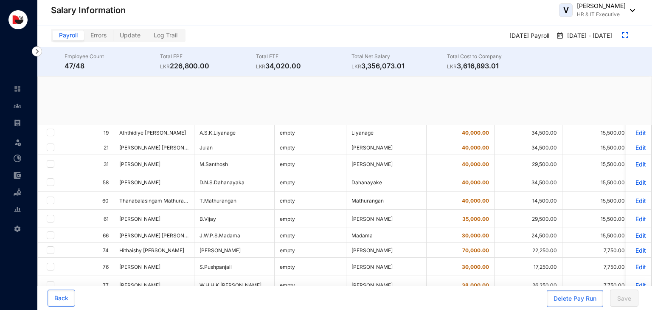
checkbox input "true"
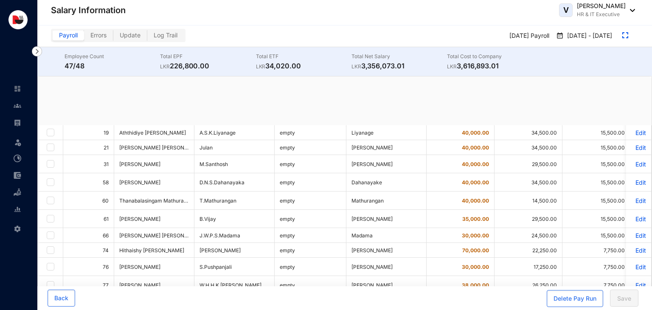
checkbox input "true"
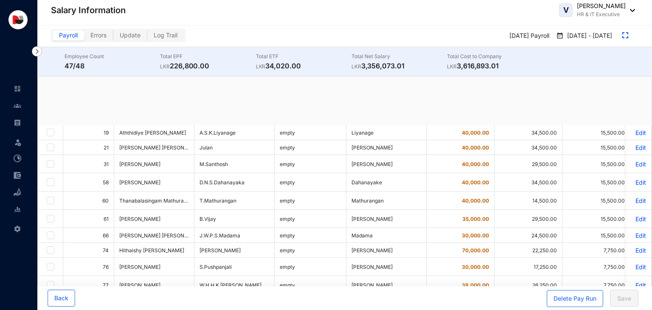
checkbox input "true"
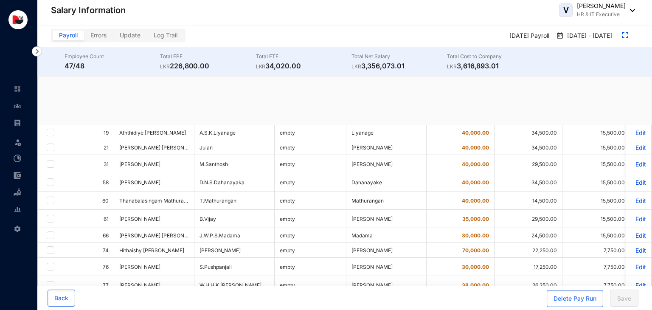
checkbox input "true"
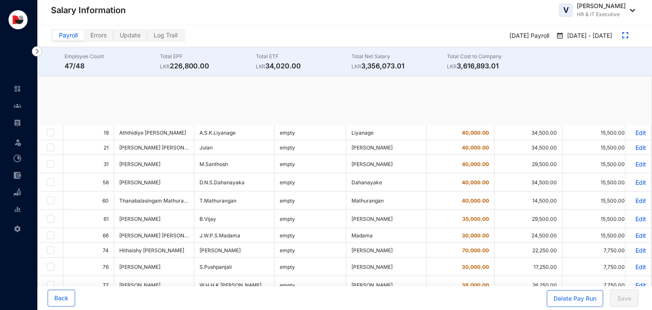
checkbox input "true"
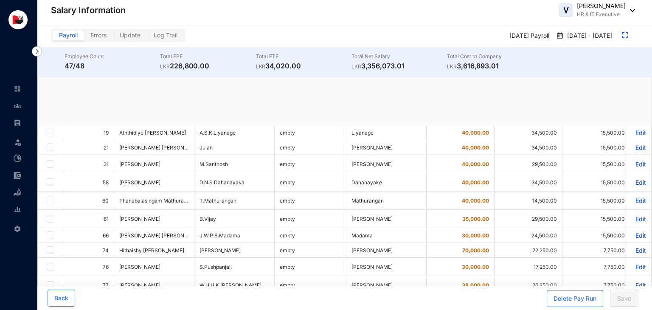
checkbox input "true"
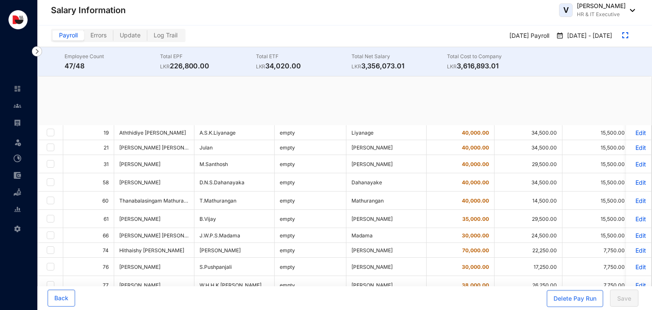
checkbox input "true"
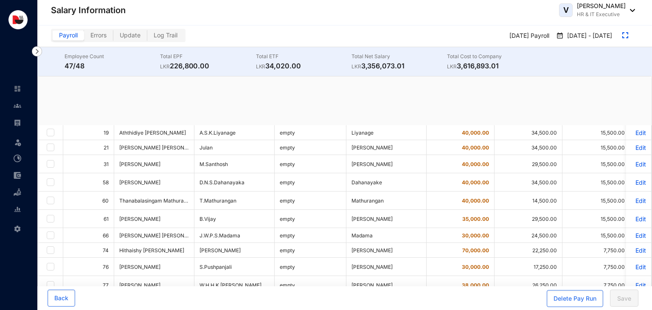
checkbox input "true"
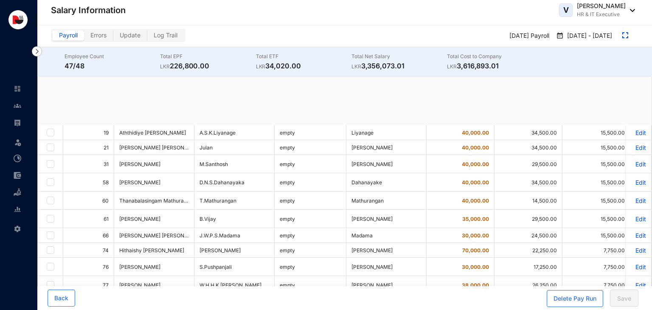
checkbox input "true"
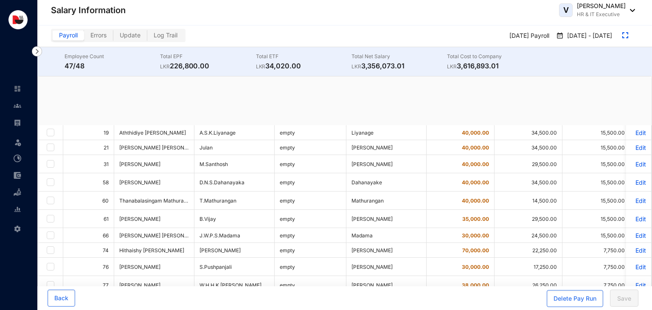
checkbox input "true"
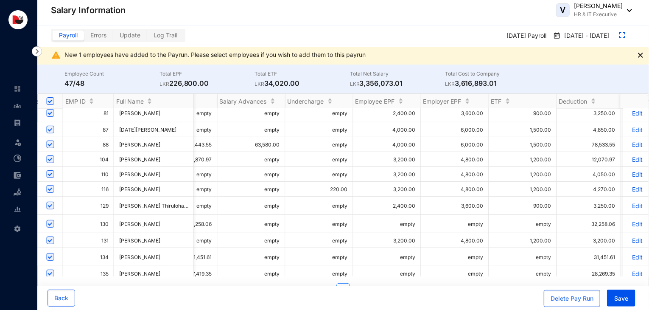
scroll to position [207, 726]
